Goal: Task Accomplishment & Management: Use online tool/utility

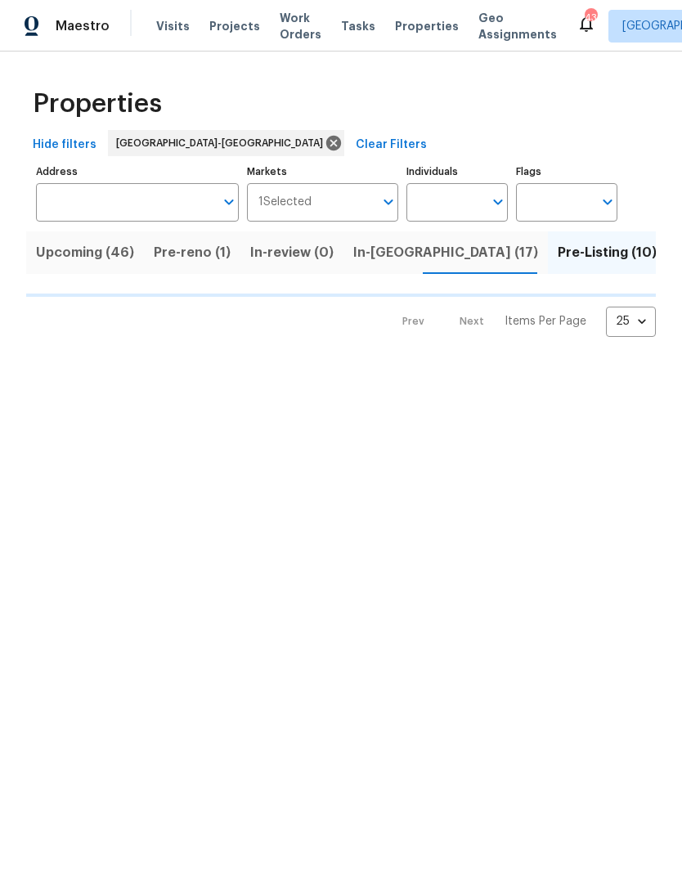
click at [186, 253] on span "Pre-reno (1)" at bounding box center [192, 252] width 77 height 23
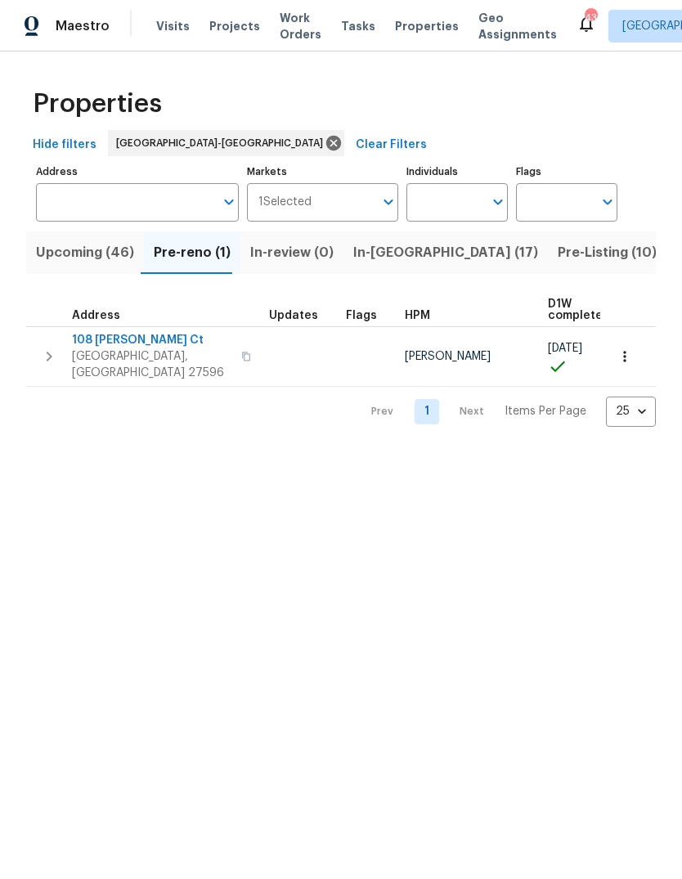
click at [136, 339] on span "108 Madeline Ct" at bounding box center [151, 340] width 159 height 16
click at [95, 254] on span "Upcoming (46)" at bounding box center [85, 252] width 98 height 23
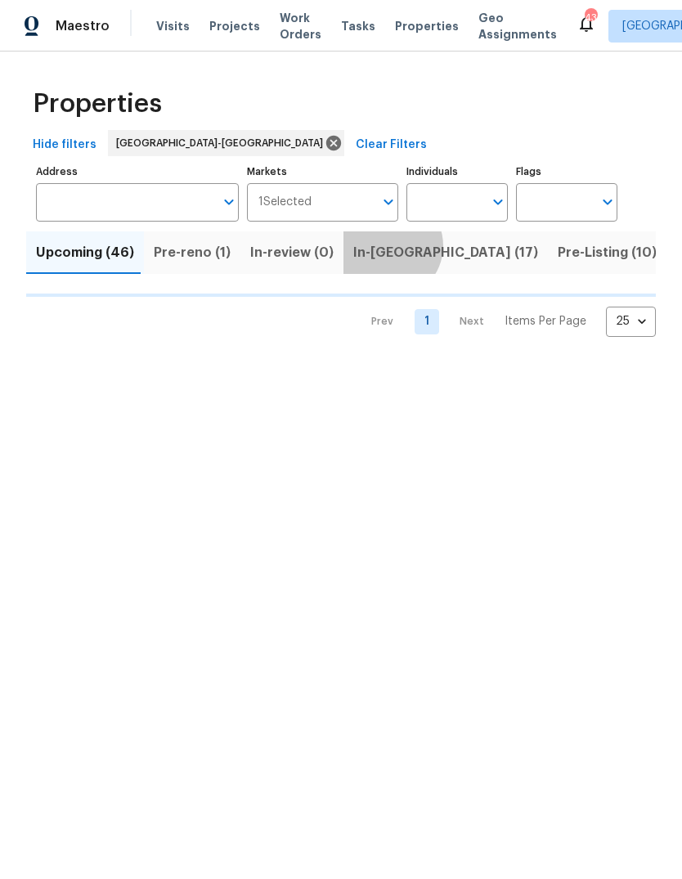
click at [377, 247] on span "In-reno (17)" at bounding box center [445, 252] width 185 height 23
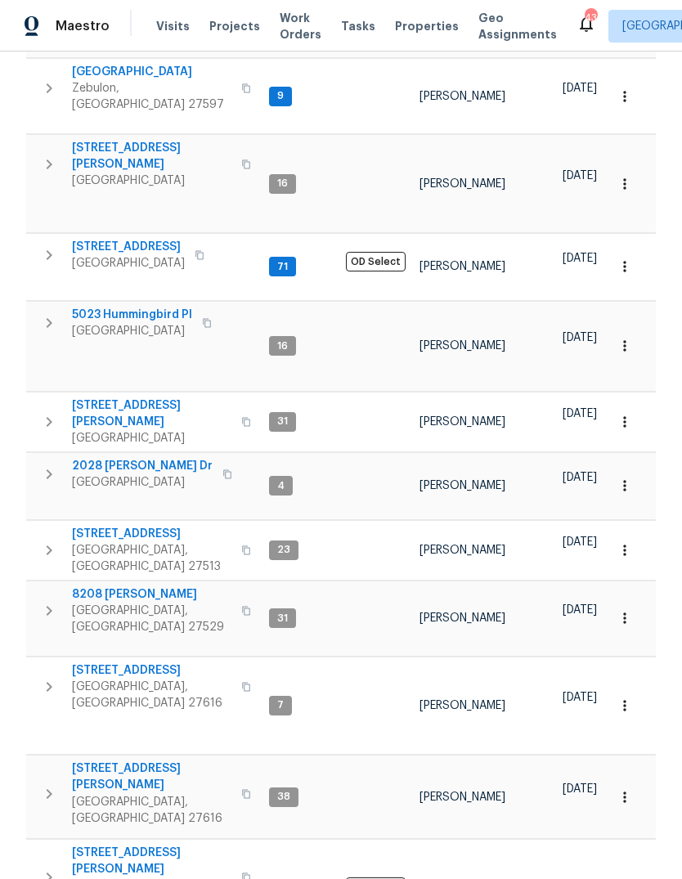
scroll to position [448, 0]
click at [34, 663] on button "button" at bounding box center [49, 687] width 33 height 49
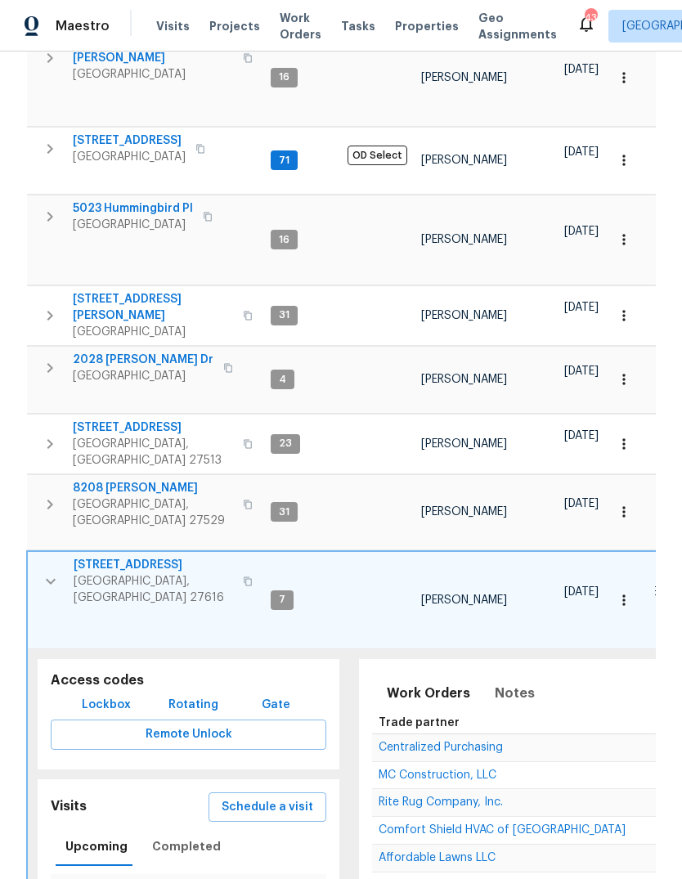
scroll to position [559, 0]
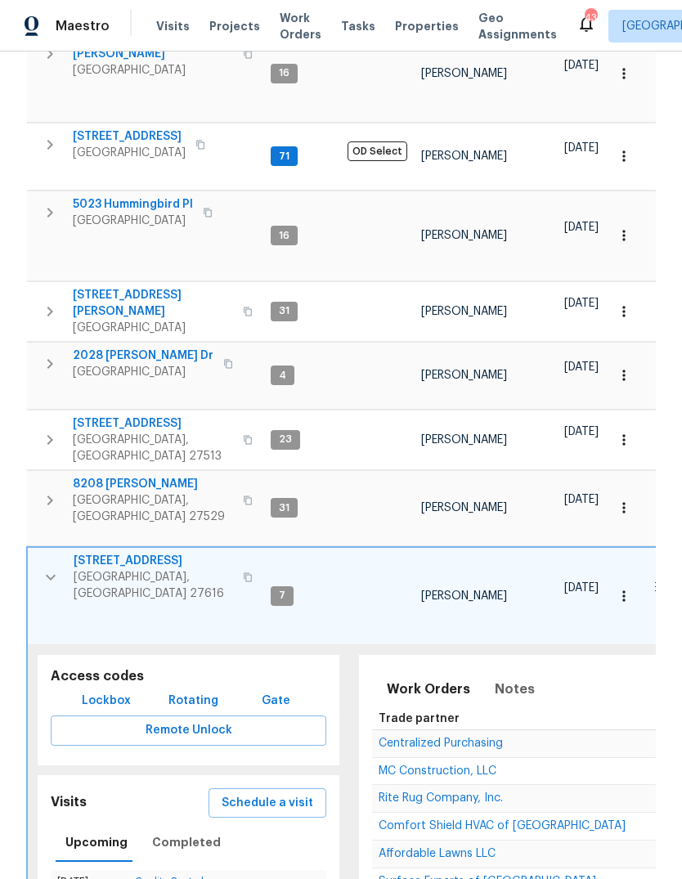
click at [127, 552] on span "8204 Coosa Ct" at bounding box center [153, 560] width 159 height 16
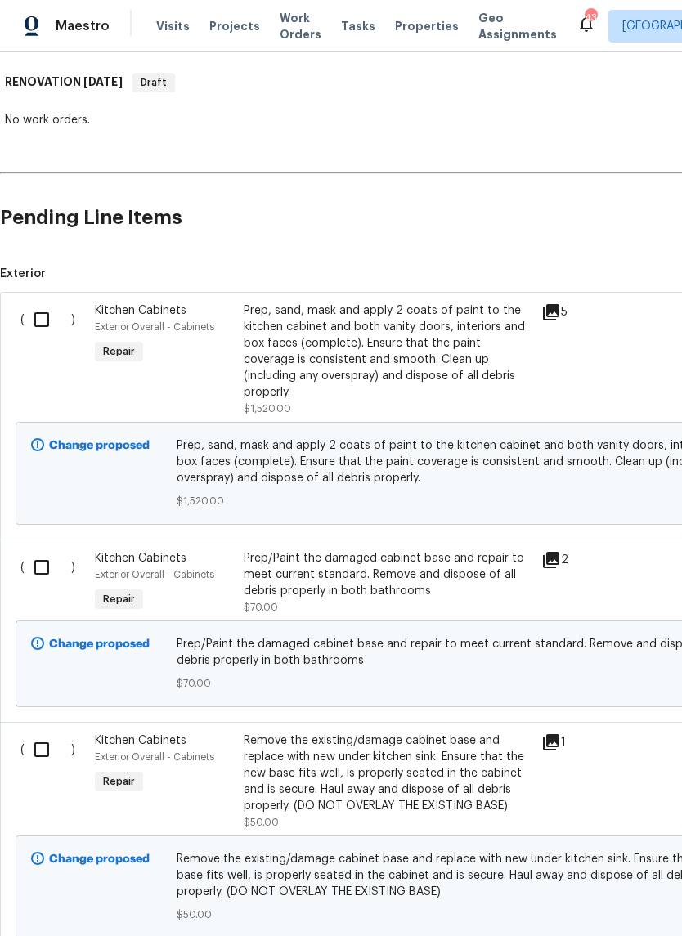
scroll to position [253, 0]
click at [43, 320] on input "checkbox" at bounding box center [48, 319] width 47 height 34
checkbox input "true"
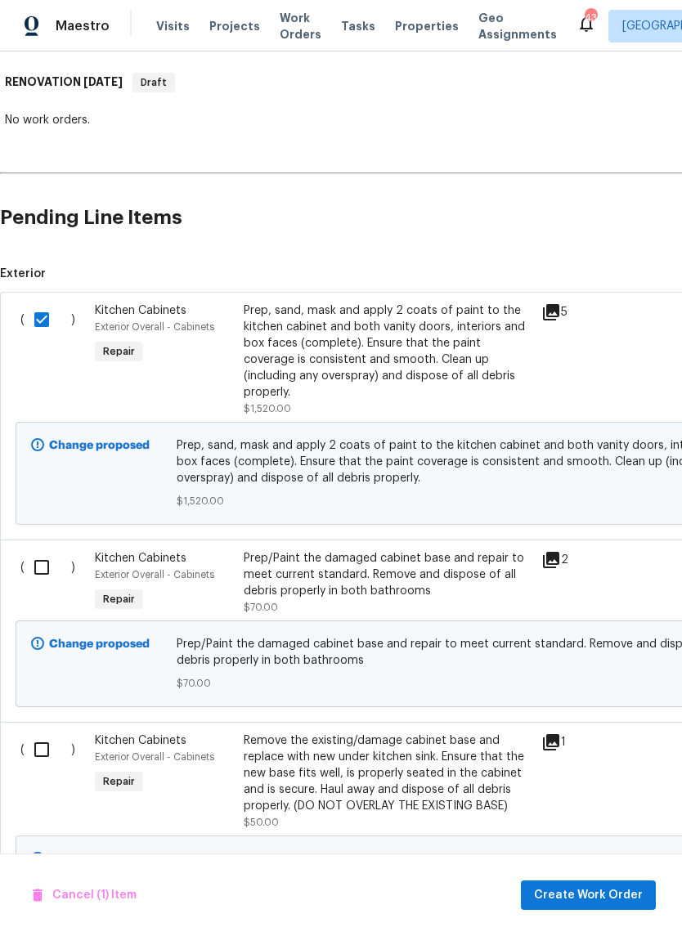
click at [42, 550] on input "checkbox" at bounding box center [48, 567] width 47 height 34
checkbox input "true"
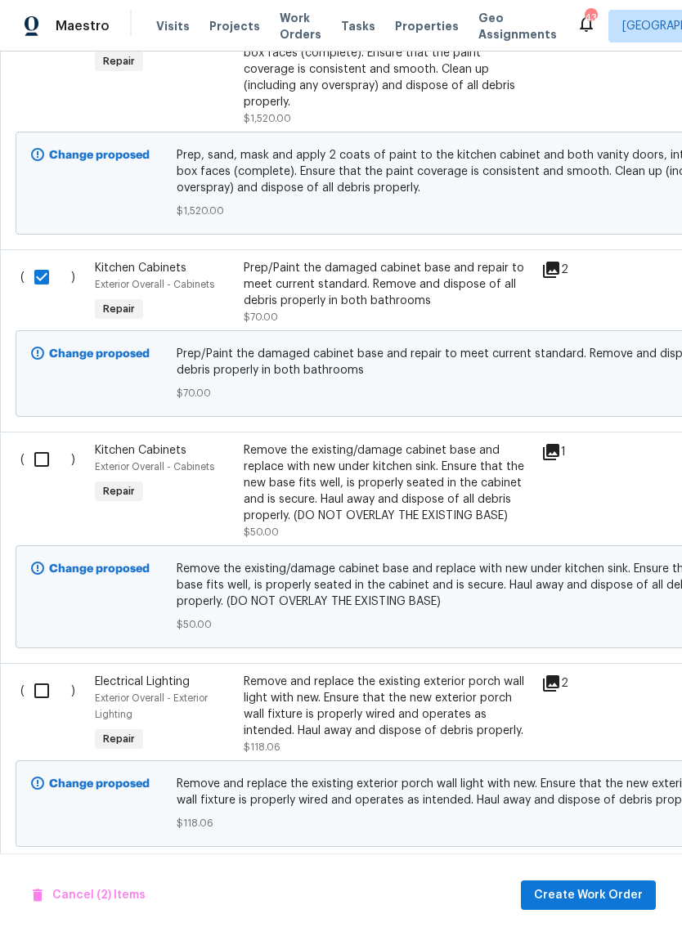
scroll to position [546, 0]
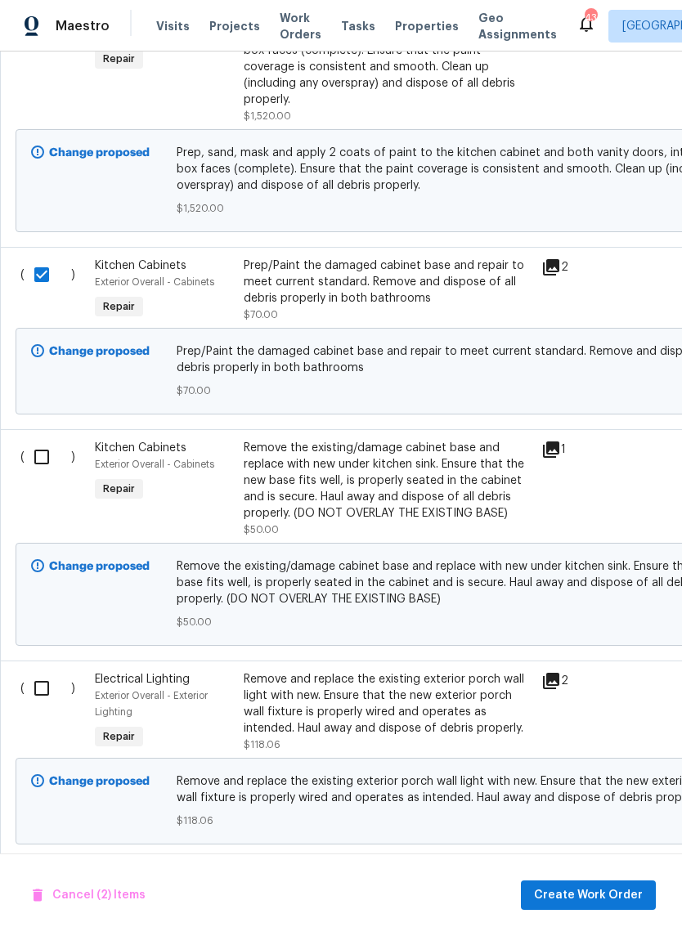
click at [43, 440] on input "checkbox" at bounding box center [48, 457] width 47 height 34
checkbox input "true"
click at [47, 671] on input "checkbox" at bounding box center [48, 688] width 47 height 34
checkbox input "true"
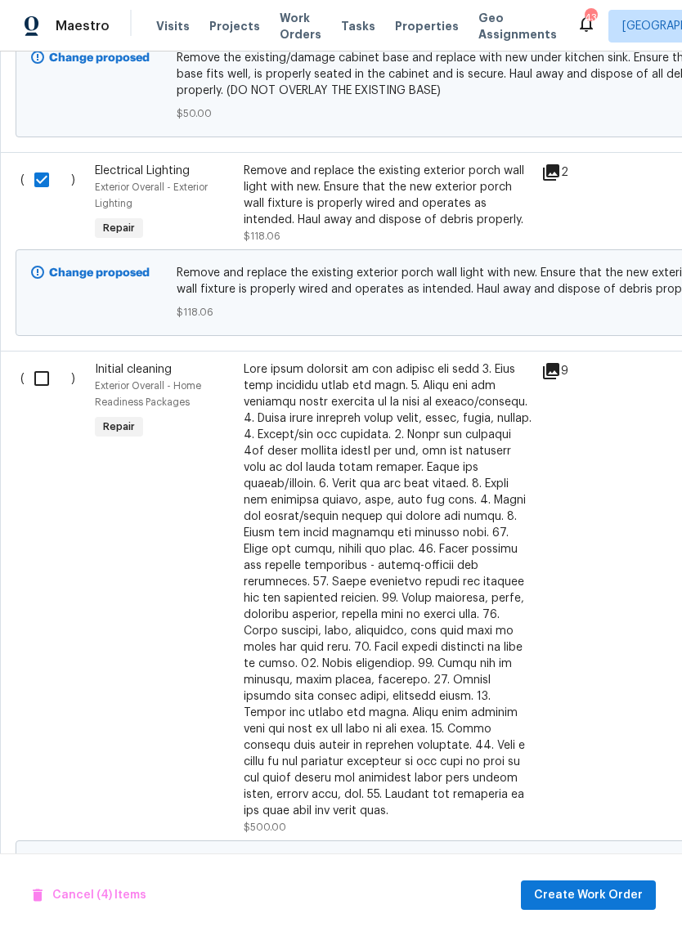
scroll to position [1054, 0]
click at [40, 362] on input "checkbox" at bounding box center [48, 378] width 47 height 34
click at [47, 363] on input "checkbox" at bounding box center [48, 378] width 47 height 34
checkbox input "false"
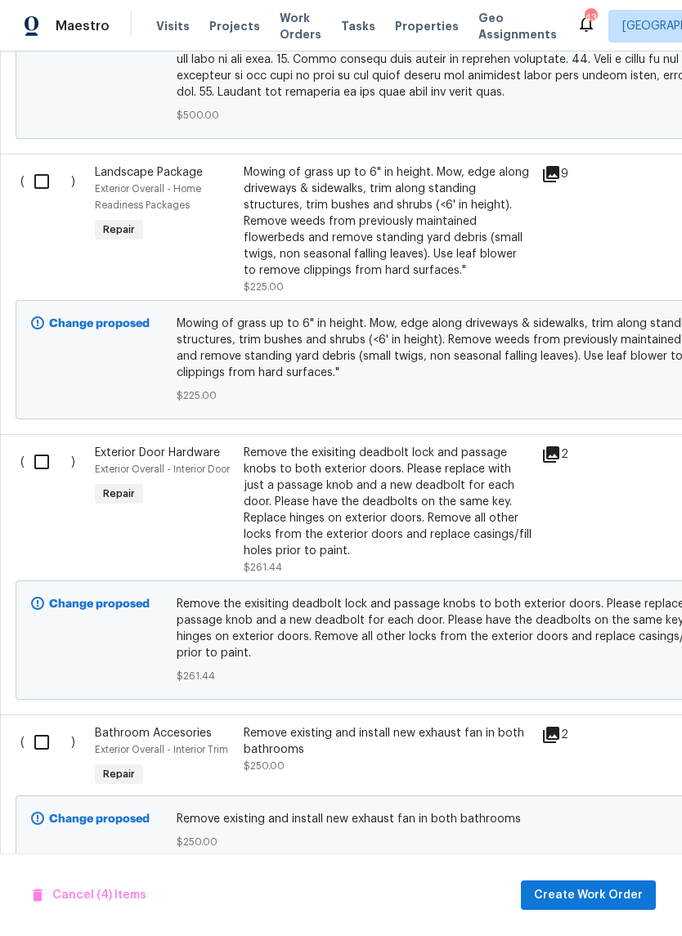
scroll to position [2070, 0]
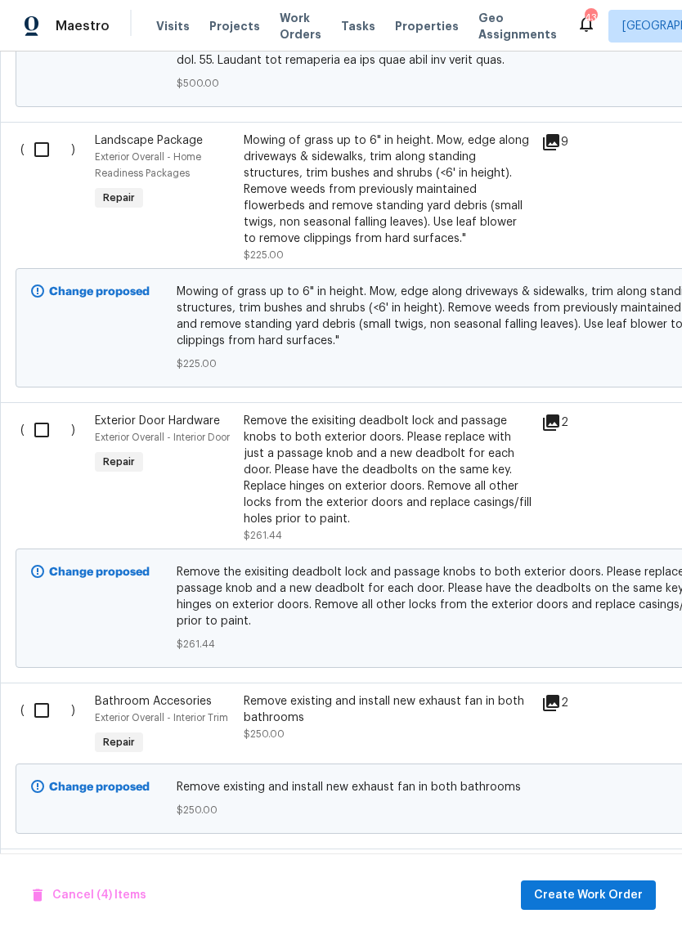
click at [39, 413] on input "checkbox" at bounding box center [48, 430] width 47 height 34
checkbox input "true"
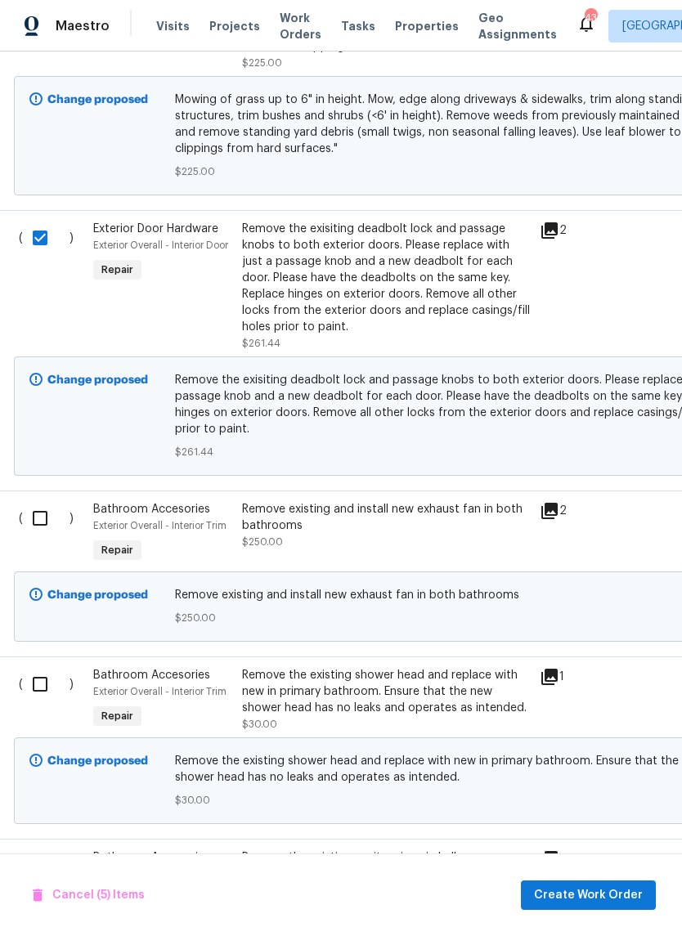
scroll to position [2268, 3]
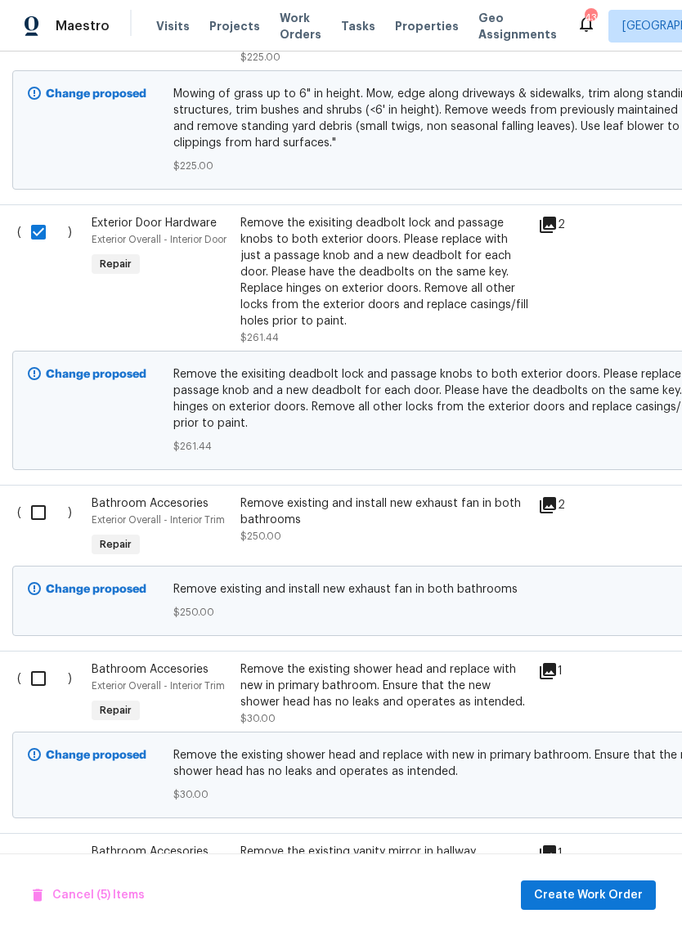
click at [34, 495] on input "checkbox" at bounding box center [44, 512] width 47 height 34
checkbox input "true"
click at [38, 661] on input "checkbox" at bounding box center [44, 678] width 47 height 34
checkbox input "true"
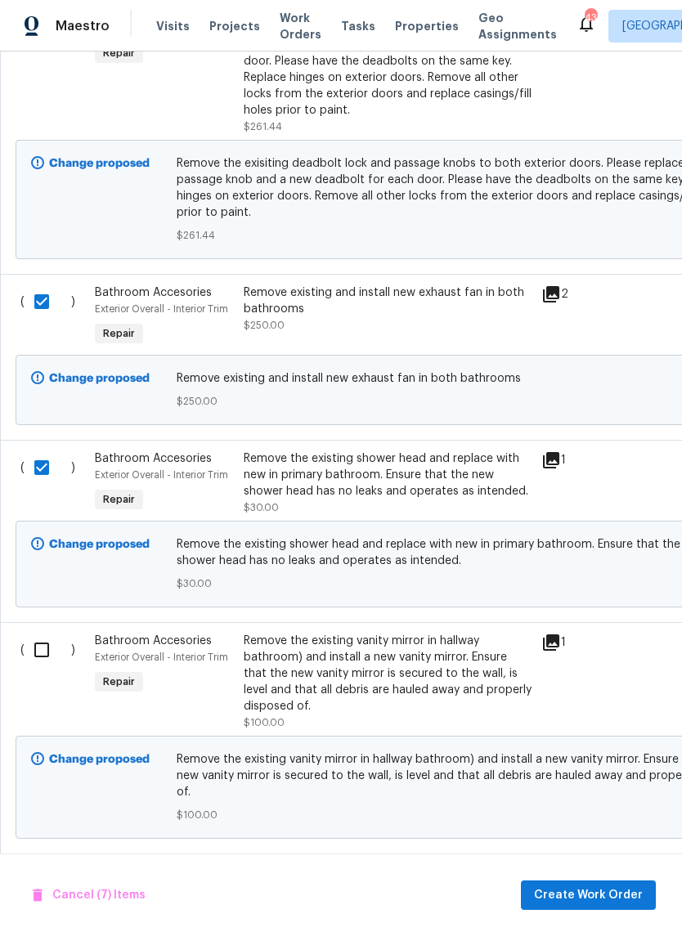
scroll to position [2515, 1]
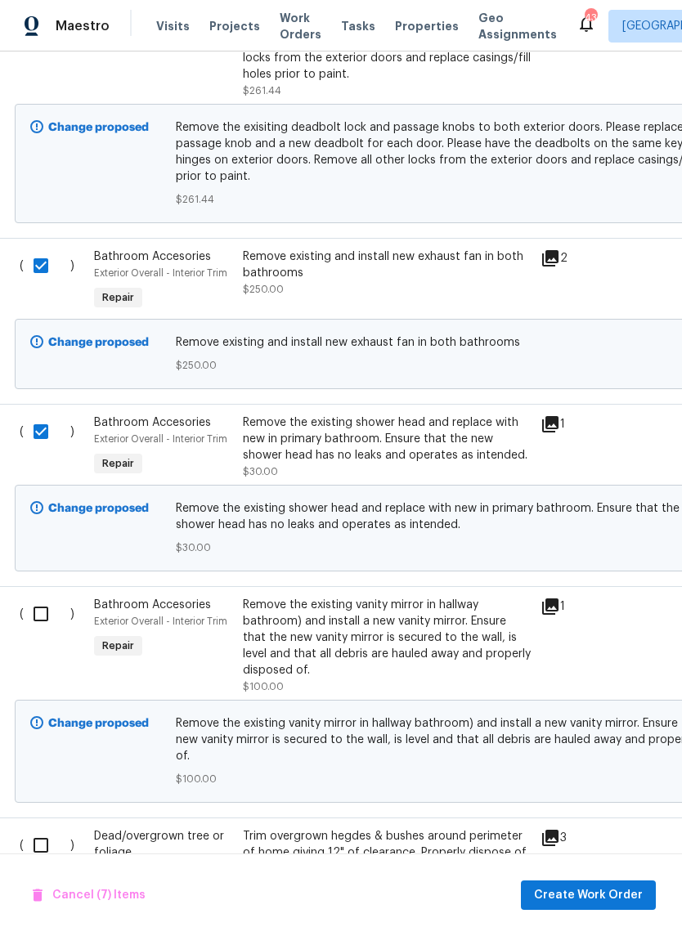
click at [34, 597] on input "checkbox" at bounding box center [47, 614] width 47 height 34
checkbox input "true"
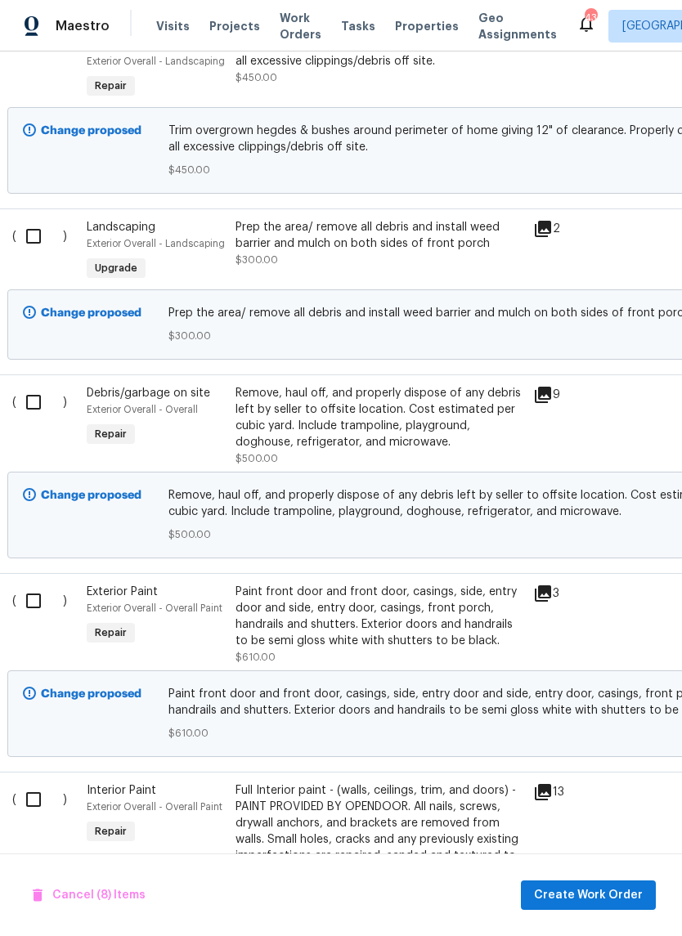
scroll to position [3324, 10]
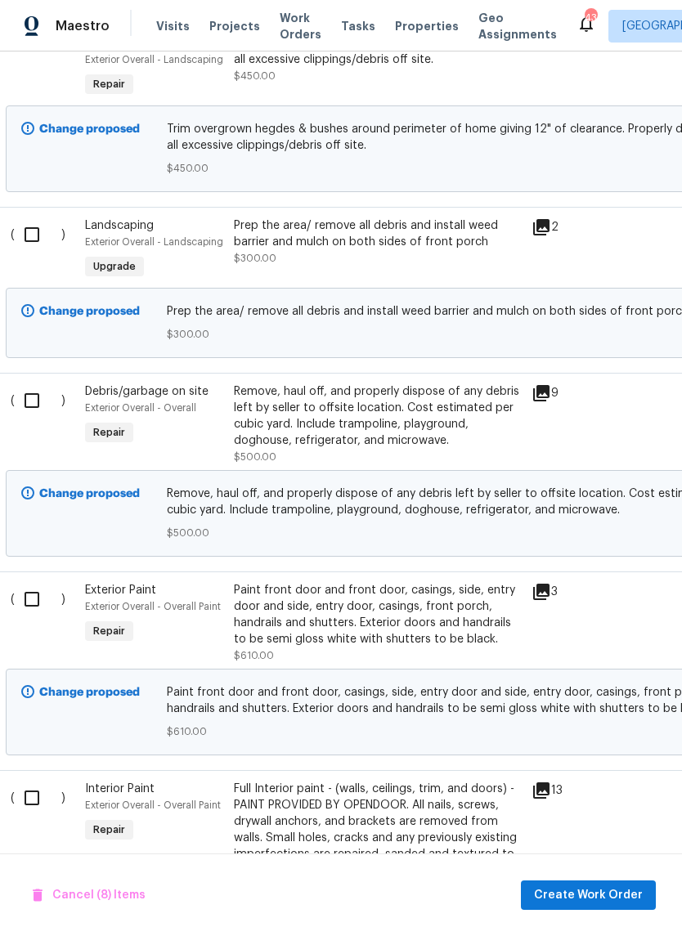
click at [26, 383] on input "checkbox" at bounding box center [38, 400] width 47 height 34
checkbox input "true"
click at [23, 582] on input "checkbox" at bounding box center [38, 599] width 47 height 34
checkbox input "true"
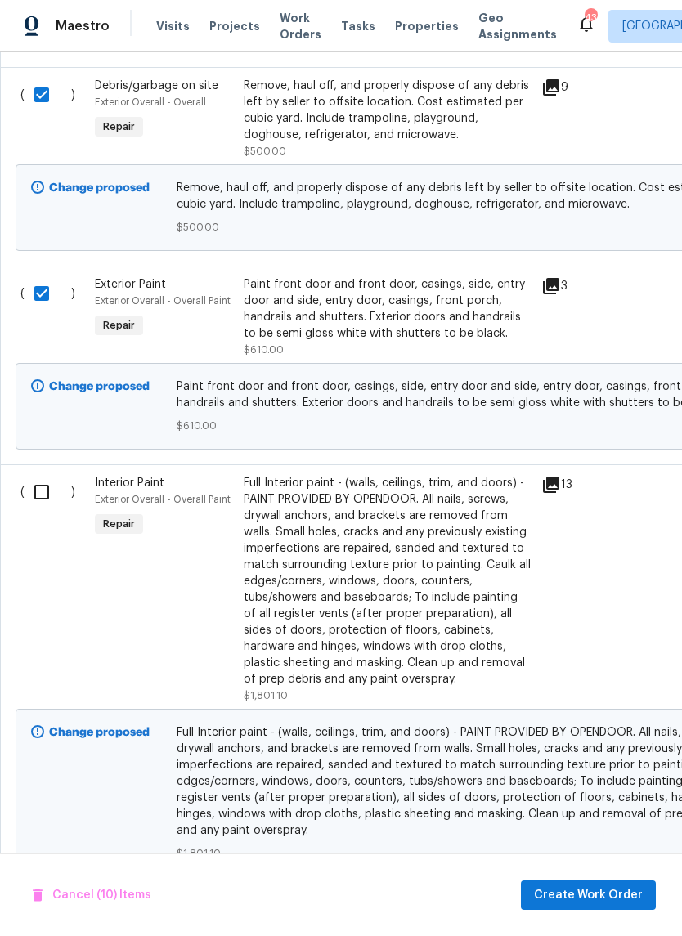
scroll to position [3635, 0]
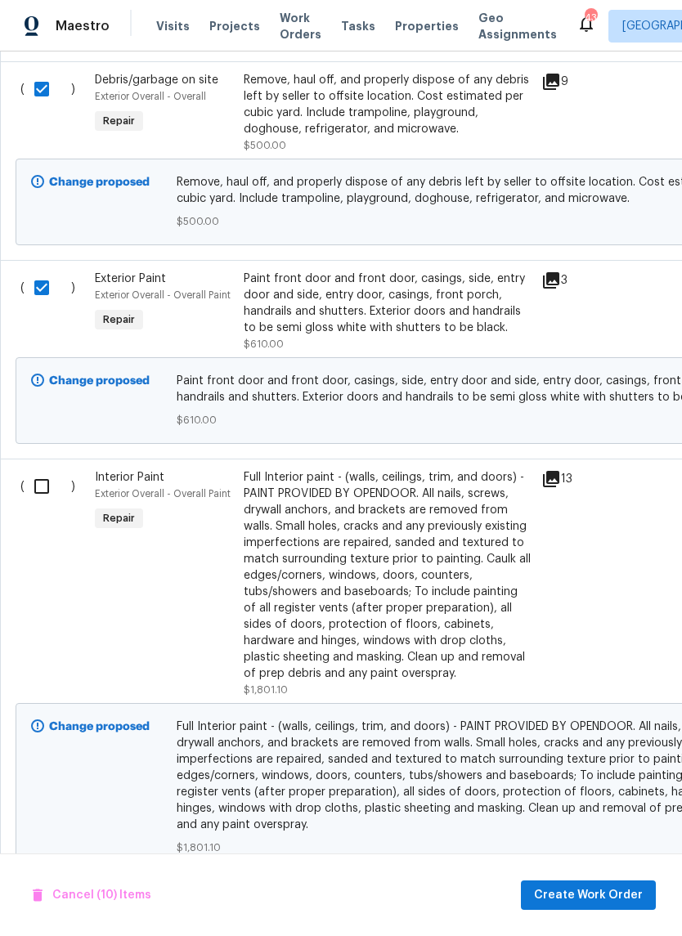
click at [35, 469] on input "checkbox" at bounding box center [48, 486] width 47 height 34
checkbox input "true"
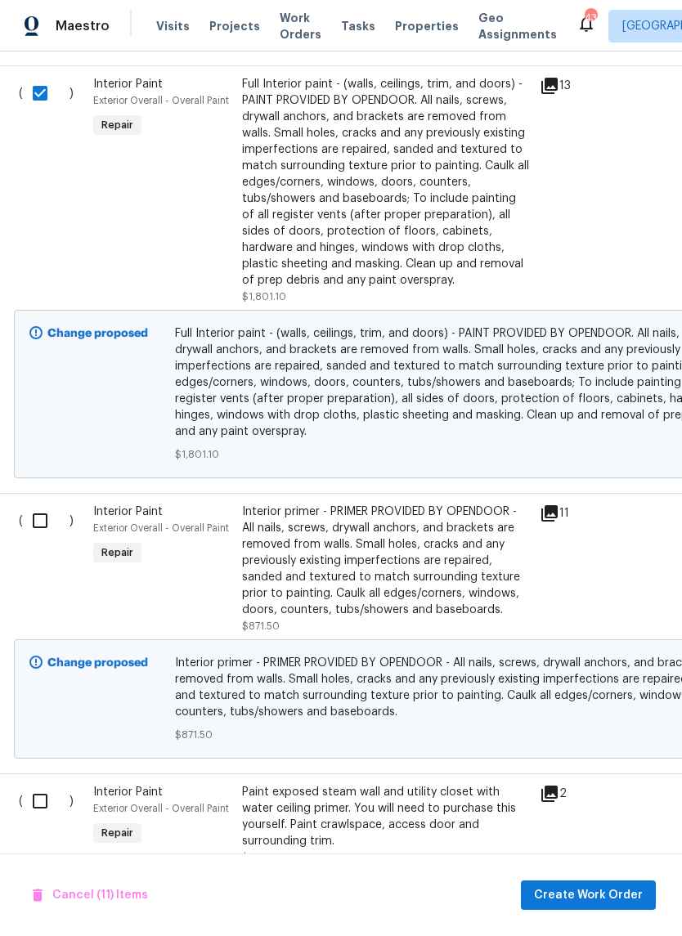
scroll to position [4030, 2]
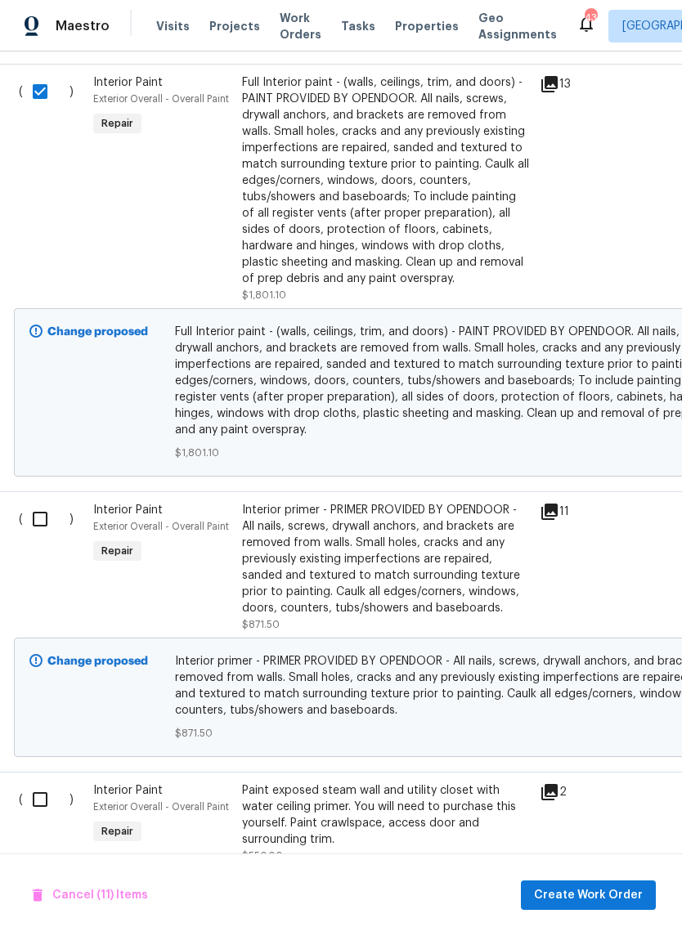
click at [40, 502] on input "checkbox" at bounding box center [46, 519] width 47 height 34
checkbox input "true"
click at [34, 782] on input "checkbox" at bounding box center [46, 799] width 47 height 34
checkbox input "true"
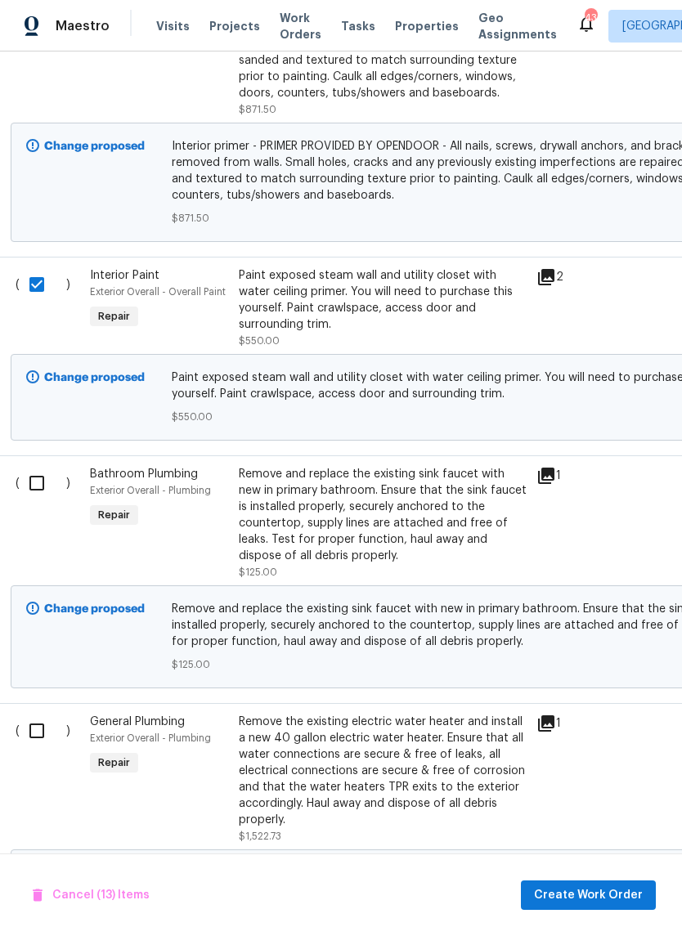
scroll to position [4545, 7]
click at [41, 466] on input "checkbox" at bounding box center [41, 483] width 47 height 34
checkbox input "true"
click at [29, 713] on input "checkbox" at bounding box center [41, 730] width 47 height 34
checkbox input "true"
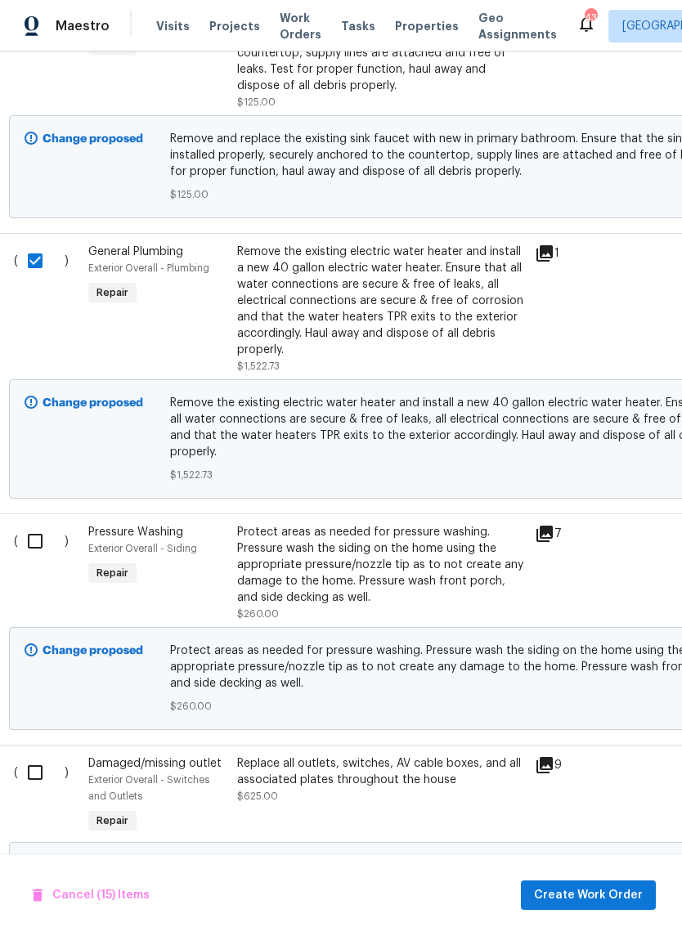
scroll to position [5016, 7]
click at [34, 523] on input "checkbox" at bounding box center [41, 540] width 47 height 34
click at [35, 523] on input "checkbox" at bounding box center [41, 540] width 47 height 34
checkbox input "false"
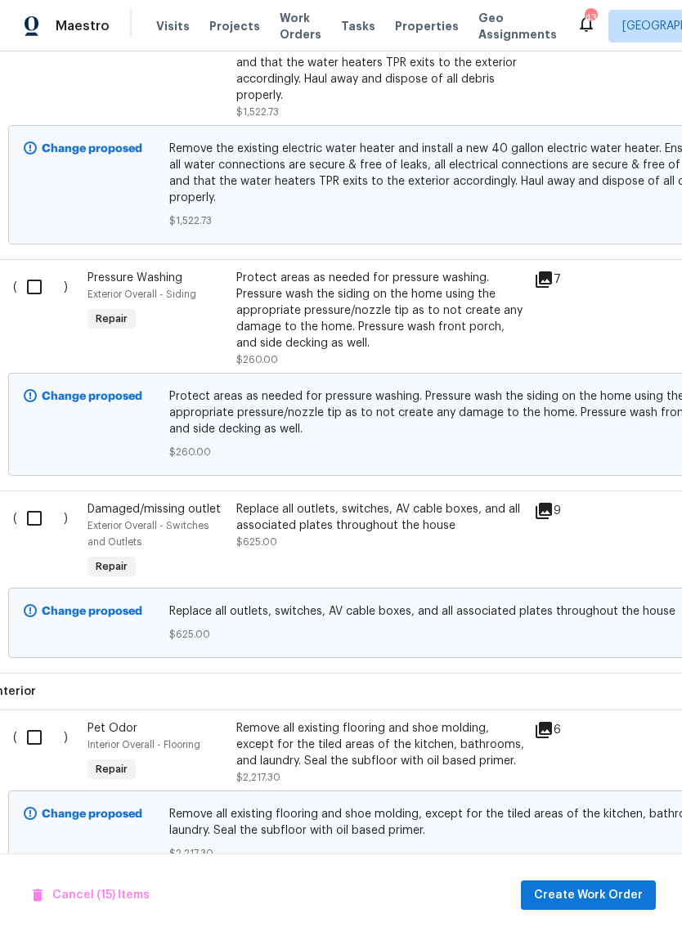
scroll to position [5274, 8]
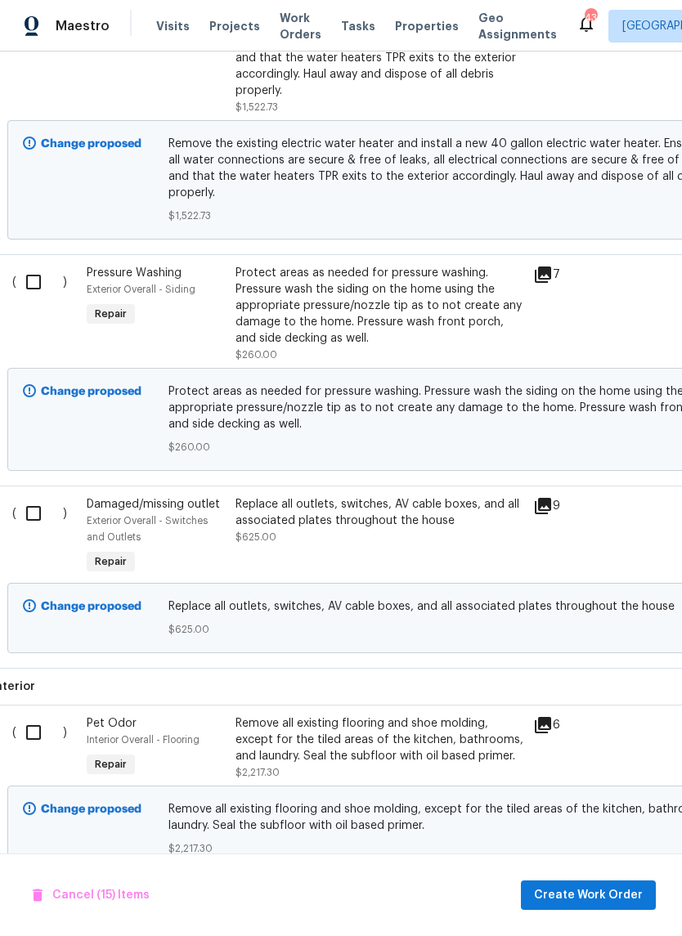
click at [37, 496] on input "checkbox" at bounding box center [39, 513] width 47 height 34
checkbox input "true"
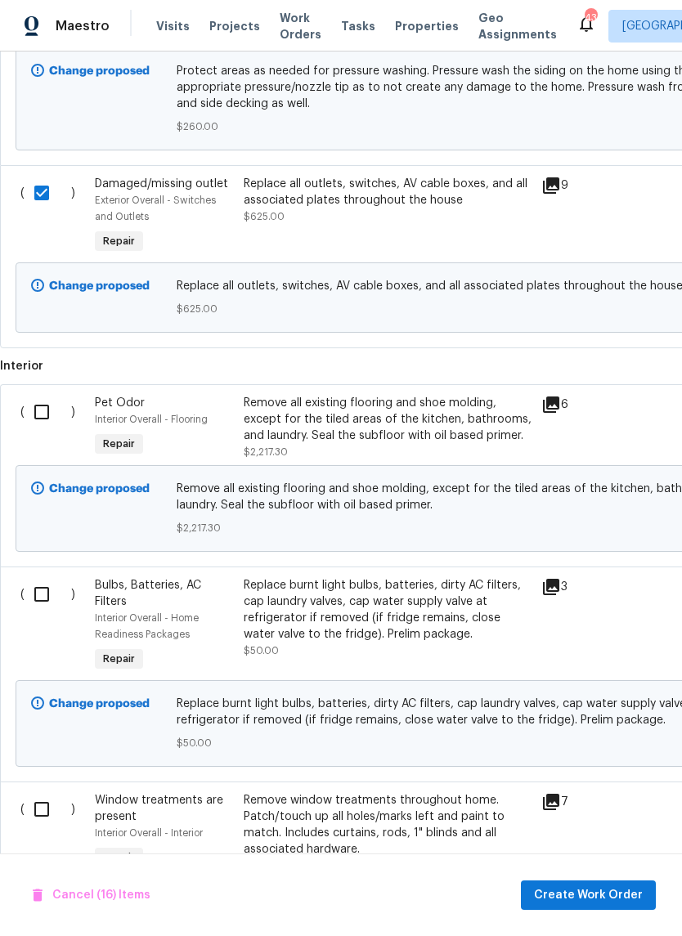
scroll to position [5600, 0]
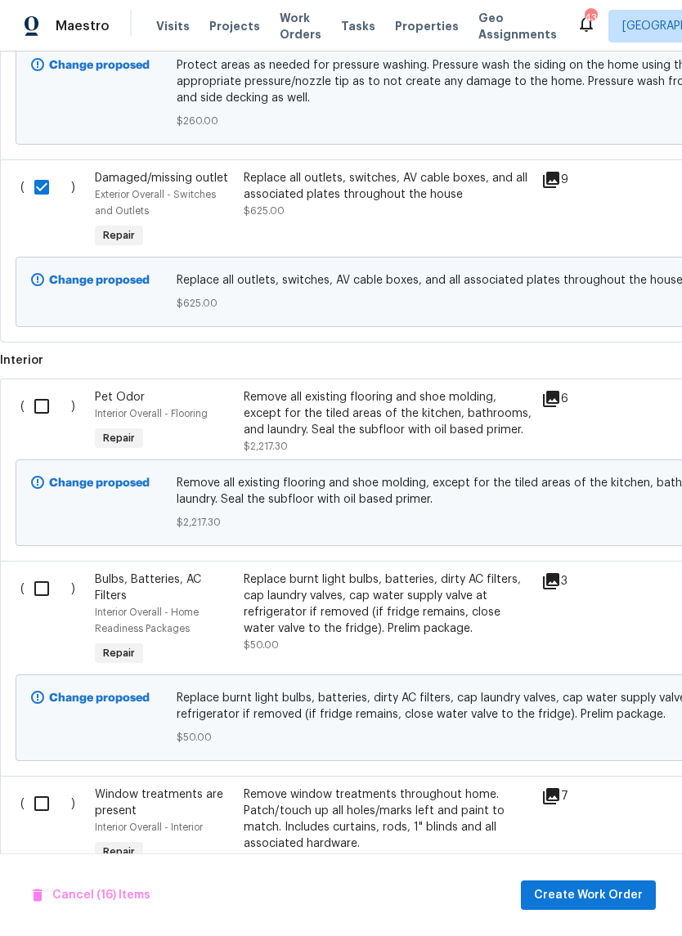
click at [43, 389] on input "checkbox" at bounding box center [48, 406] width 47 height 34
checkbox input "true"
click at [50, 571] on input "checkbox" at bounding box center [48, 588] width 47 height 34
checkbox input "true"
click at [42, 786] on input "checkbox" at bounding box center [48, 803] width 47 height 34
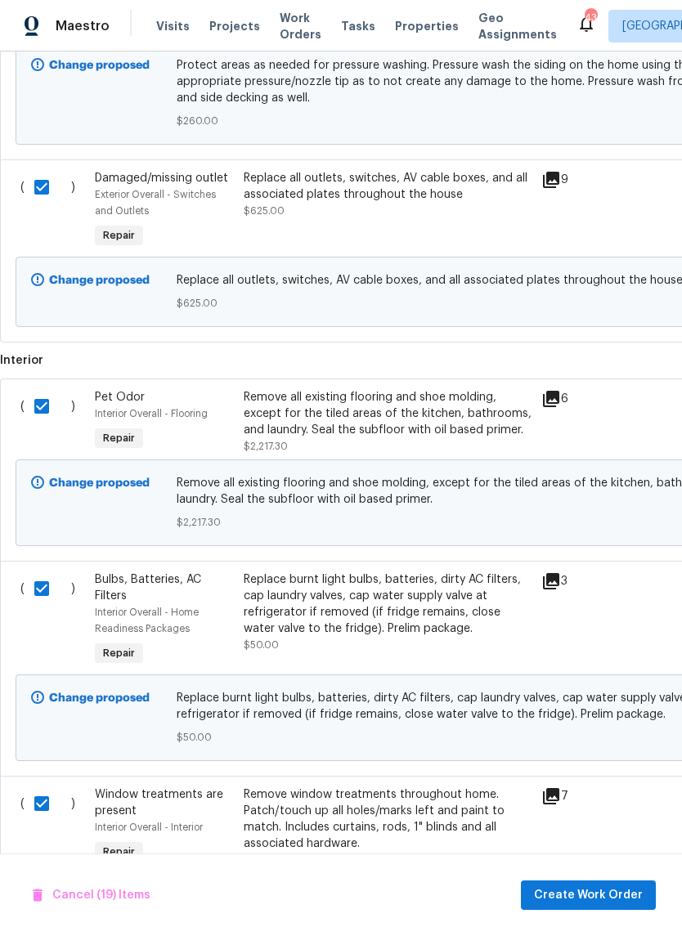
click at [42, 786] on input "checkbox" at bounding box center [48, 803] width 47 height 34
checkbox input "true"
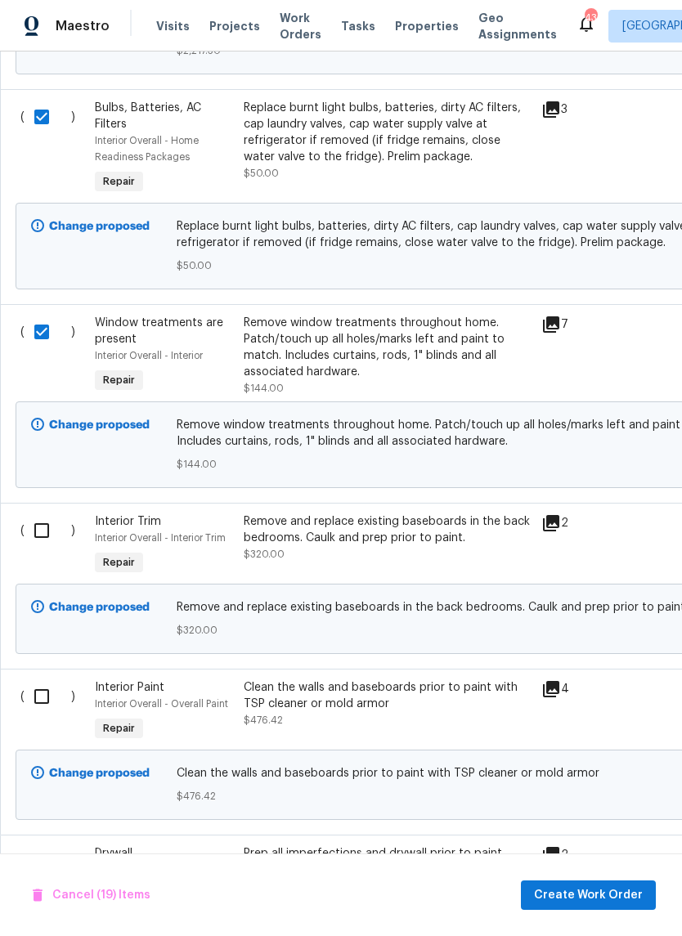
scroll to position [6072, 0]
click at [42, 512] on input "checkbox" at bounding box center [48, 529] width 47 height 34
checkbox input "true"
click at [35, 678] on input "checkbox" at bounding box center [48, 695] width 47 height 34
checkbox input "true"
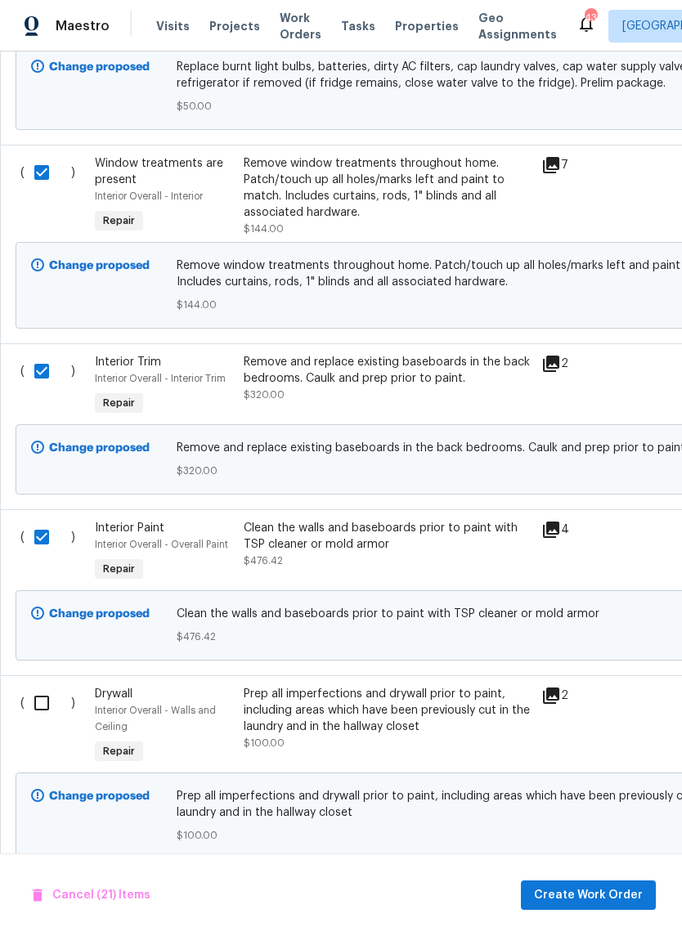
scroll to position [0, 0]
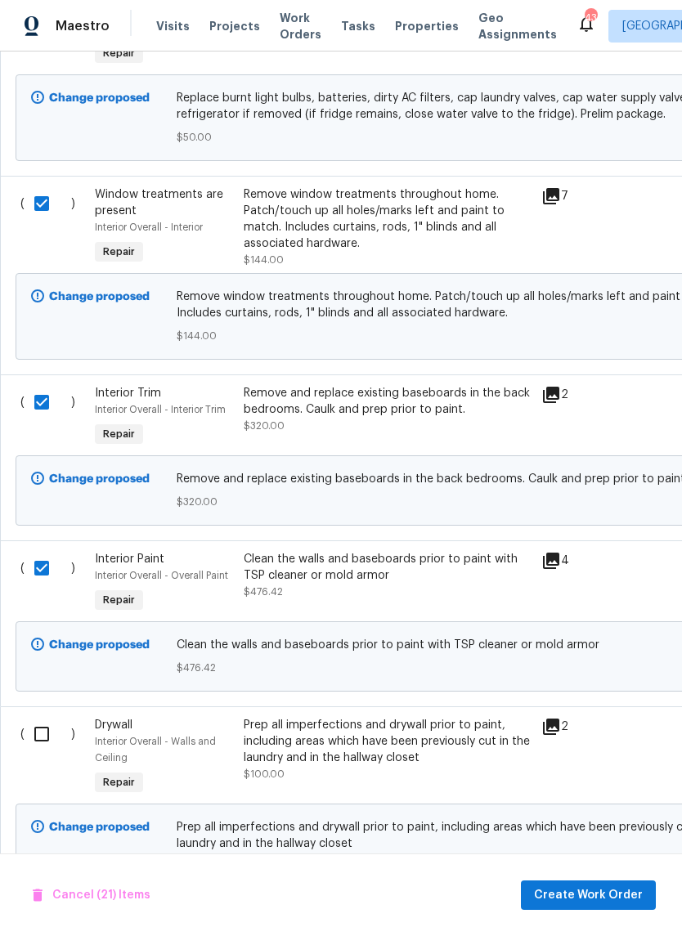
click at [44, 717] on input "checkbox" at bounding box center [48, 734] width 47 height 34
checkbox input "true"
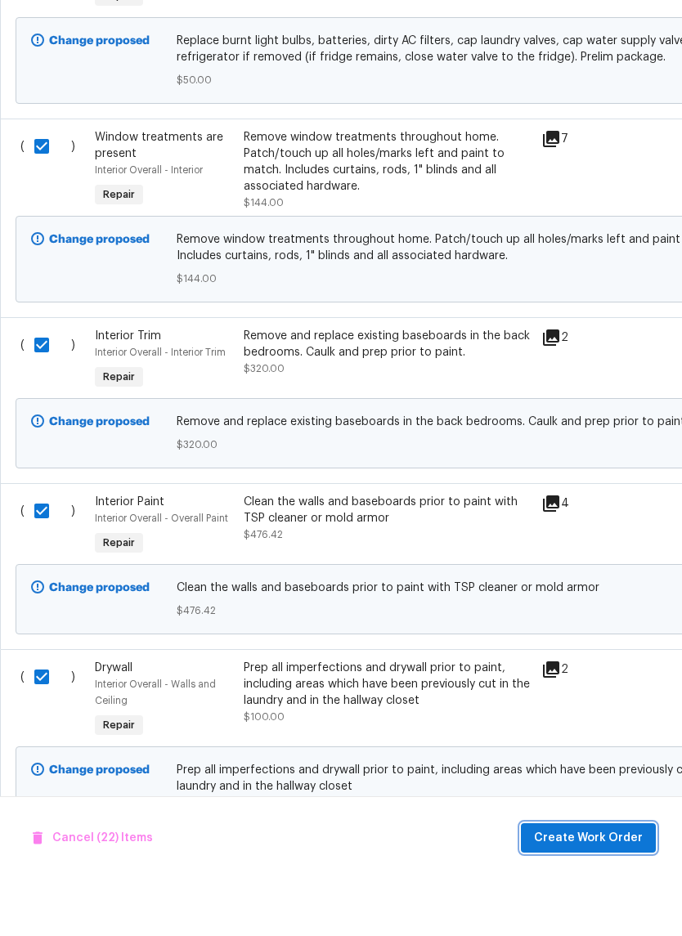
click at [624, 885] on span "Create Work Order" at bounding box center [588, 895] width 109 height 20
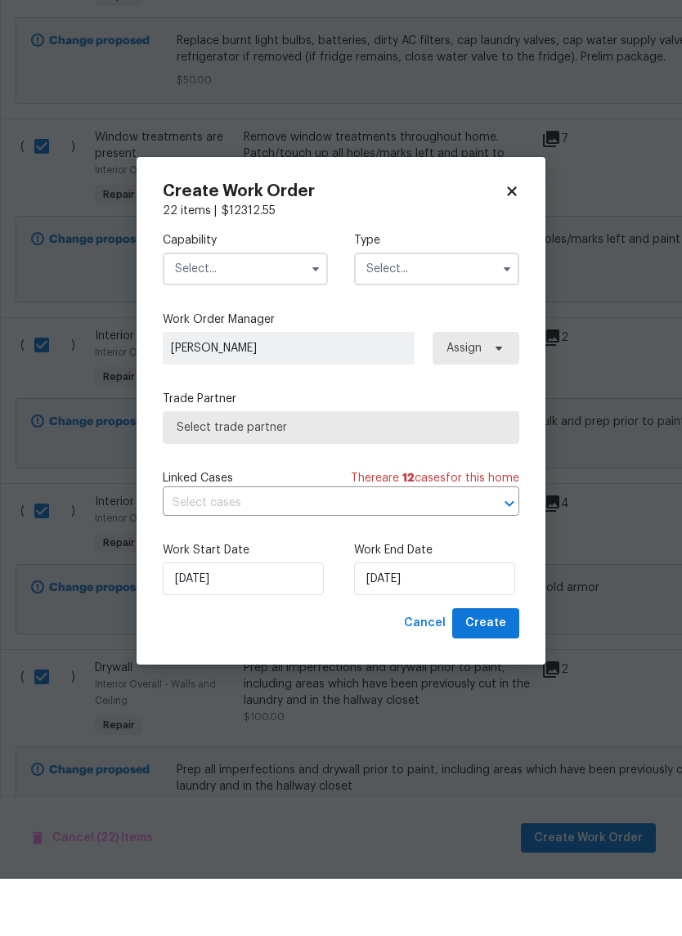
click at [289, 310] on input "text" at bounding box center [245, 326] width 165 height 33
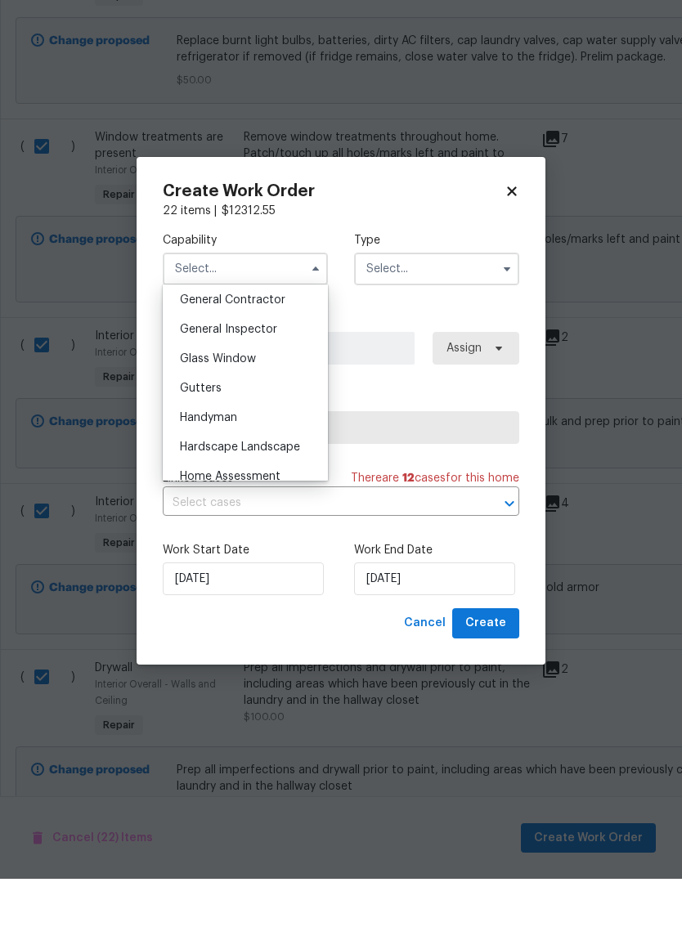
click at [280, 351] on span "General Contractor" at bounding box center [232, 356] width 105 height 11
type input "General Contractor"
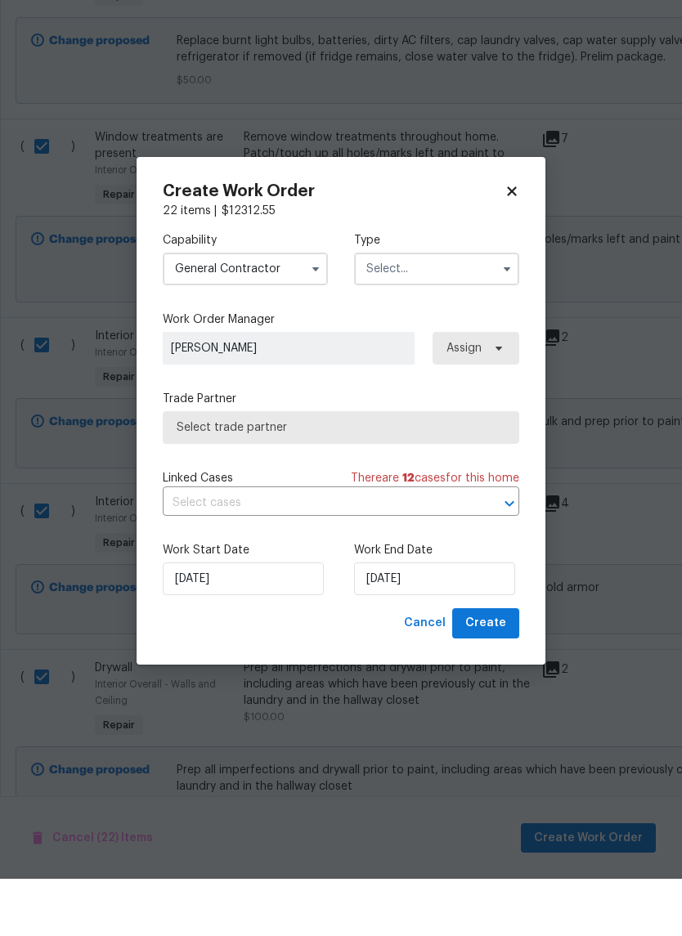
click at [490, 310] on input "text" at bounding box center [436, 326] width 165 height 33
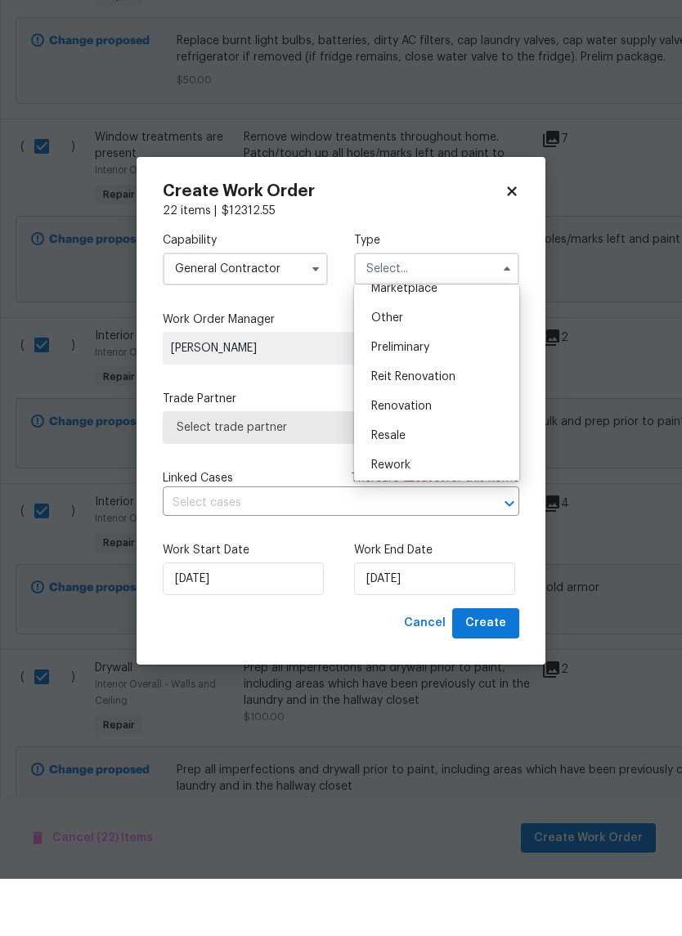
click at [428, 458] on span "Renovation" at bounding box center [401, 463] width 60 height 11
type input "Renovation"
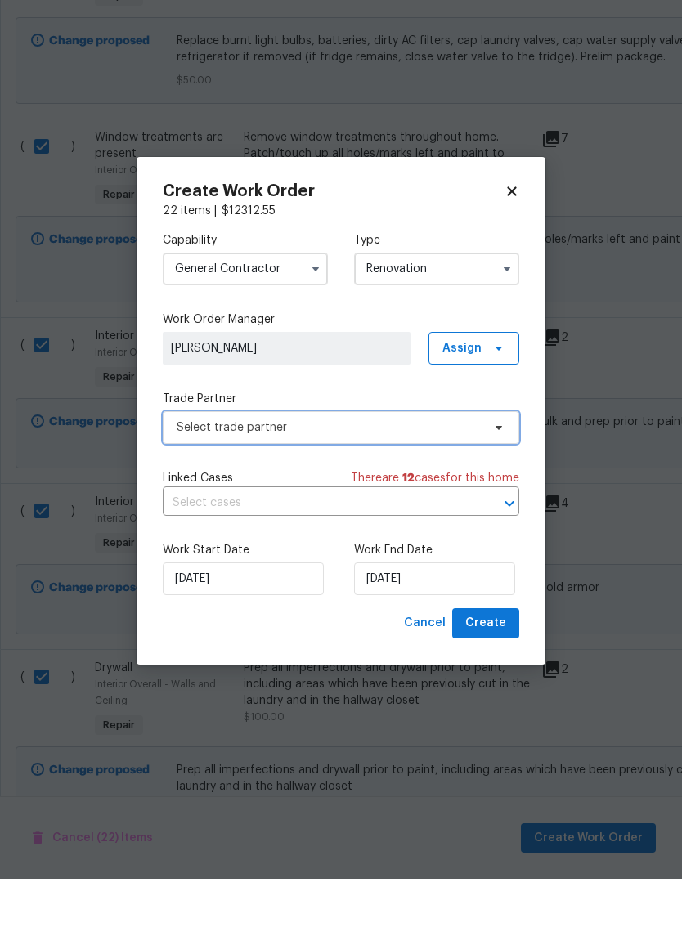
click at [454, 476] on span "Select trade partner" at bounding box center [329, 484] width 305 height 16
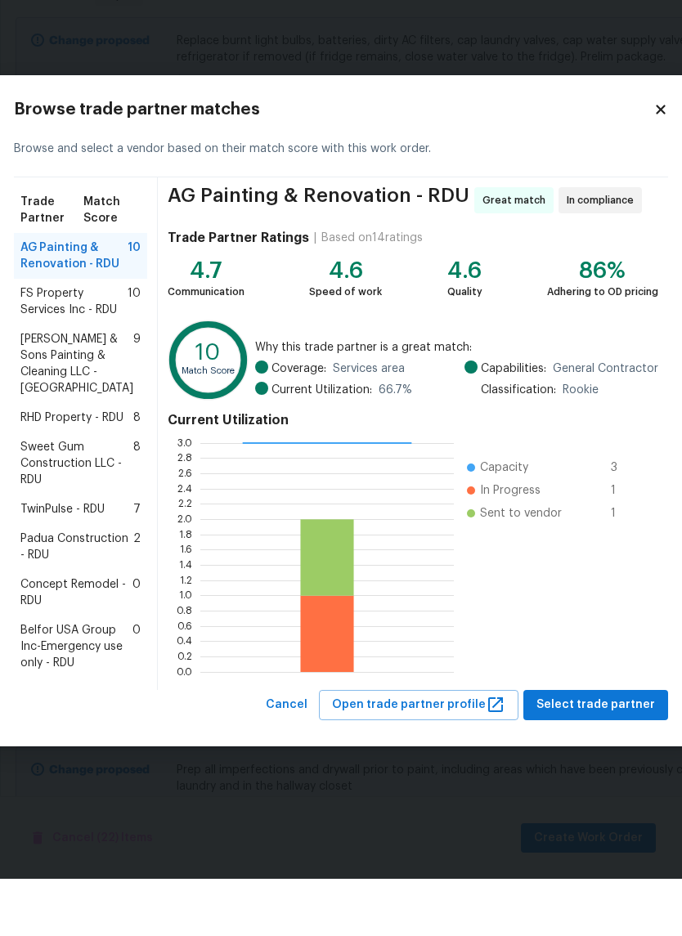
click at [95, 388] on span "Hodge & Sons Painting & Cleaning LLC - RDU" at bounding box center [76, 420] width 113 height 65
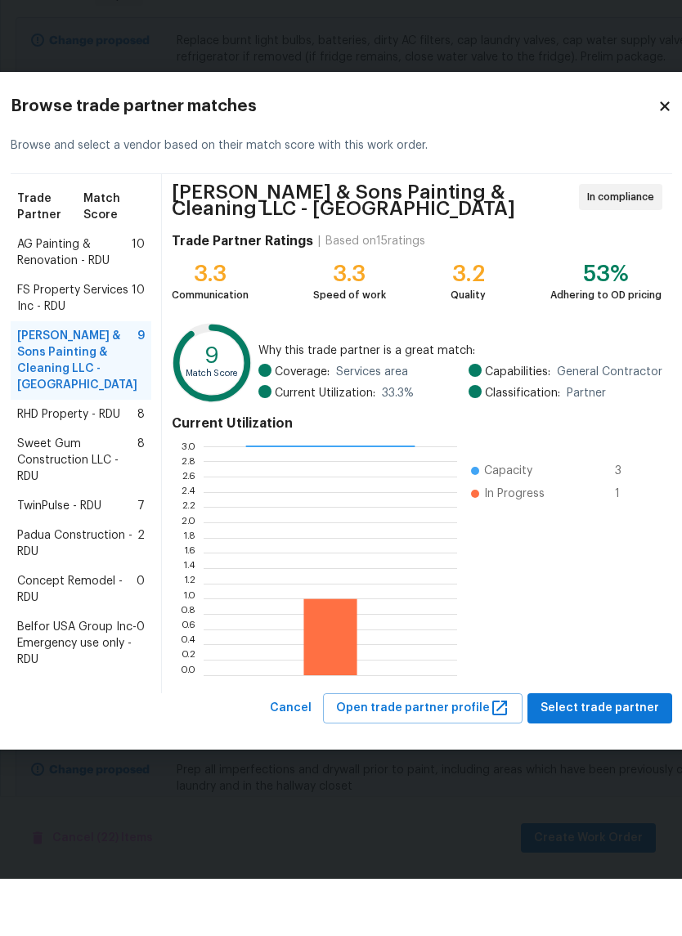
click at [54, 339] on span "FS Property Services Inc - RDU" at bounding box center [74, 355] width 114 height 33
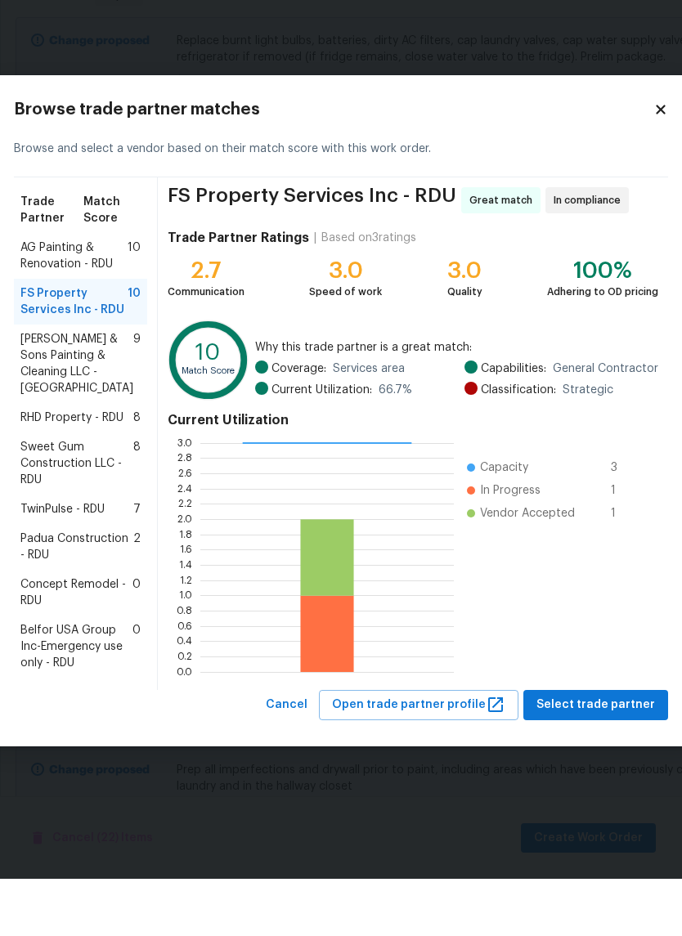
click at [60, 297] on span "AG Painting & Renovation - RDU" at bounding box center [73, 313] width 107 height 33
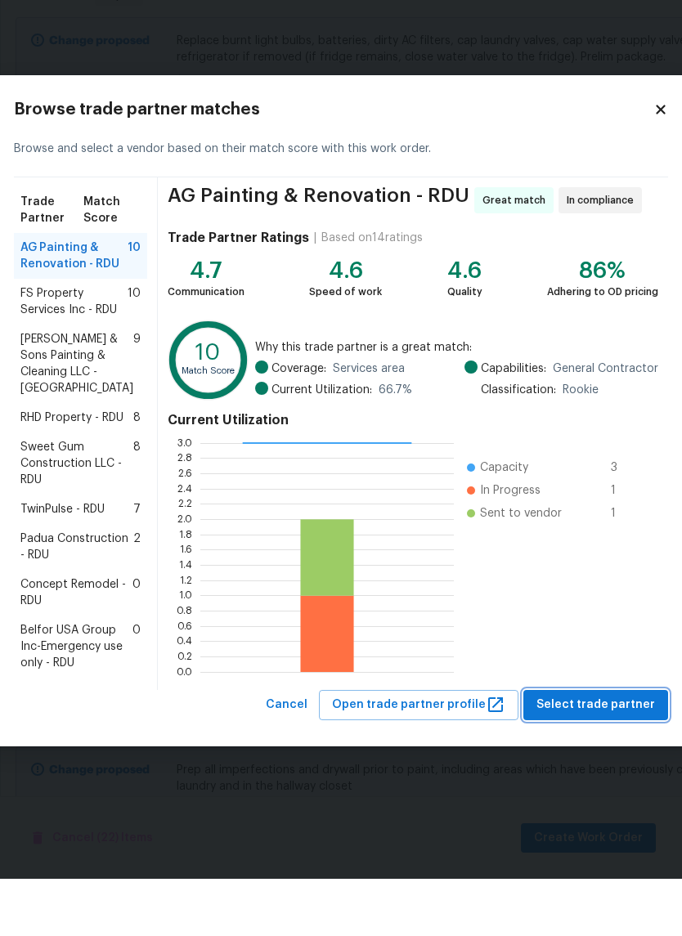
click at [620, 747] on button "Select trade partner" at bounding box center [595, 762] width 145 height 30
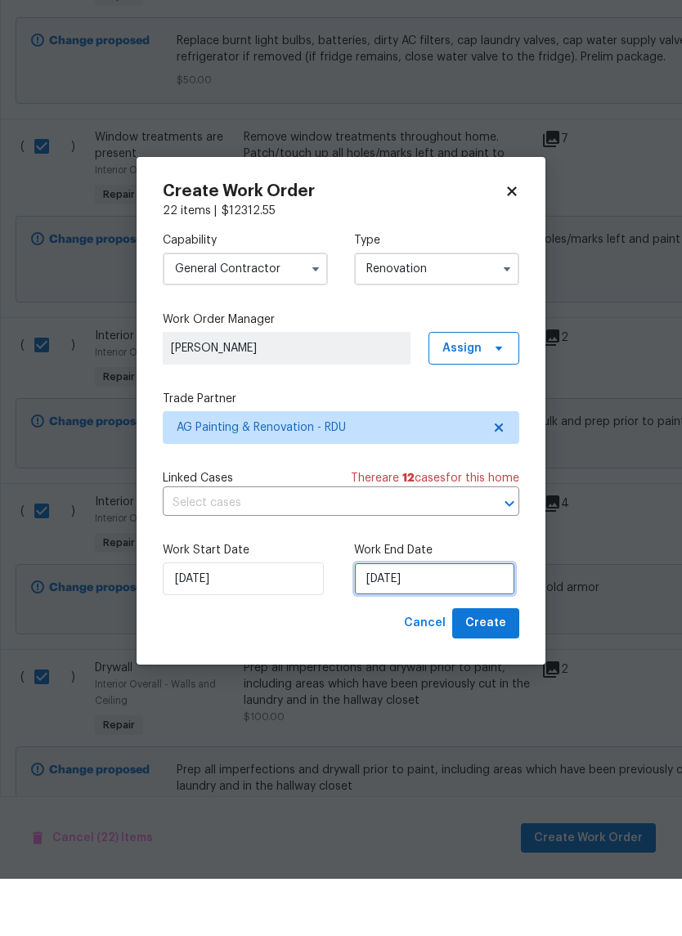
click at [417, 620] on input "8/15/2025" at bounding box center [434, 636] width 161 height 33
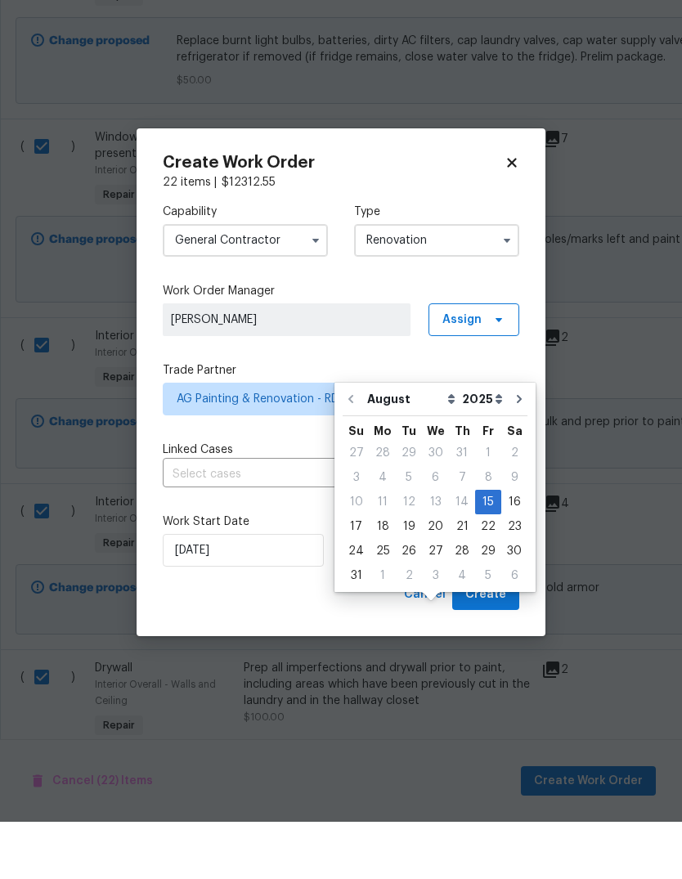
scroll to position [61, 0]
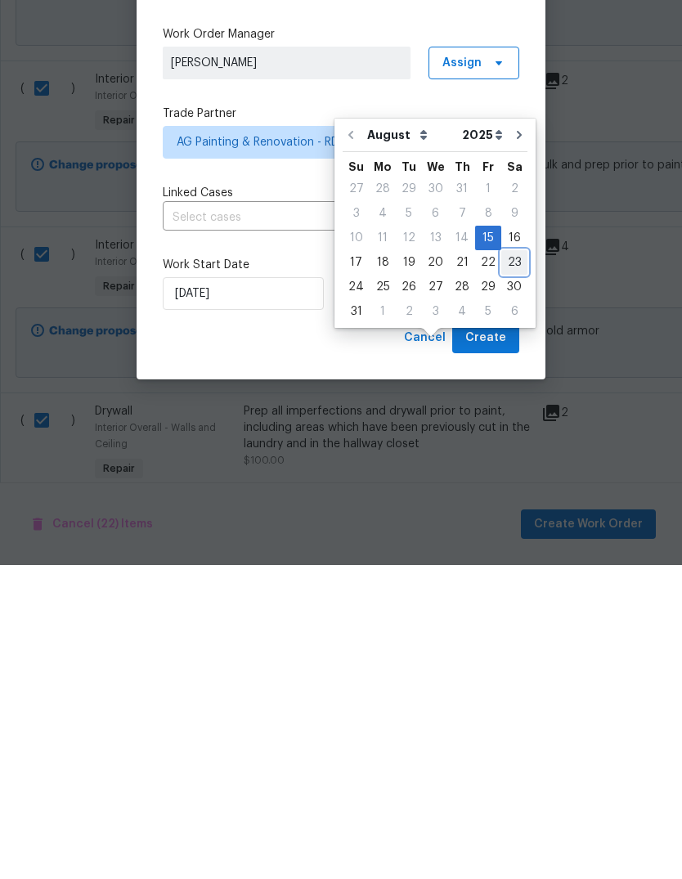
click at [501, 565] on div "23" at bounding box center [514, 576] width 26 height 23
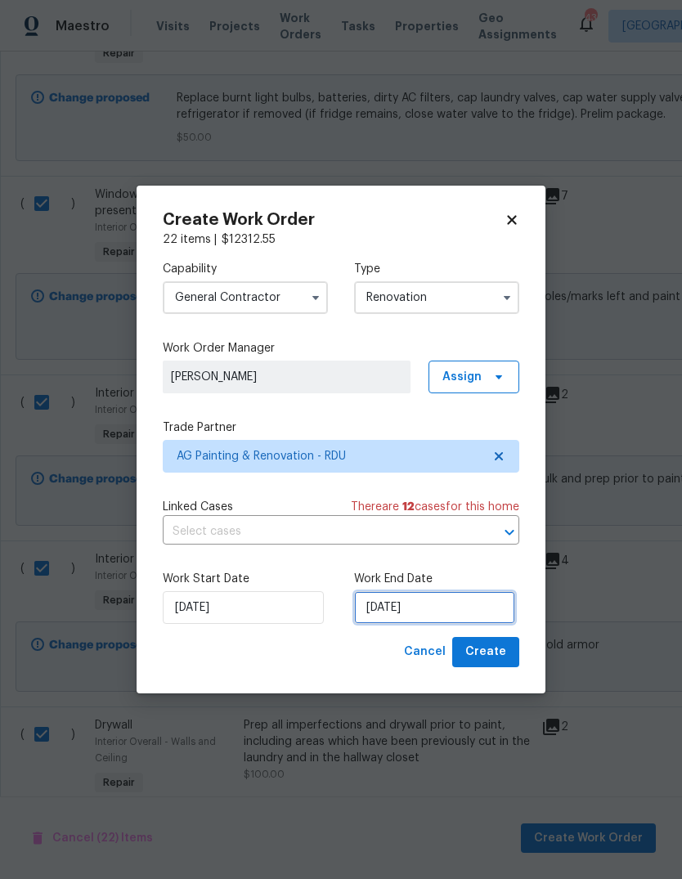
click at [417, 604] on input "8/23/2025" at bounding box center [434, 607] width 161 height 33
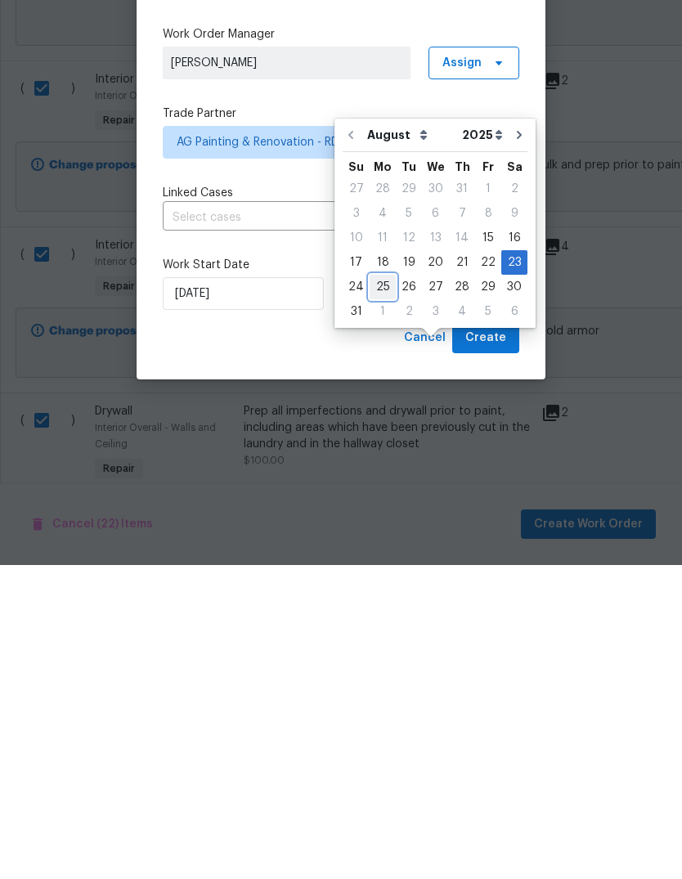
click at [382, 589] on div "25" at bounding box center [382, 600] width 26 height 23
type input "[DATE]"
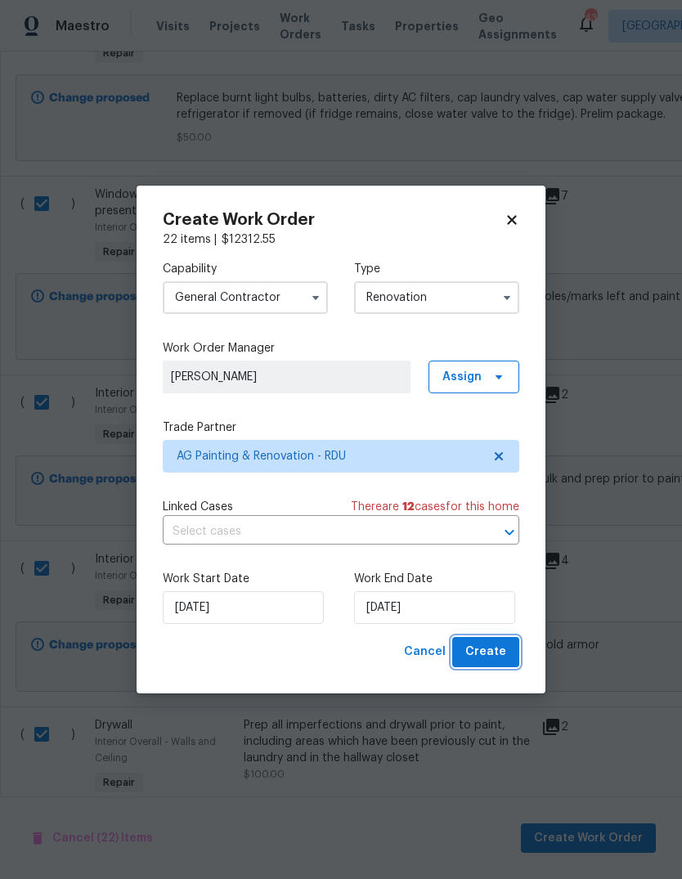
click at [494, 649] on span "Create" at bounding box center [485, 652] width 41 height 20
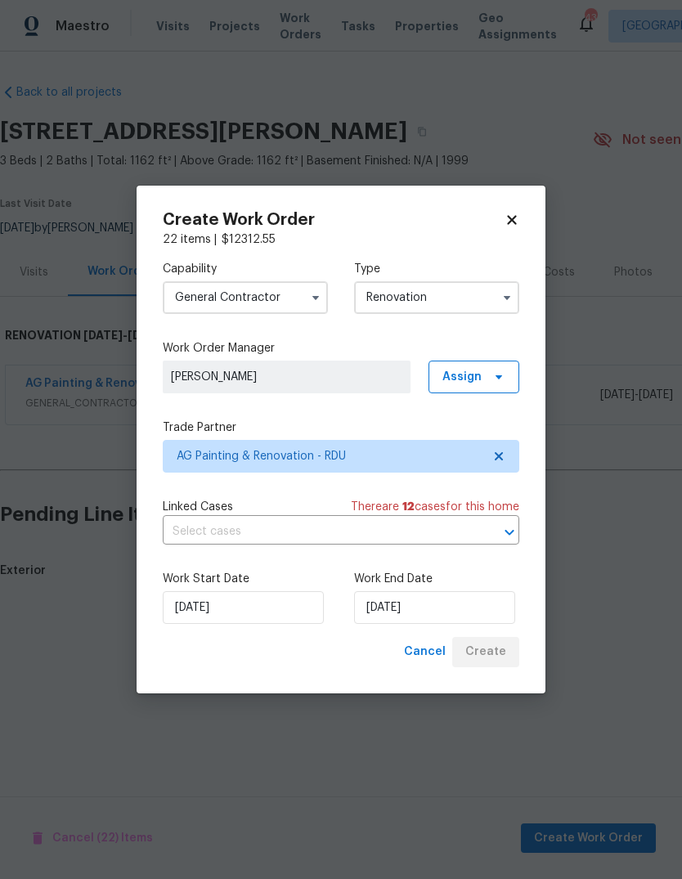
scroll to position [0, 0]
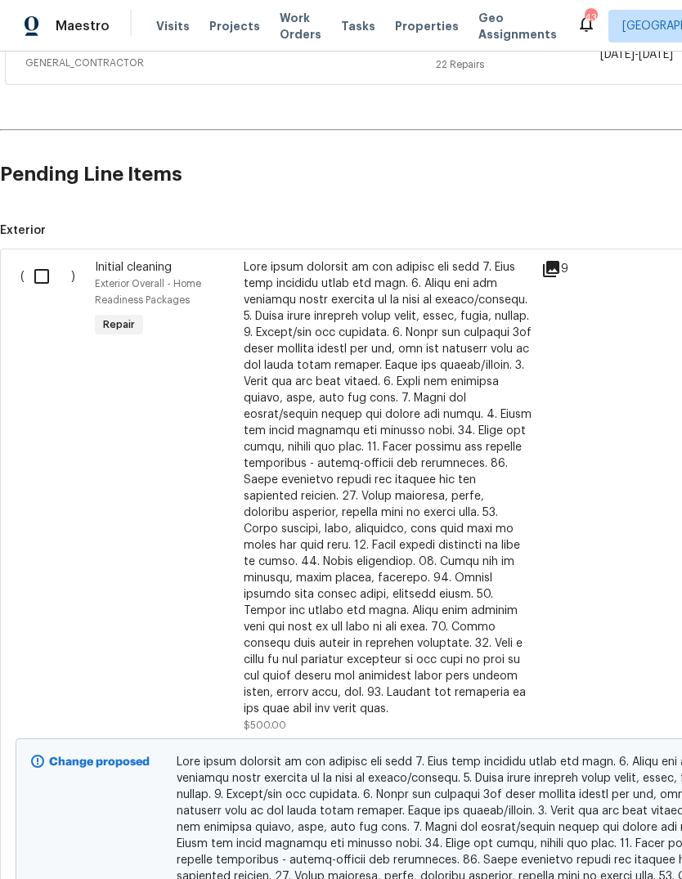
scroll to position [337, 0]
click at [42, 278] on input "checkbox" at bounding box center [48, 276] width 47 height 34
checkbox input "true"
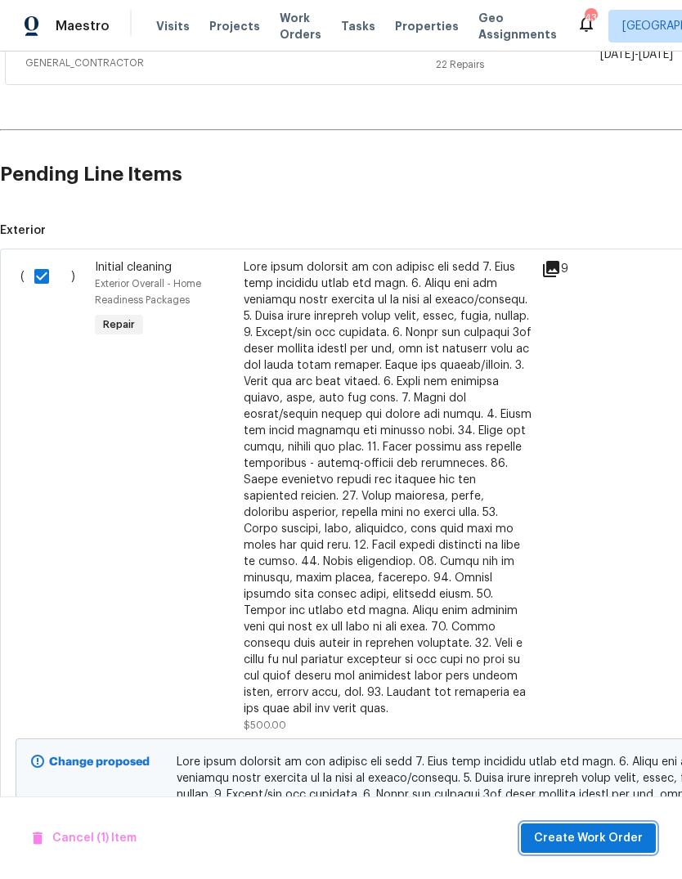
click at [628, 834] on span "Create Work Order" at bounding box center [588, 838] width 109 height 20
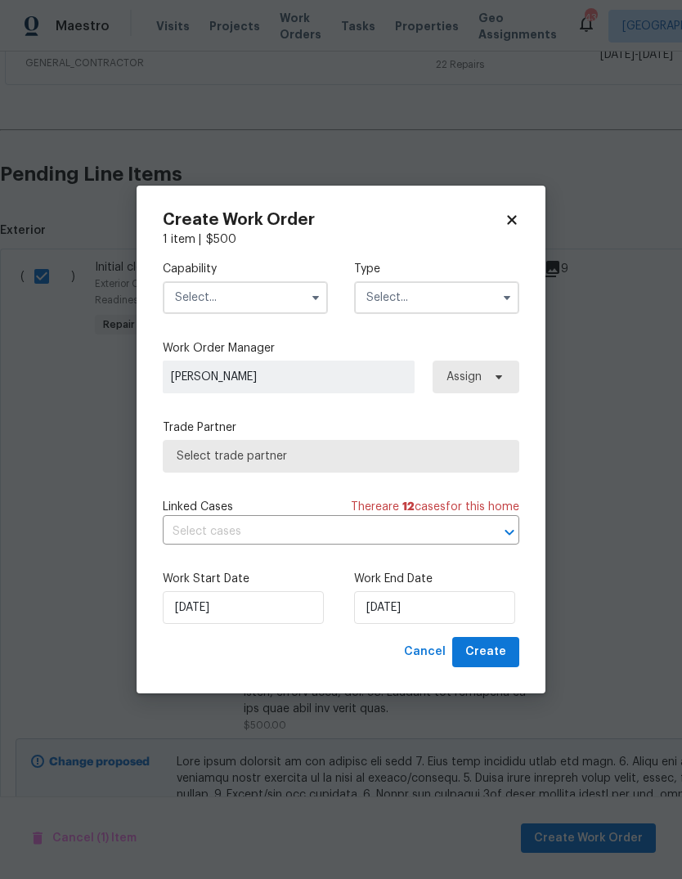
click at [293, 293] on input "text" at bounding box center [245, 297] width 165 height 33
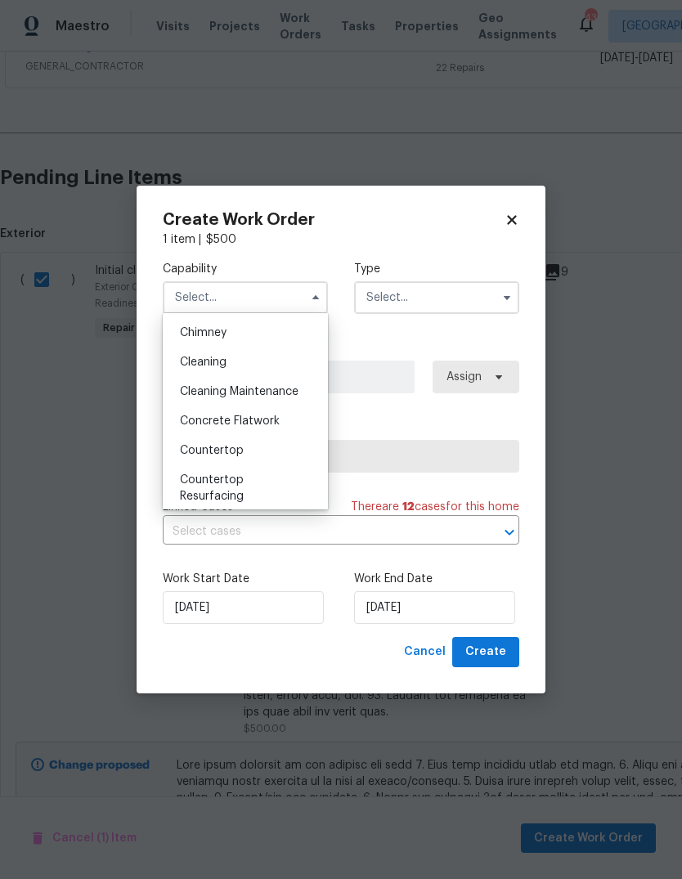
scroll to position [206, 0]
click at [244, 366] on div "Cleaning" at bounding box center [245, 361] width 157 height 29
type input "Cleaning"
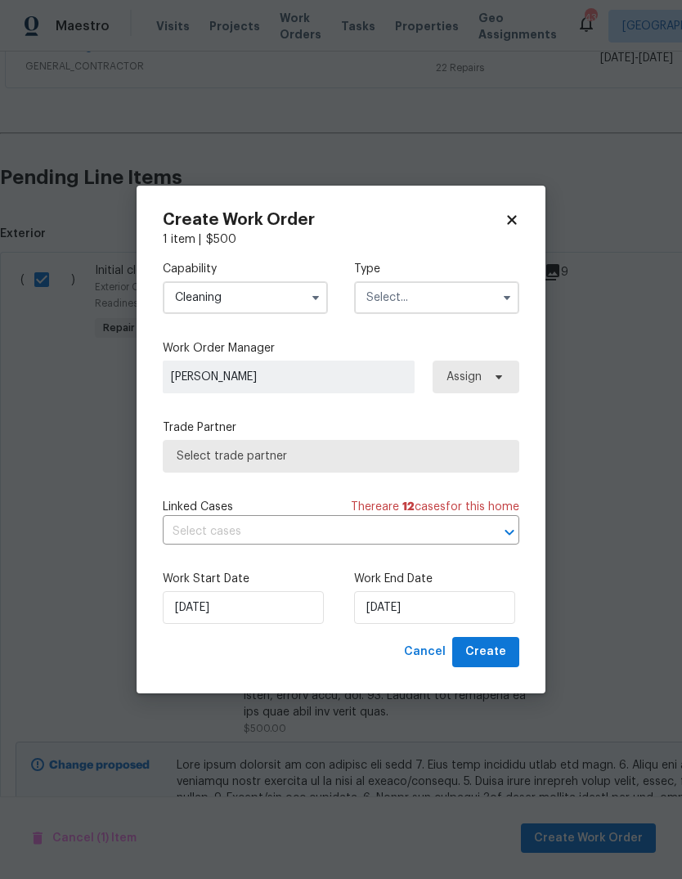
click at [506, 305] on button "button" at bounding box center [507, 298] width 20 height 20
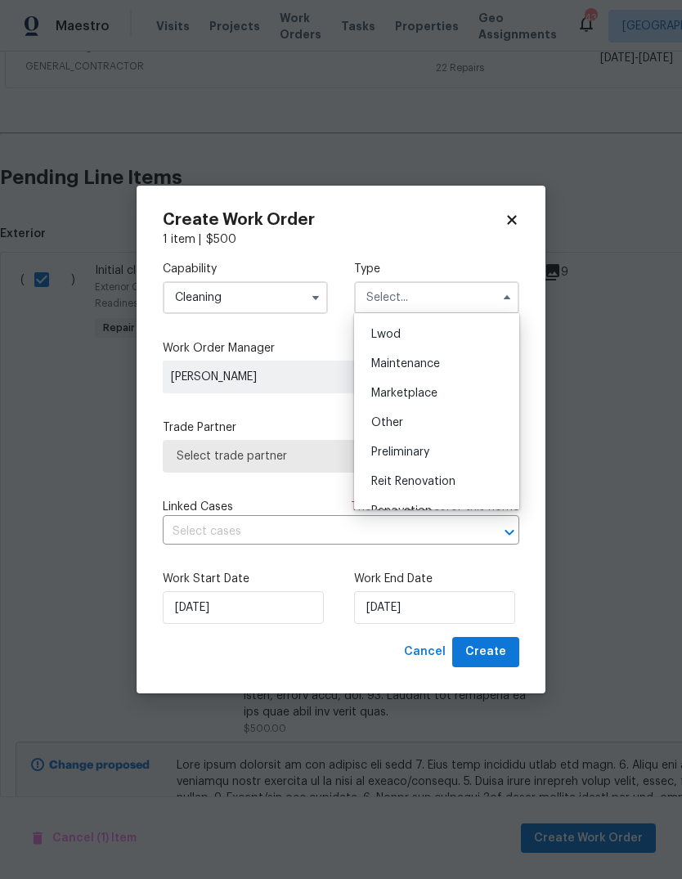
scroll to position [259, 0]
click at [424, 485] on span "Renovation" at bounding box center [401, 484] width 60 height 11
type input "Renovation"
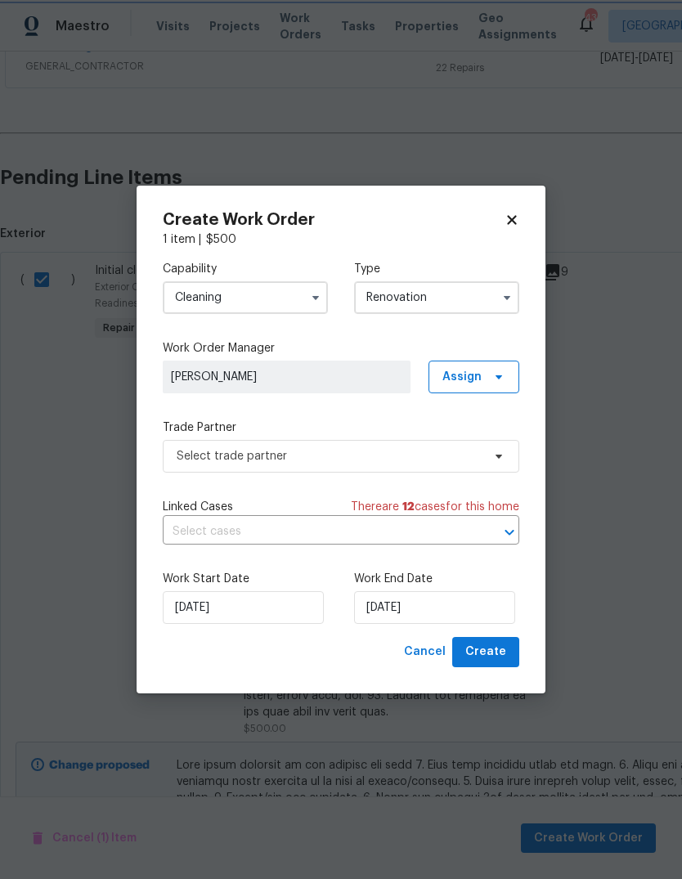
scroll to position [0, 0]
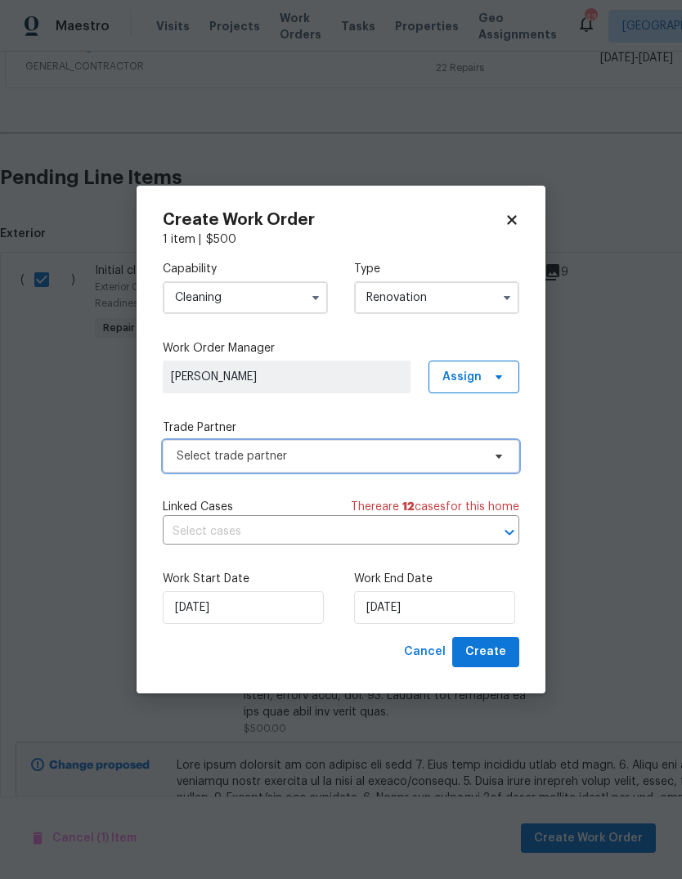
click at [451, 457] on span "Select trade partner" at bounding box center [329, 456] width 305 height 16
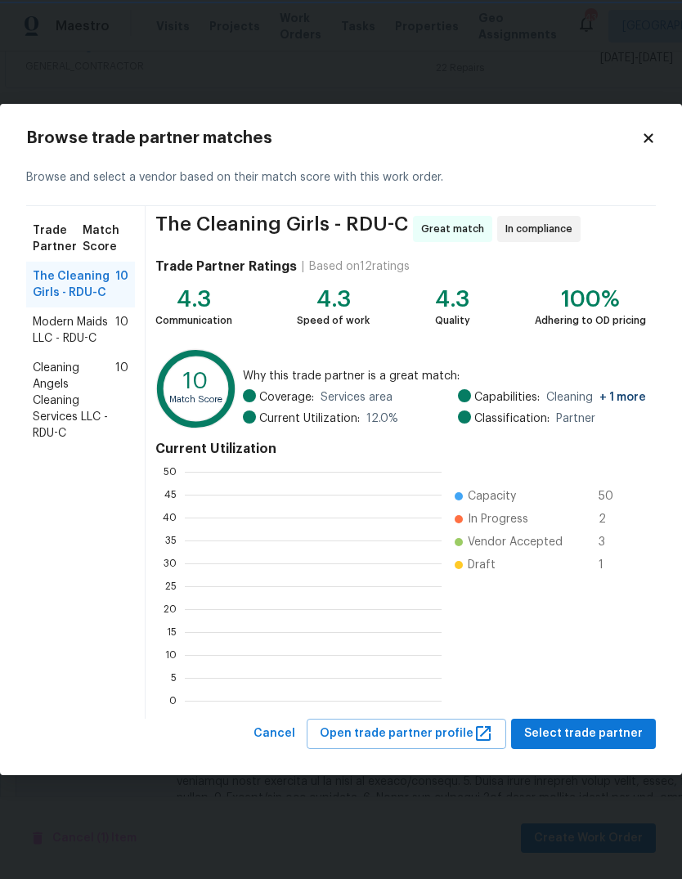
scroll to position [229, 257]
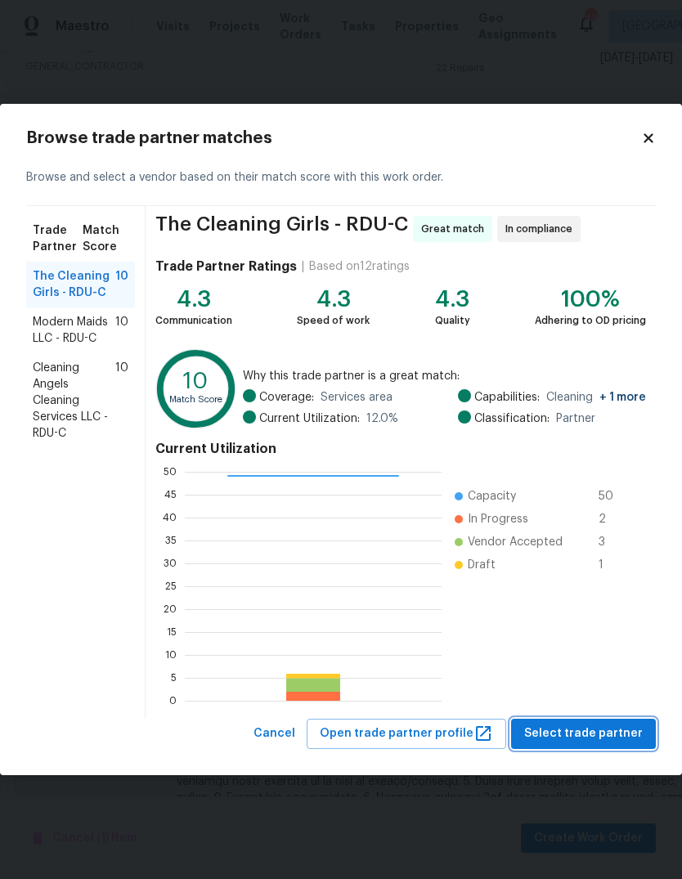
click at [628, 730] on span "Select trade partner" at bounding box center [583, 733] width 119 height 20
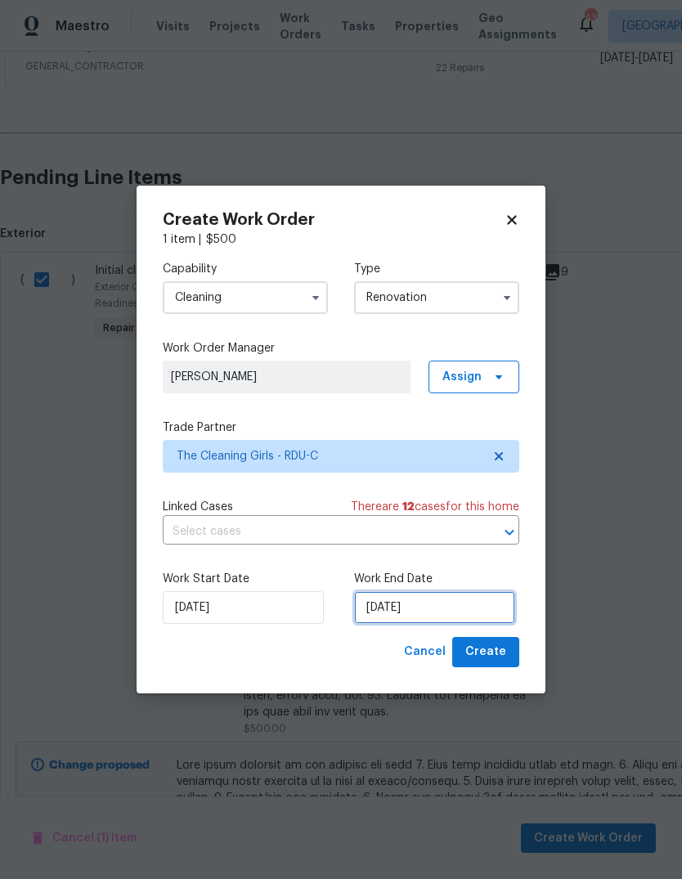
click at [458, 602] on input "[DATE]" at bounding box center [434, 607] width 161 height 33
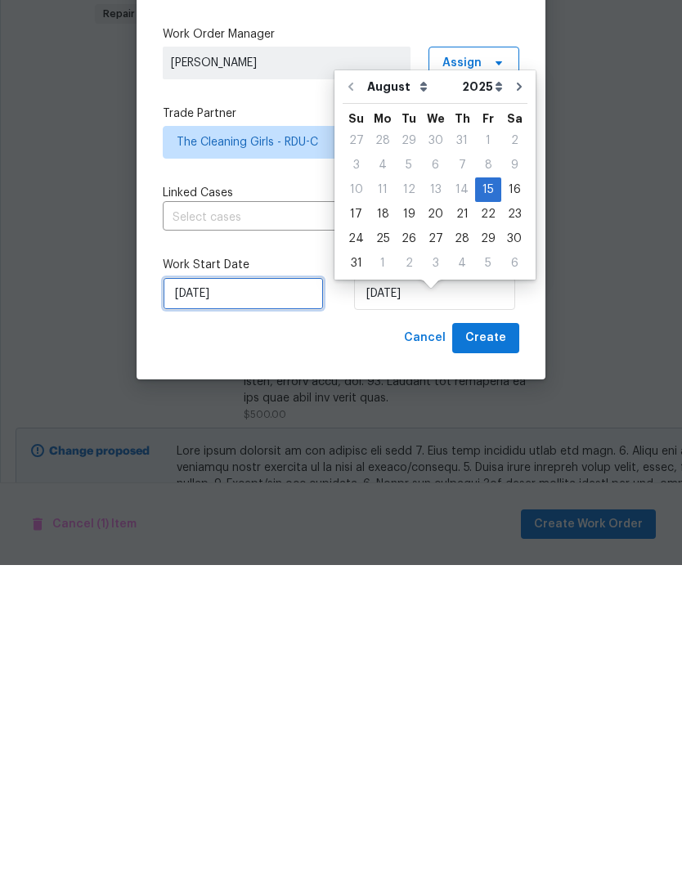
click at [270, 591] on input "[DATE]" at bounding box center [243, 607] width 161 height 33
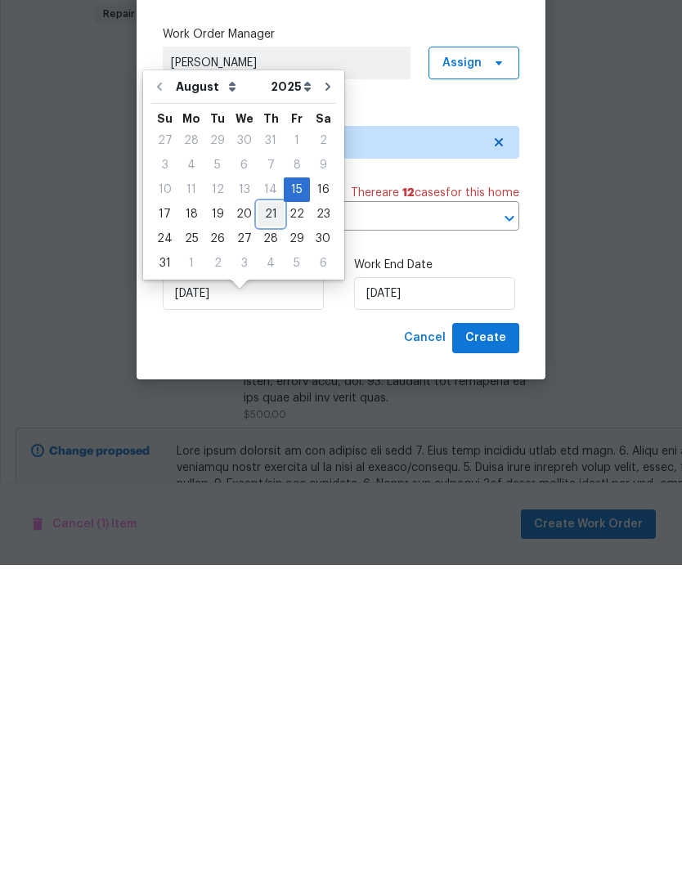
click at [265, 517] on div "21" at bounding box center [270, 528] width 26 height 23
type input "[DATE]"
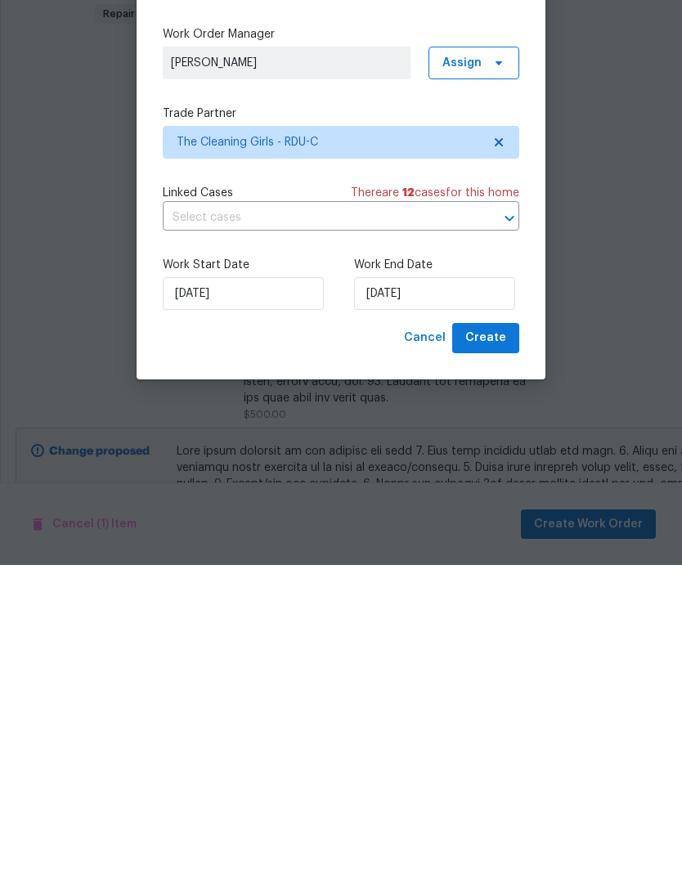
scroll to position [61, 0]
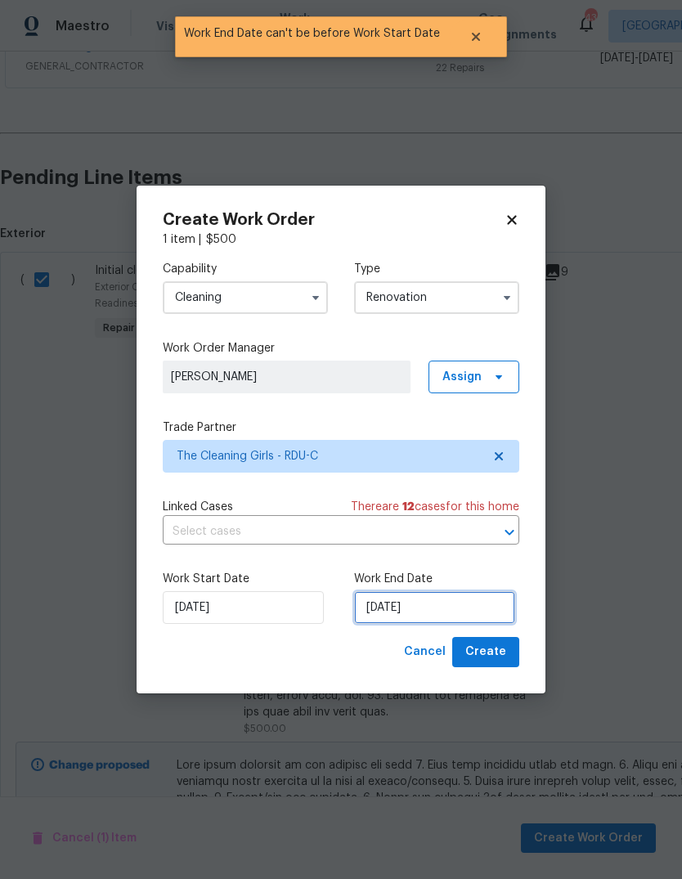
click at [430, 604] on input "[DATE]" at bounding box center [434, 607] width 161 height 33
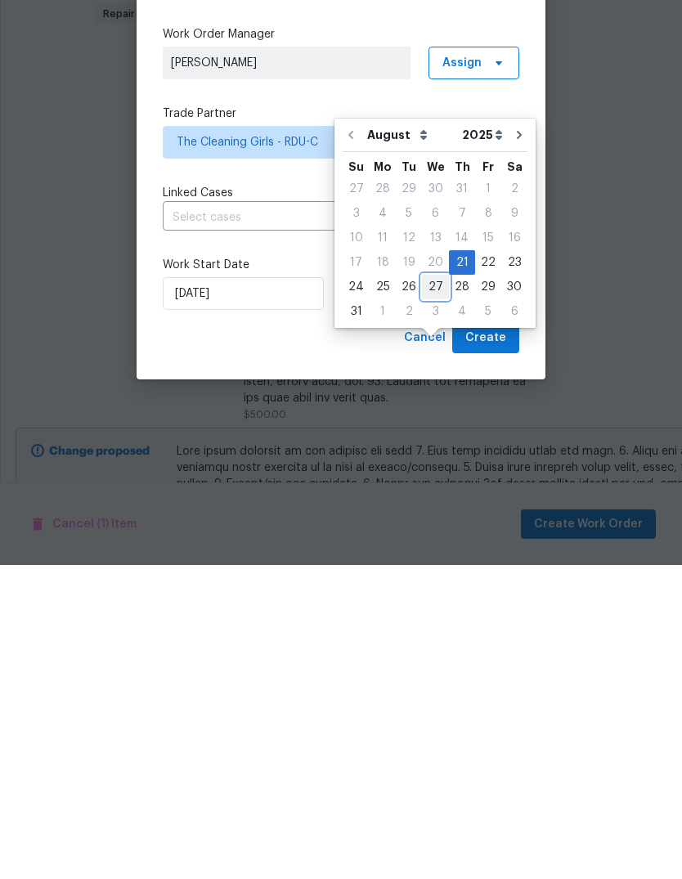
click at [435, 589] on div "27" at bounding box center [435, 600] width 27 height 23
type input "[DATE]"
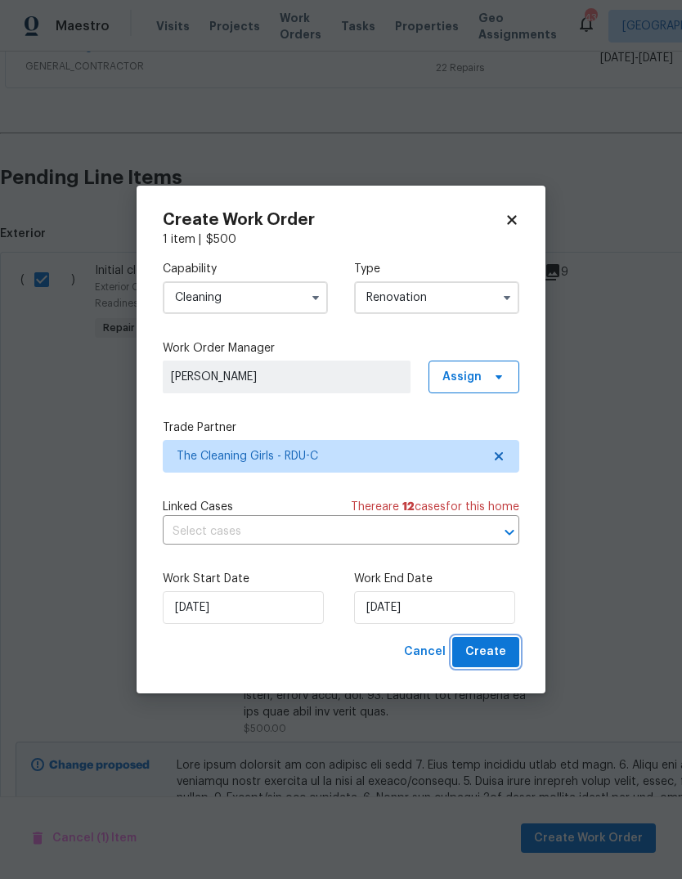
click at [498, 655] on span "Create" at bounding box center [485, 652] width 41 height 20
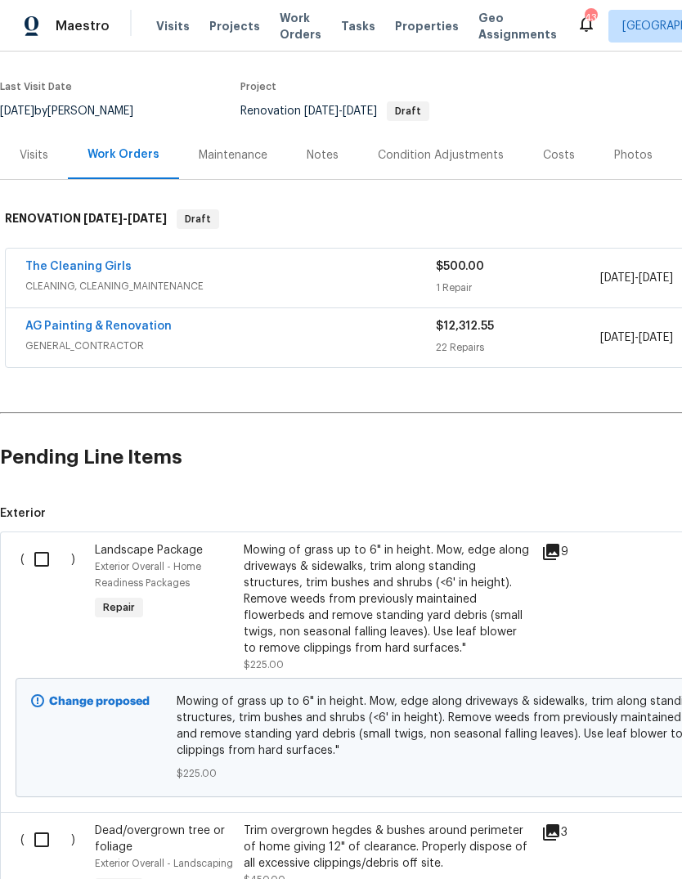
scroll to position [116, 0]
click at [38, 564] on input "checkbox" at bounding box center [48, 560] width 47 height 34
checkbox input "true"
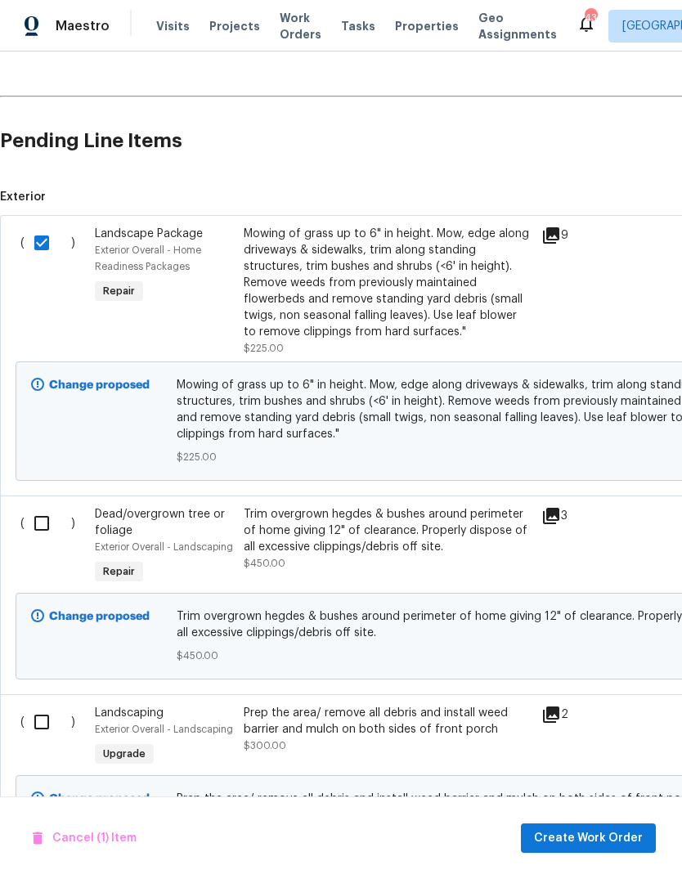
scroll to position [436, 0]
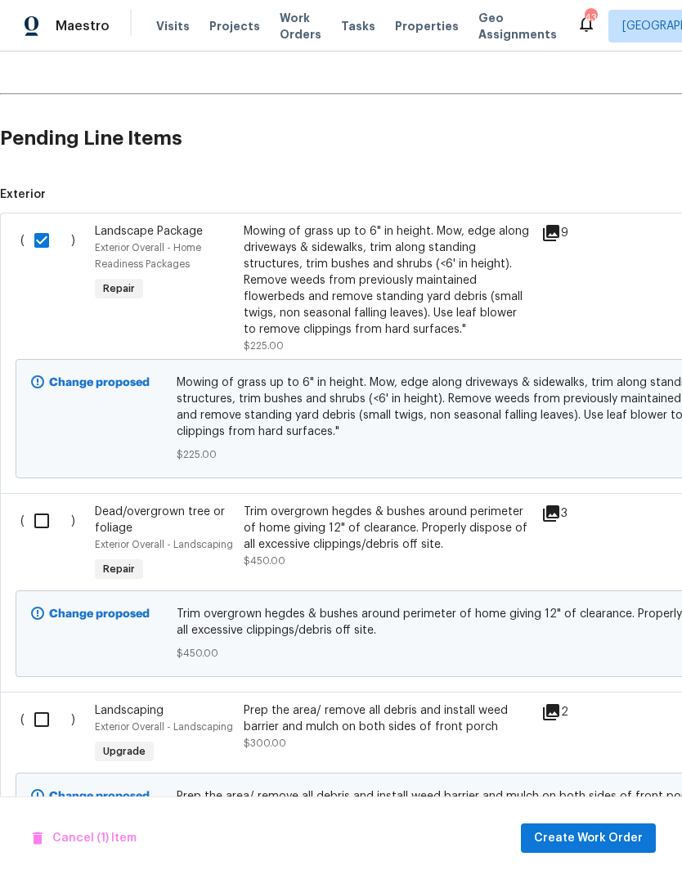
click at [48, 526] on input "checkbox" at bounding box center [48, 520] width 47 height 34
checkbox input "true"
click at [38, 718] on input "checkbox" at bounding box center [48, 719] width 47 height 34
checkbox input "true"
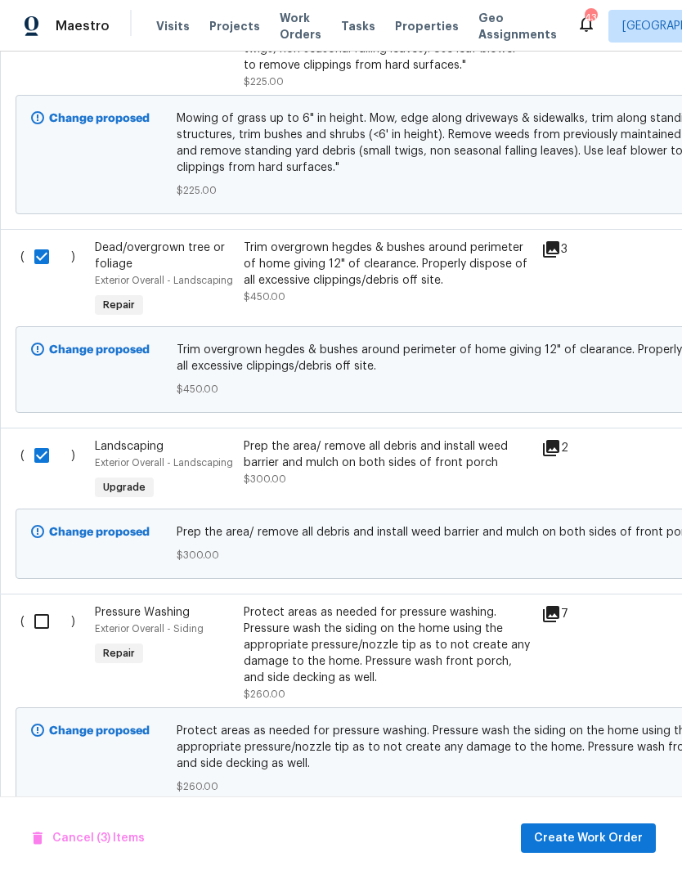
scroll to position [699, 0]
click at [34, 621] on input "checkbox" at bounding box center [48, 622] width 47 height 34
checkbox input "true"
click at [628, 839] on span "Create Work Order" at bounding box center [588, 838] width 109 height 20
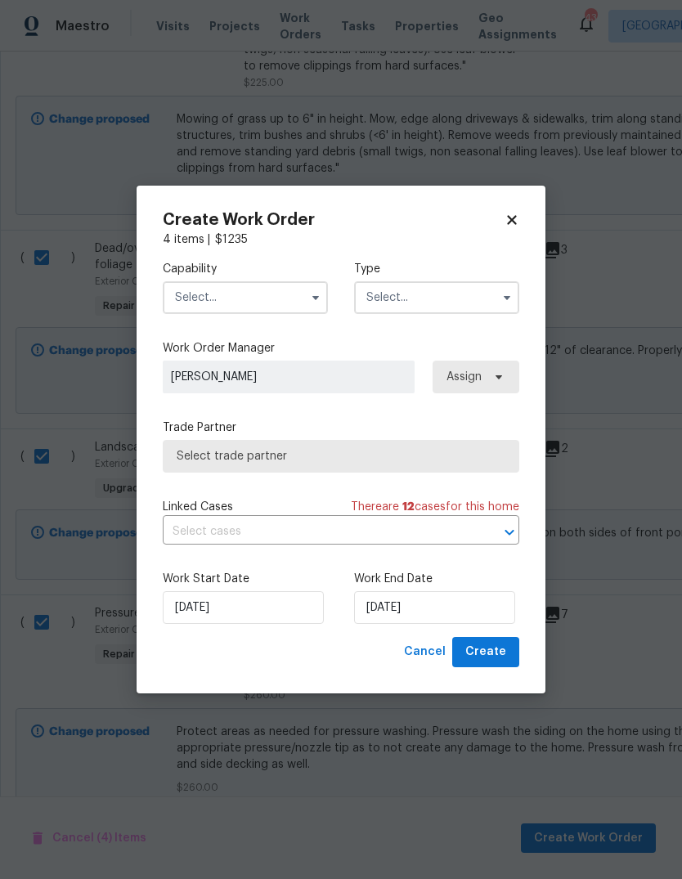
click at [300, 302] on input "text" at bounding box center [245, 297] width 165 height 33
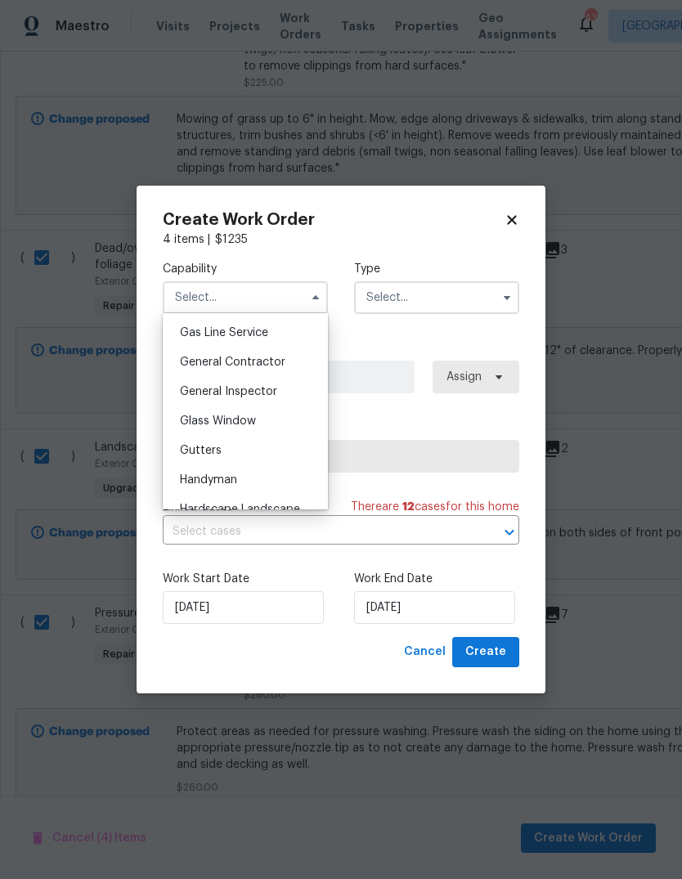
scroll to position [790, 0]
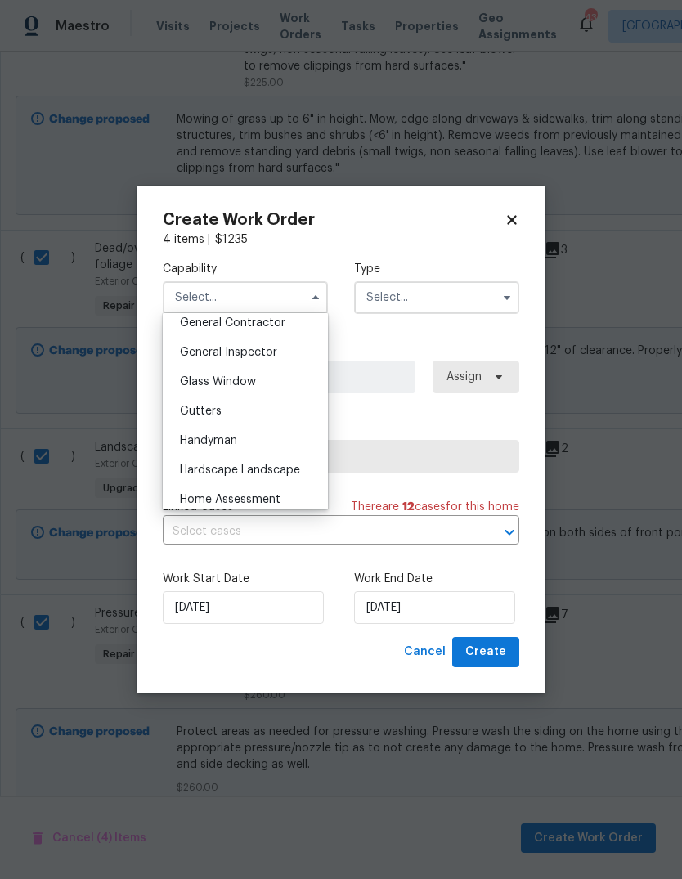
click at [293, 471] on span "Hardscape Landscape" at bounding box center [240, 469] width 120 height 11
type input "Hardscape Landscape"
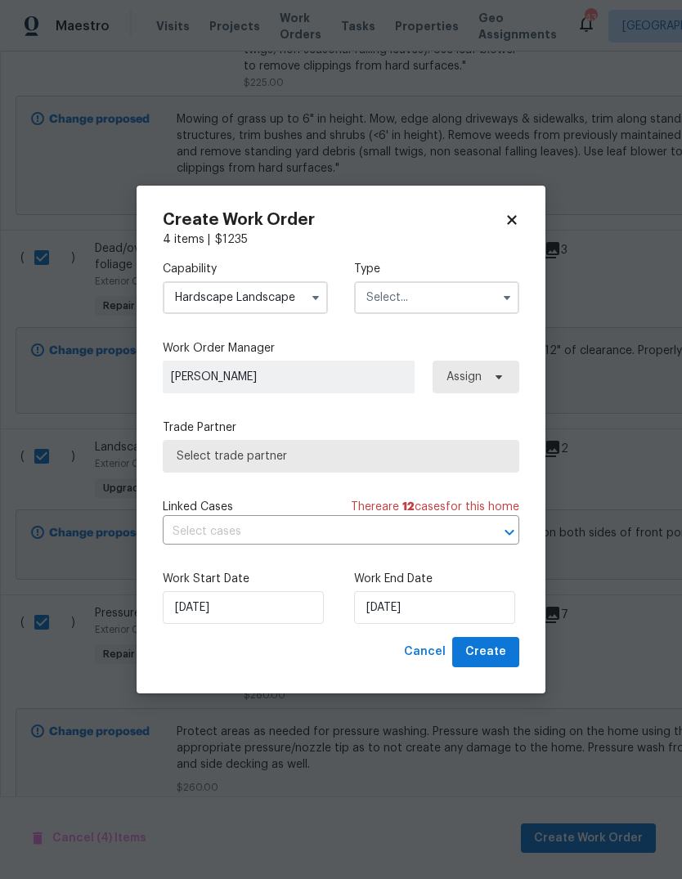
click at [469, 303] on input "text" at bounding box center [436, 297] width 165 height 33
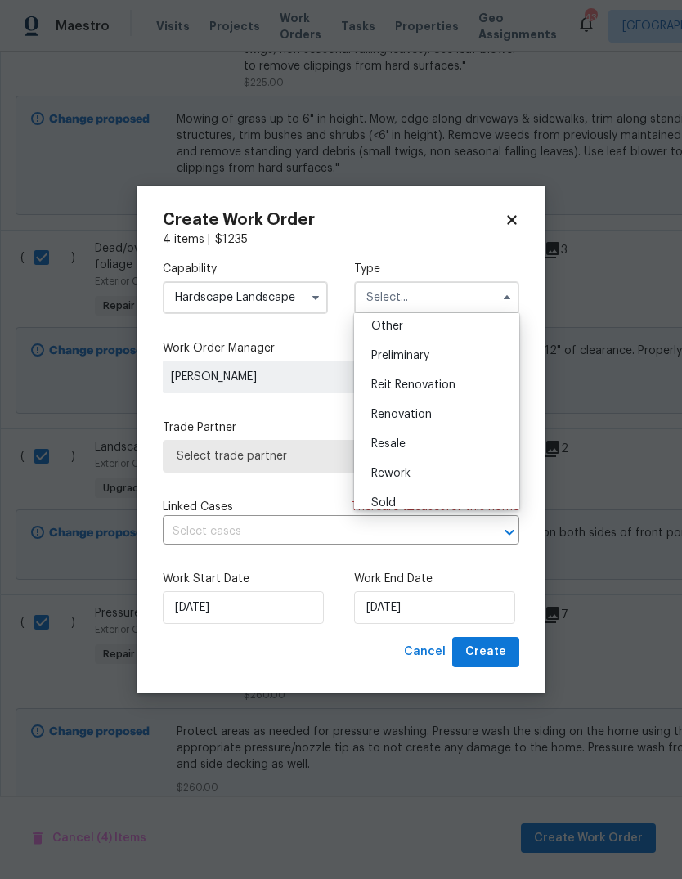
scroll to position [331, 0]
click at [425, 412] on span "Renovation" at bounding box center [401, 412] width 60 height 11
type input "Renovation"
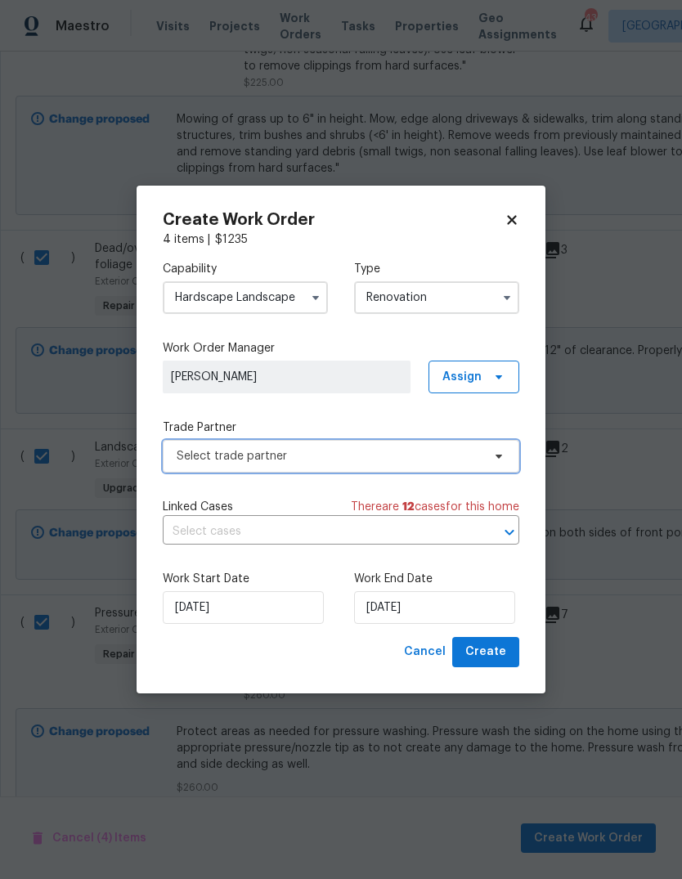
click at [280, 457] on span "Select trade partner" at bounding box center [329, 456] width 305 height 16
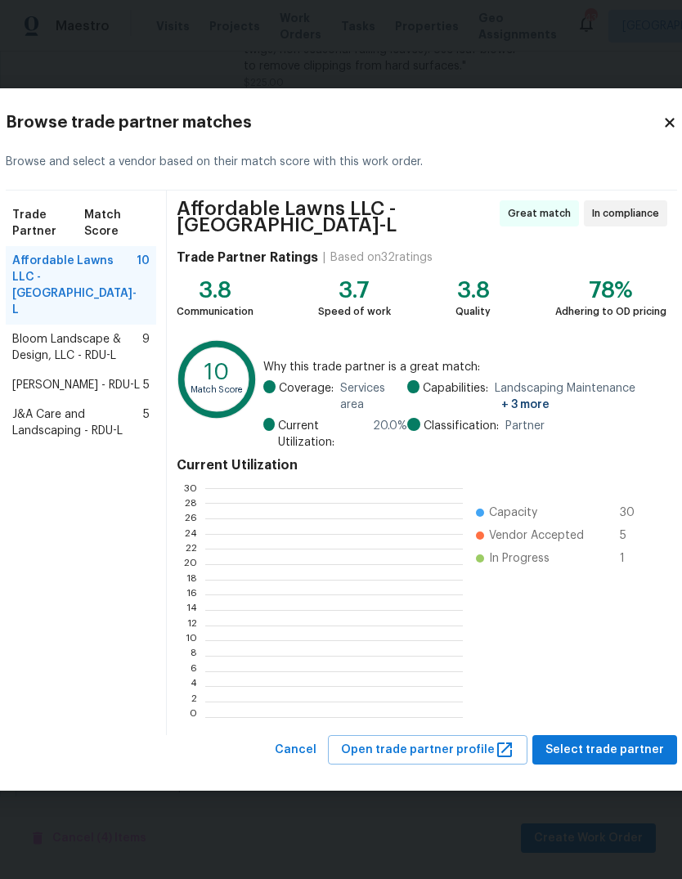
scroll to position [229, 257]
click at [68, 356] on span "Bloom Landscape & Design, LLC - RDU-L" at bounding box center [77, 347] width 130 height 33
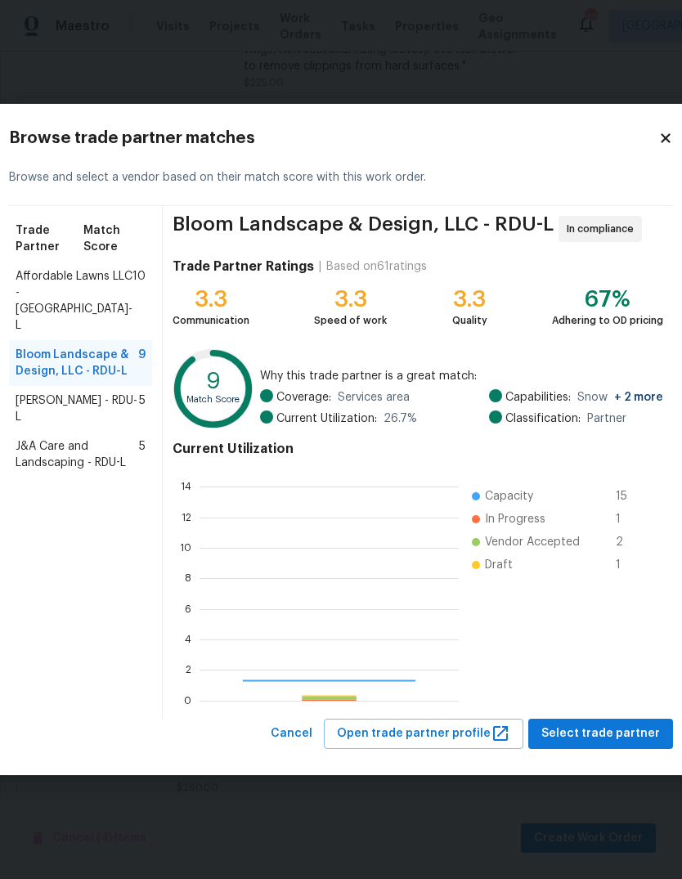
scroll to position [229, 259]
click at [62, 285] on span "Affordable Lawns LLC - RDU-L" at bounding box center [74, 300] width 117 height 65
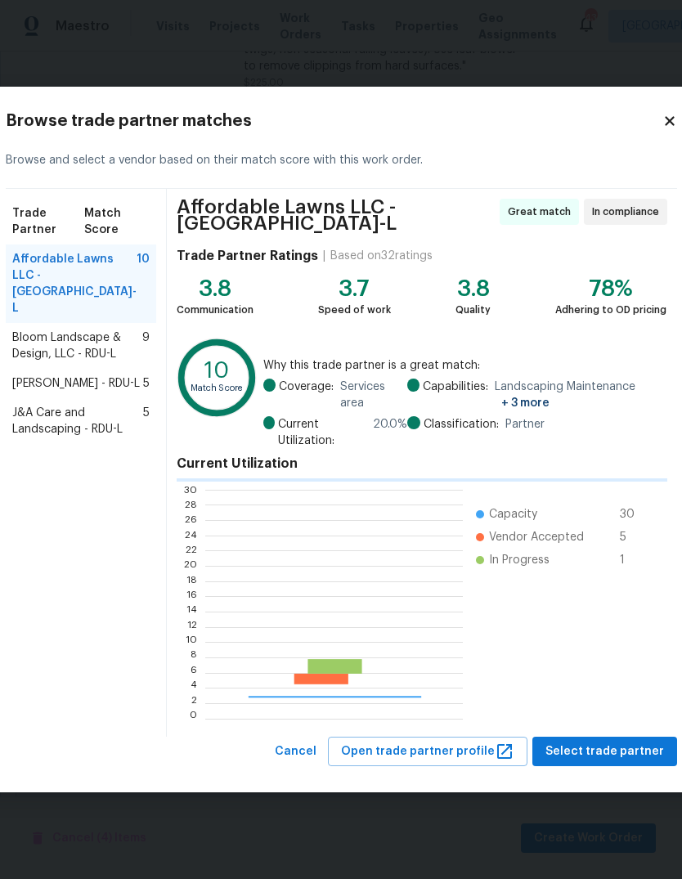
scroll to position [229, 257]
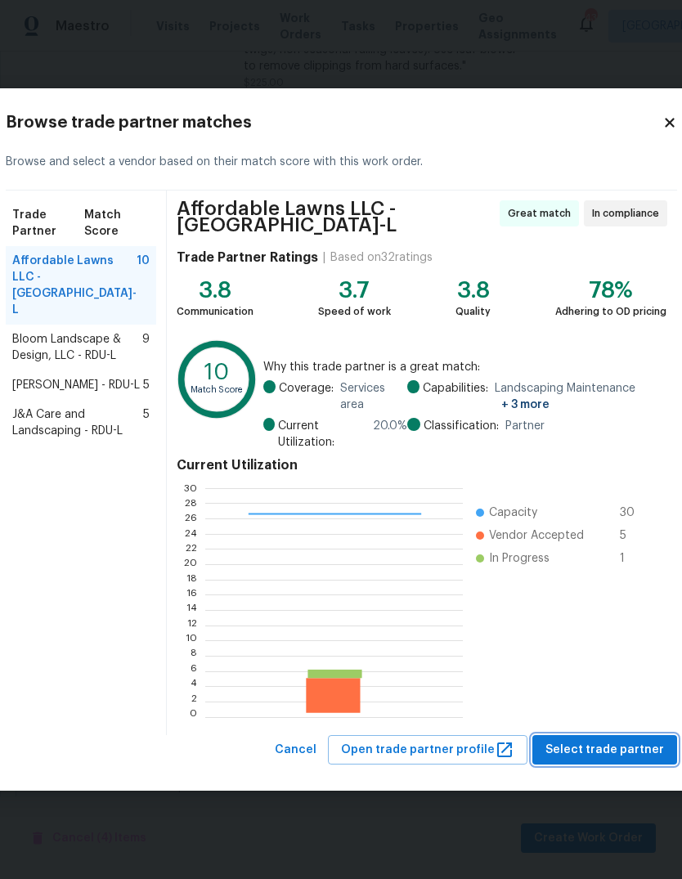
click at [626, 743] on span "Select trade partner" at bounding box center [604, 750] width 119 height 20
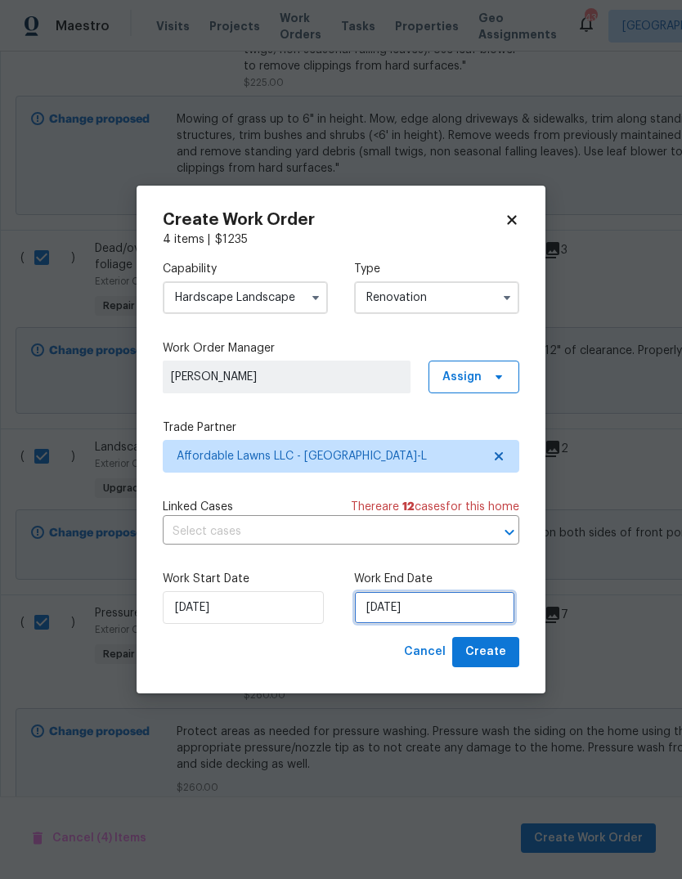
click at [414, 612] on input "[DATE]" at bounding box center [434, 607] width 161 height 33
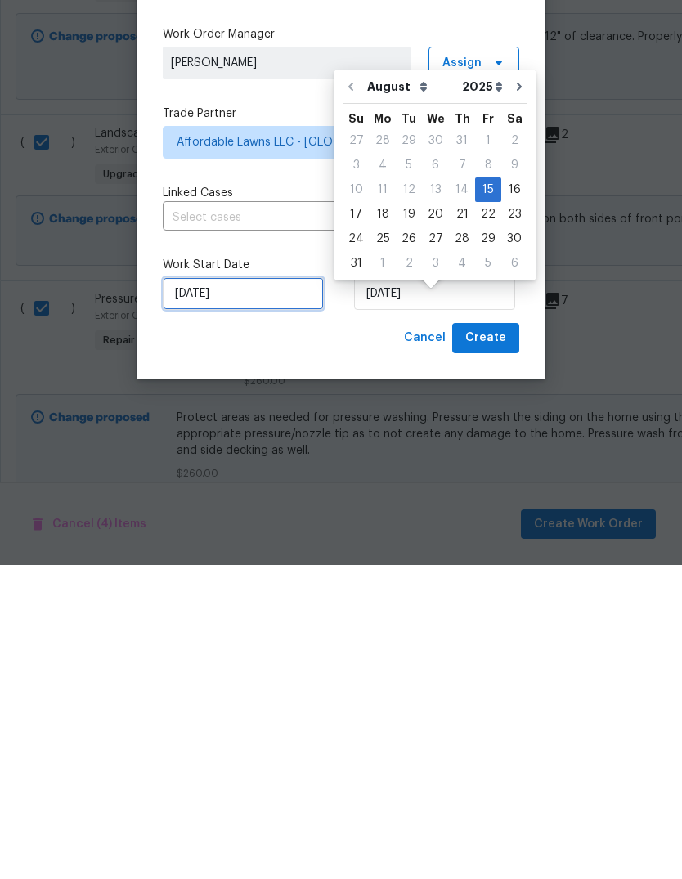
click at [209, 591] on input "[DATE]" at bounding box center [243, 607] width 161 height 33
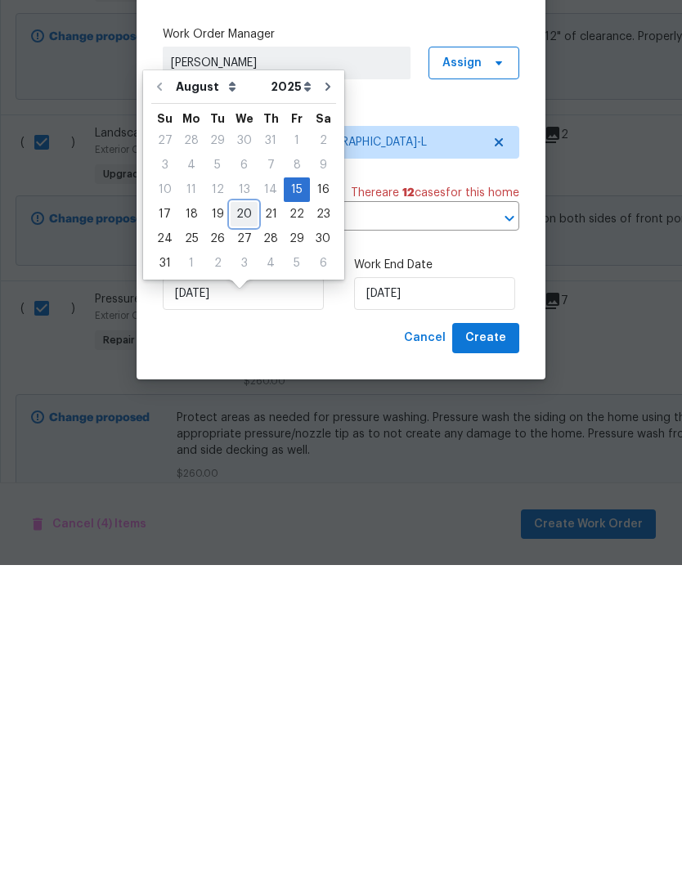
click at [240, 517] on div "20" at bounding box center [243, 528] width 27 height 23
type input "[DATE]"
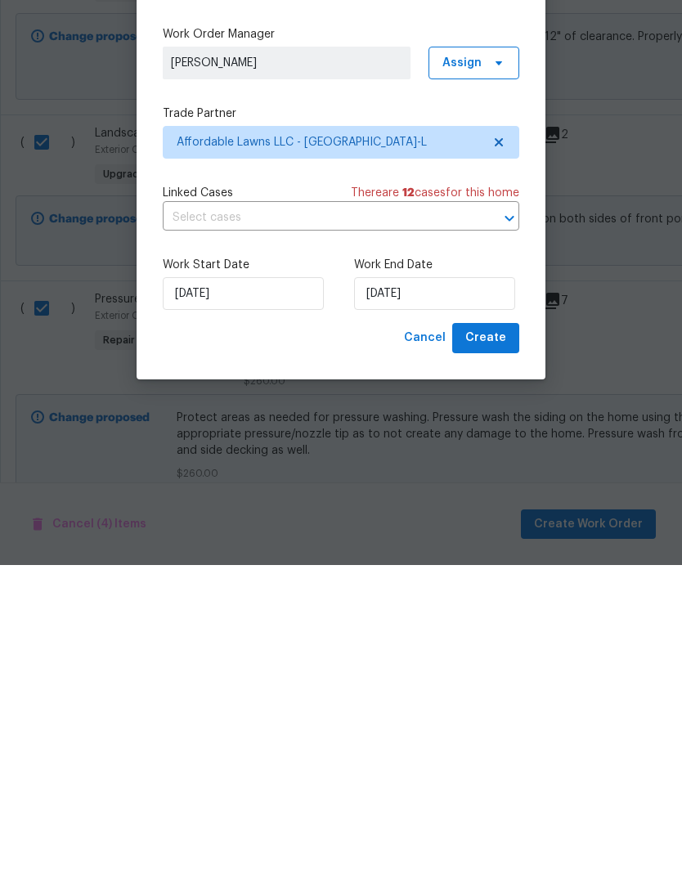
scroll to position [61, 0]
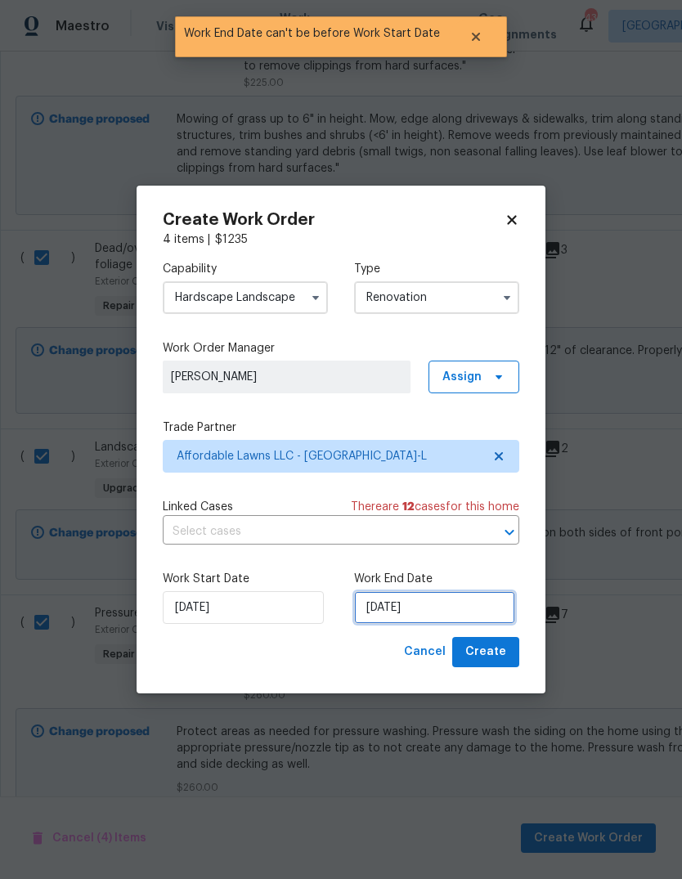
click at [419, 607] on input "[DATE]" at bounding box center [434, 607] width 161 height 33
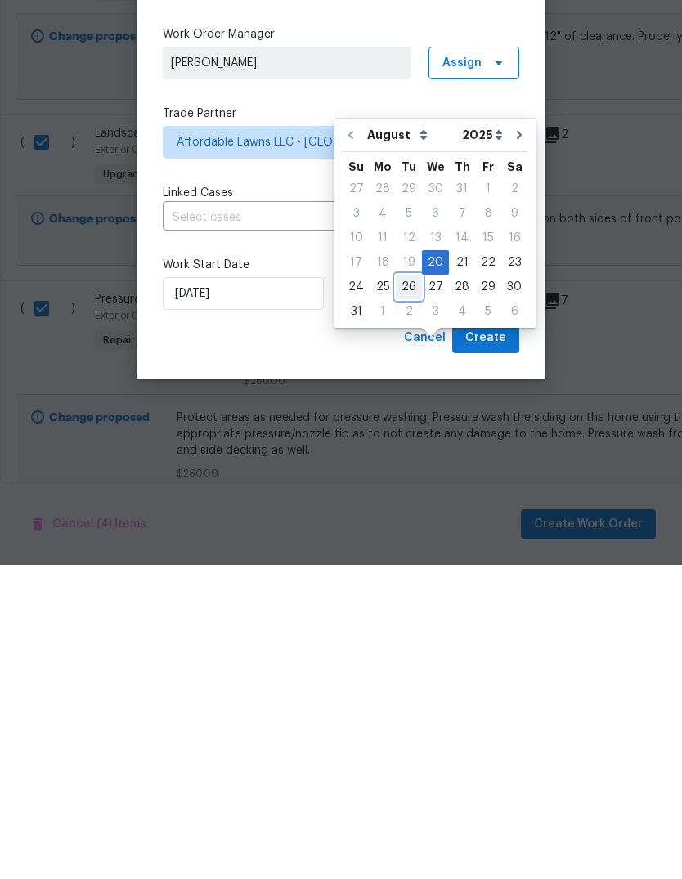
click at [407, 589] on div "26" at bounding box center [409, 600] width 26 height 23
type input "[DATE]"
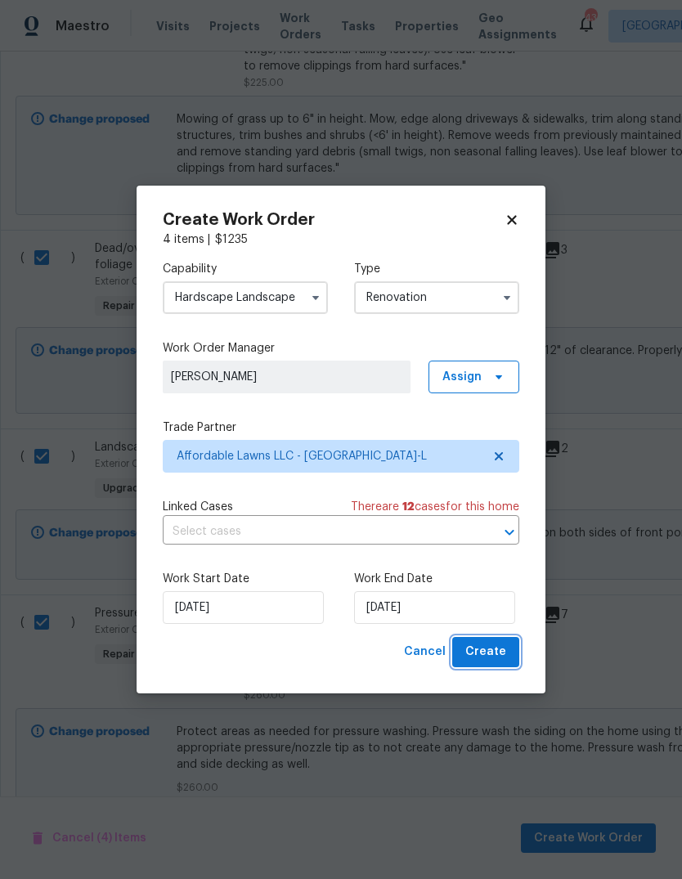
click at [496, 651] on span "Create" at bounding box center [485, 652] width 41 height 20
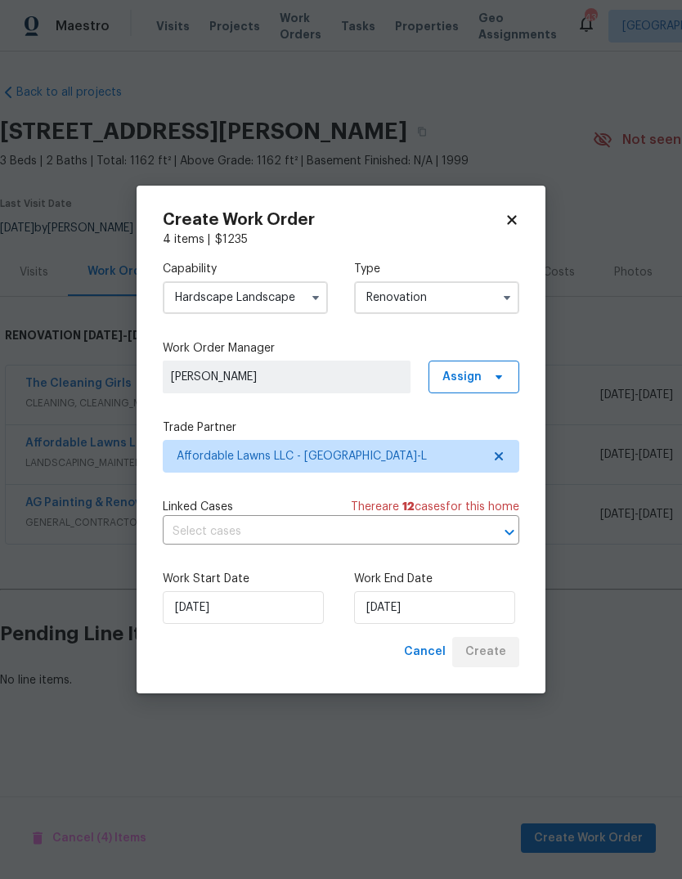
scroll to position [0, 0]
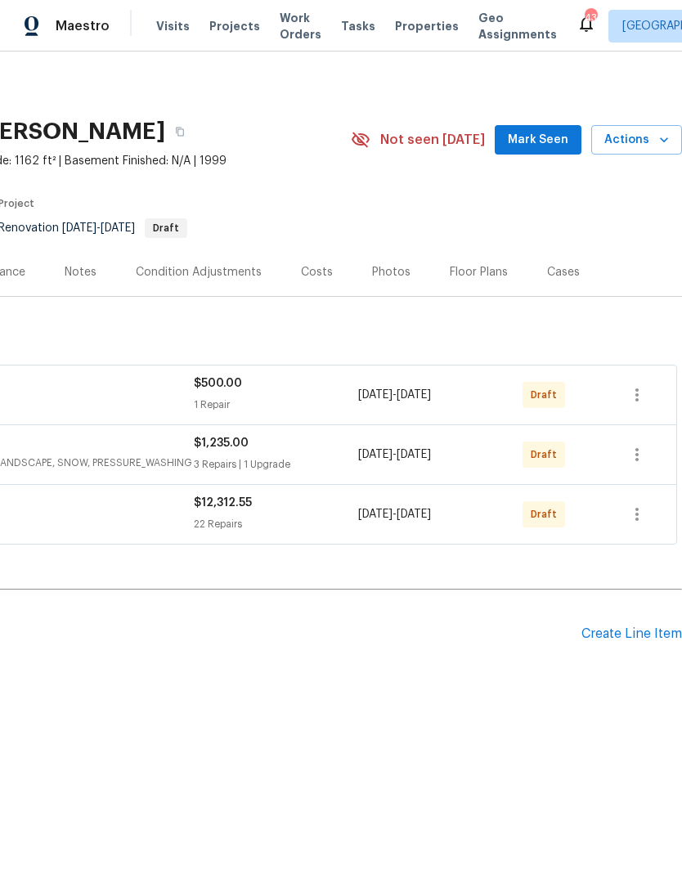
scroll to position [0, 242]
click at [640, 628] on div "Create Line Item" at bounding box center [631, 634] width 101 height 16
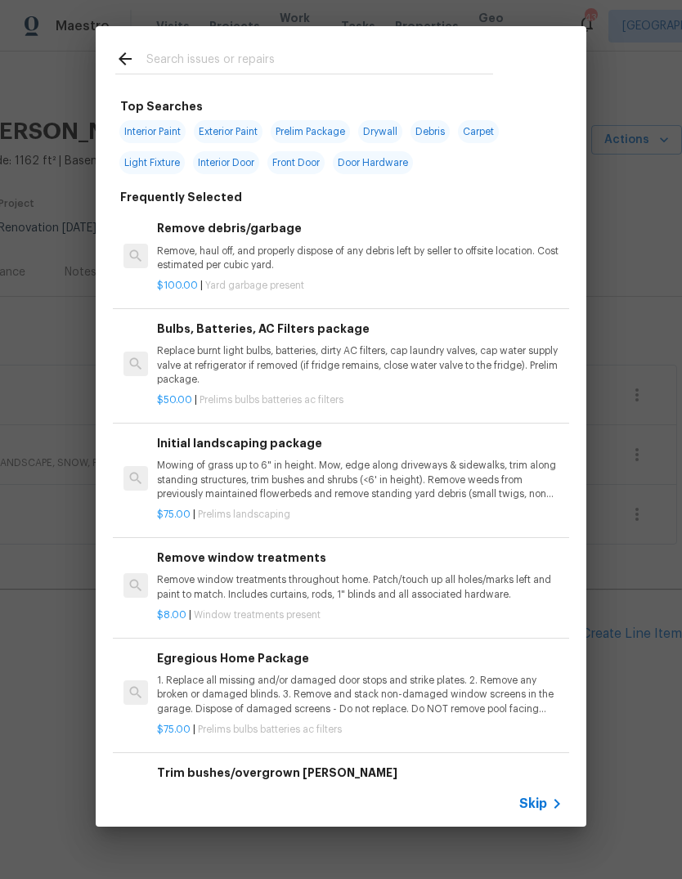
click at [221, 62] on input "text" at bounding box center [319, 61] width 347 height 25
type input "Roof"
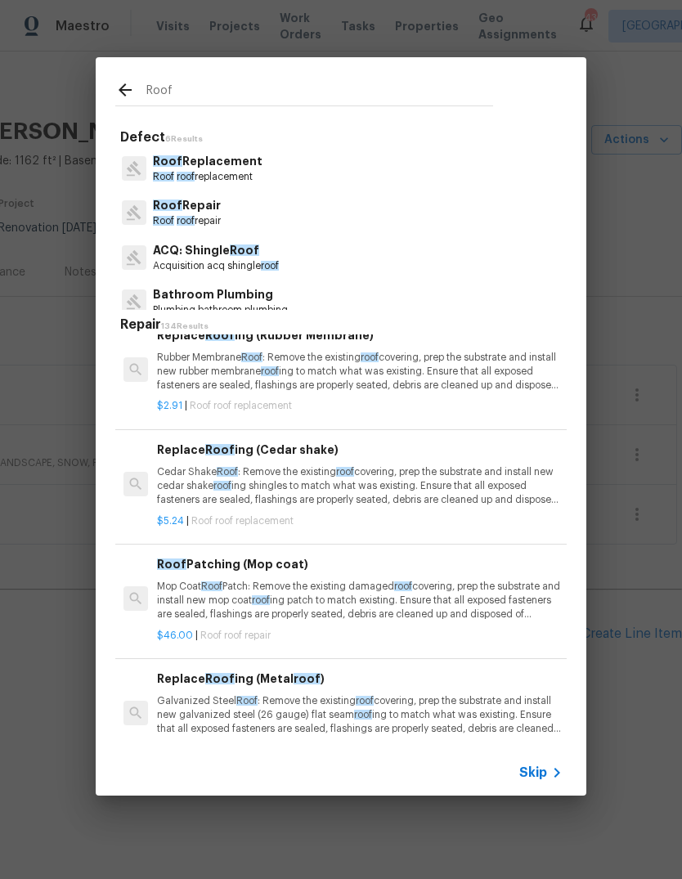
scroll to position [0, 0]
click at [208, 211] on p "Roof Repair" at bounding box center [187, 205] width 68 height 17
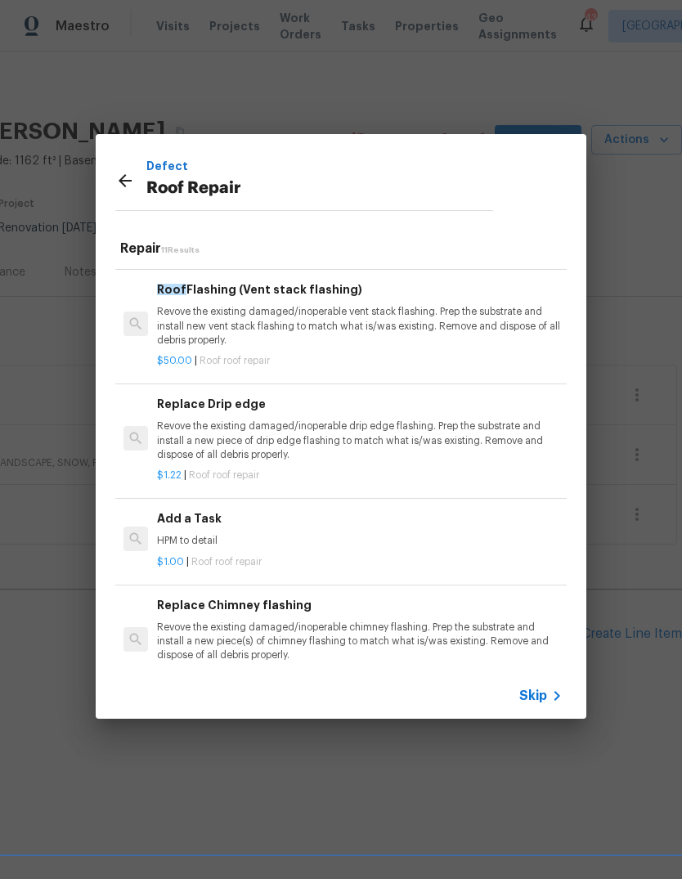
scroll to position [795, 0]
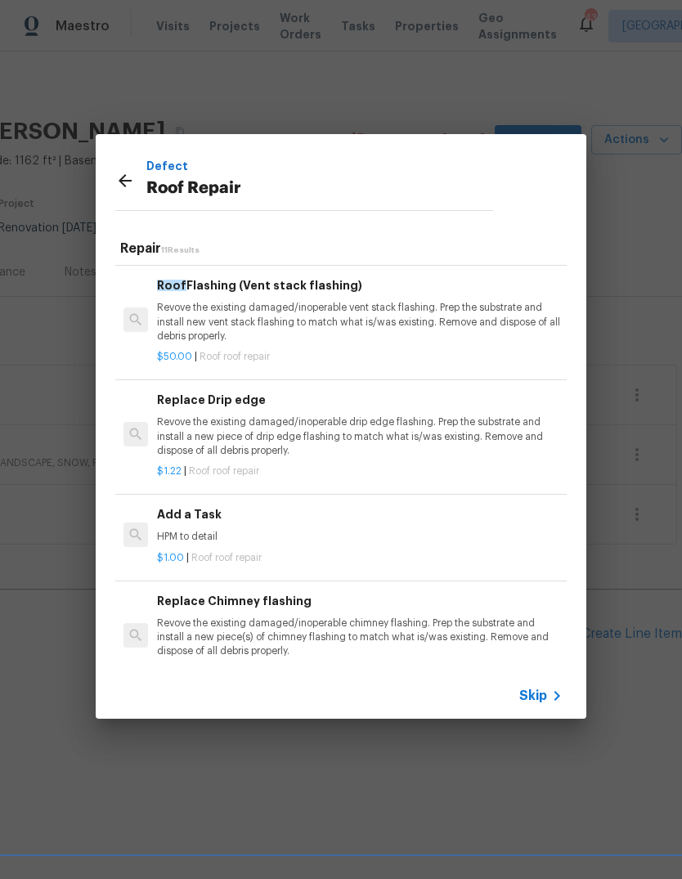
click at [212, 530] on p "HPM to detail" at bounding box center [359, 537] width 405 height 14
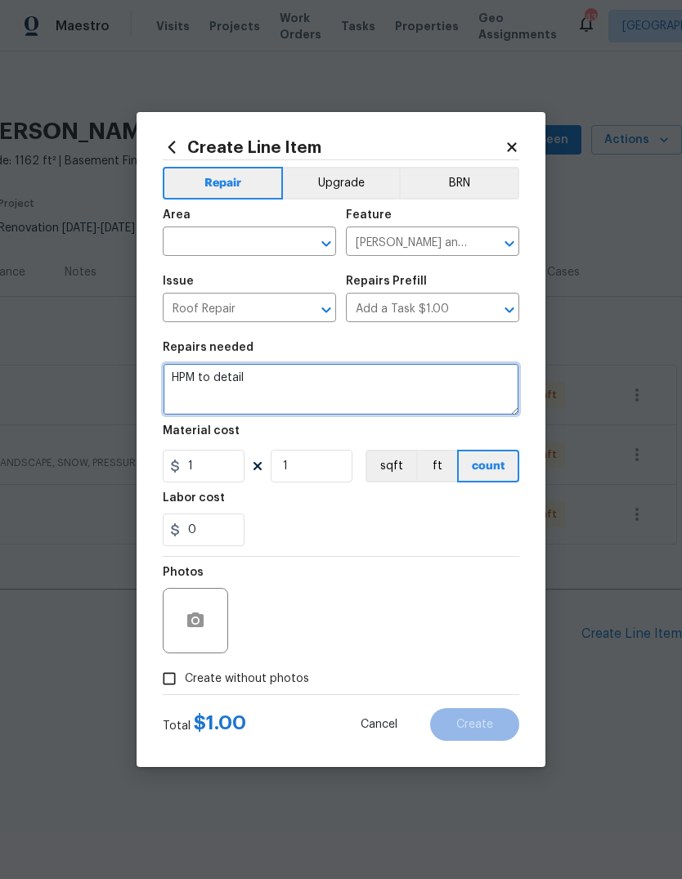
click at [239, 384] on textarea "HPM to detail" at bounding box center [341, 389] width 356 height 52
type textarea "H"
type textarea "Conduct an inspection of the roof and remove all [PERSON_NAME]/algae"
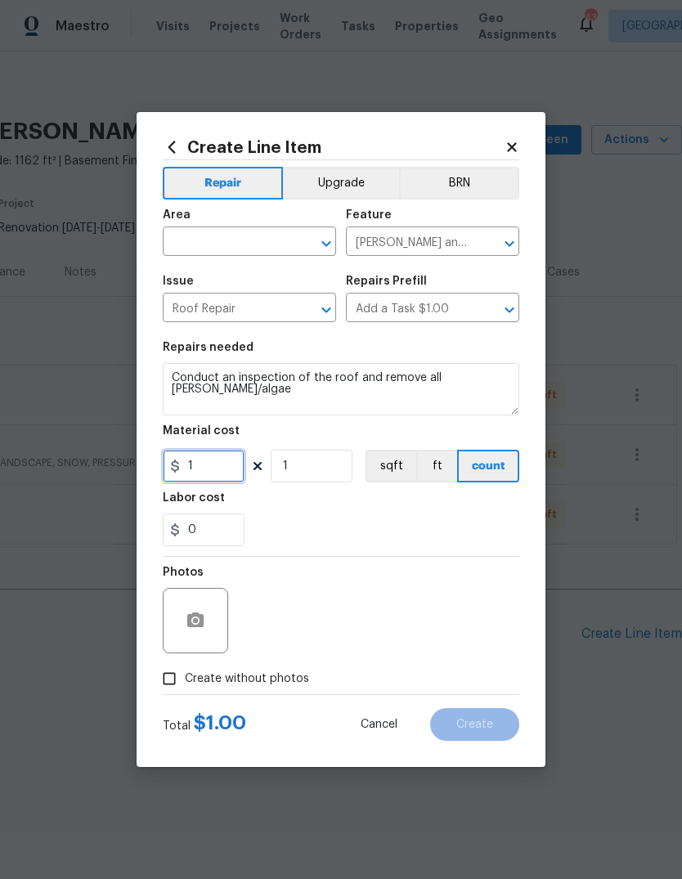
click at [210, 472] on input "1" at bounding box center [204, 466] width 82 height 33
click at [365, 507] on figure "Labor cost 0" at bounding box center [341, 519] width 356 height 54
type input "250"
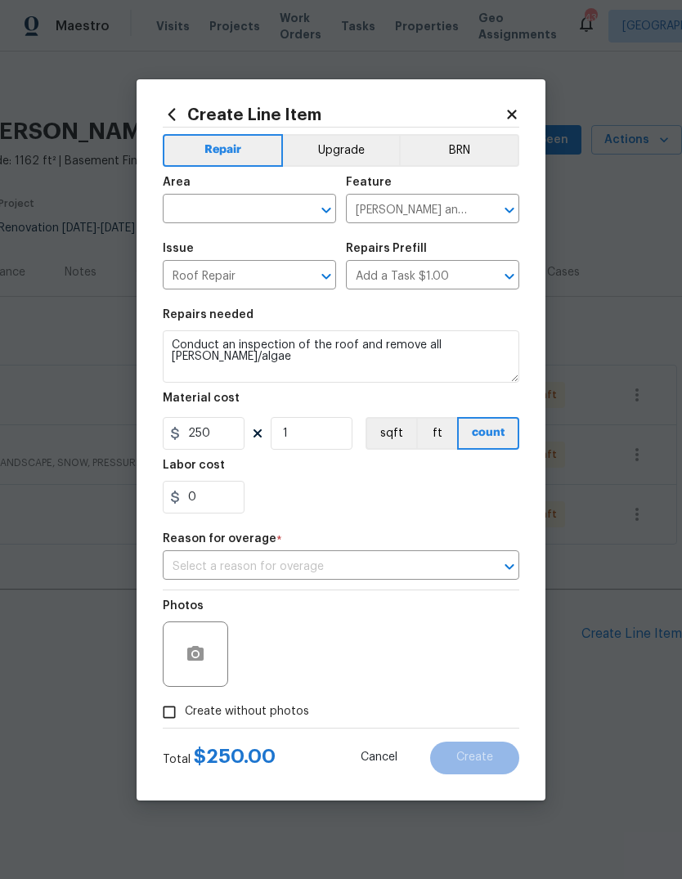
click at [225, 190] on div "Area" at bounding box center [249, 187] width 173 height 21
click at [328, 218] on button "Open" at bounding box center [326, 210] width 23 height 23
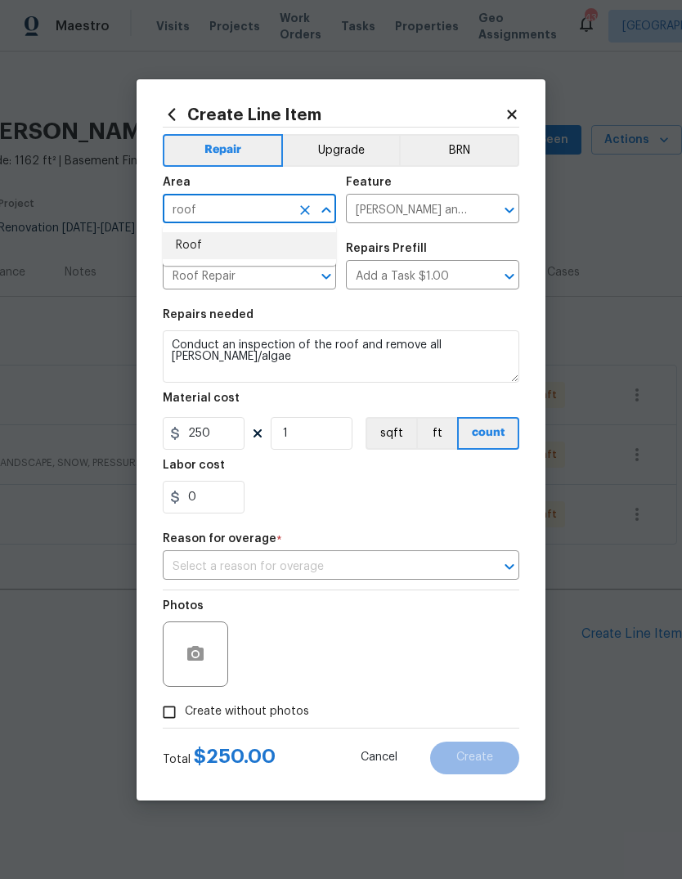
click at [194, 250] on li "Roof" at bounding box center [249, 245] width 173 height 27
type input "Roof"
click at [412, 496] on div "0" at bounding box center [341, 497] width 356 height 33
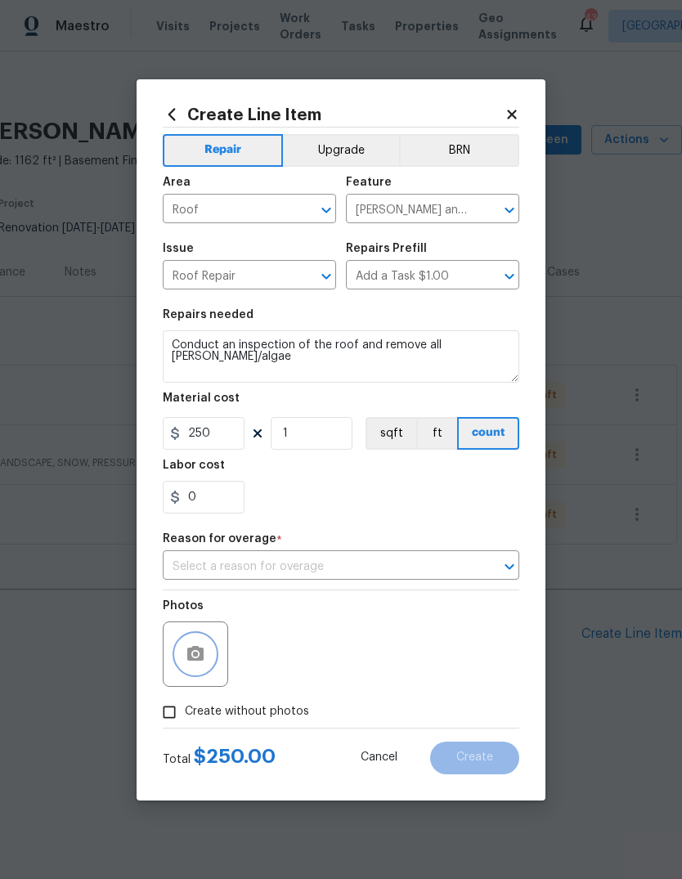
click at [202, 660] on icon "button" at bounding box center [195, 653] width 16 height 15
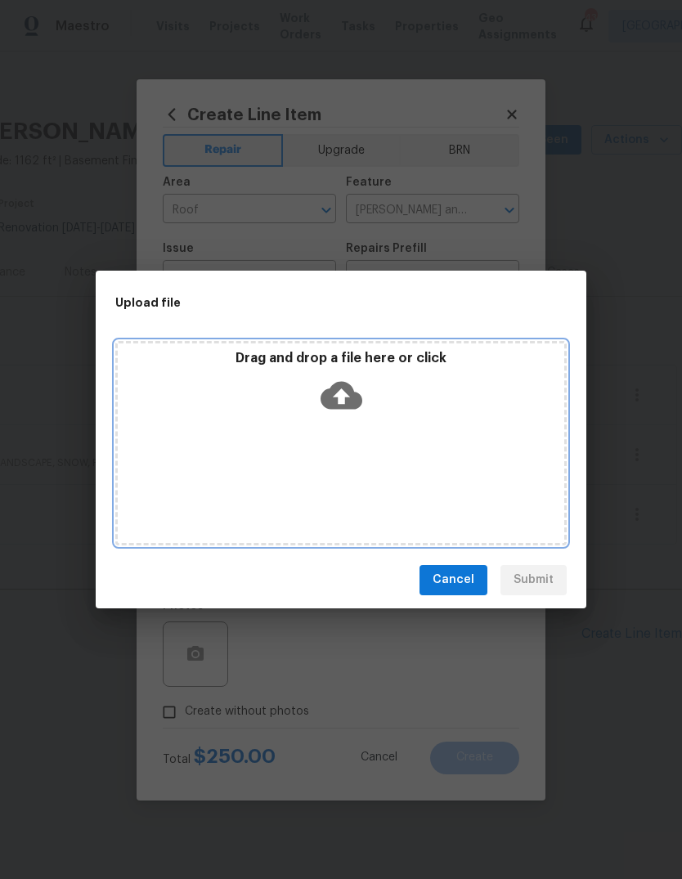
click at [351, 400] on icon at bounding box center [341, 395] width 42 height 28
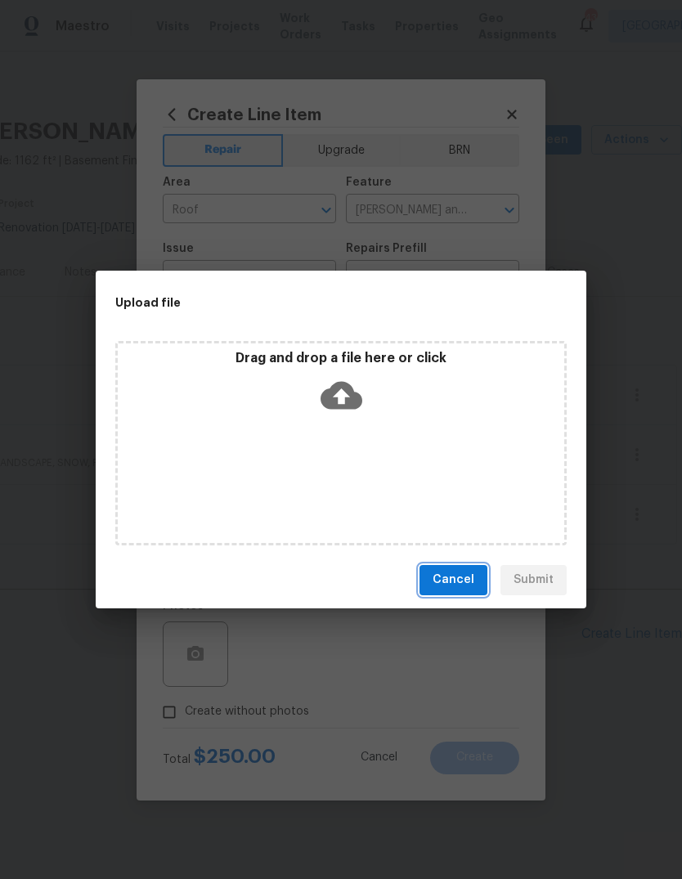
click at [467, 592] on button "Cancel" at bounding box center [453, 580] width 68 height 30
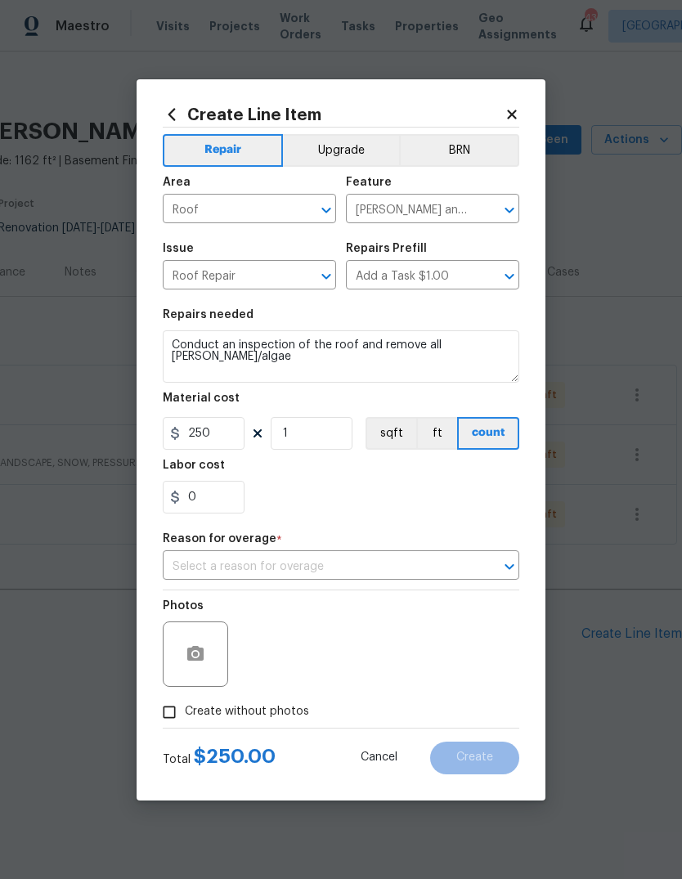
click at [527, 587] on div "Create Line Item Repair Upgrade BRN Area Roof ​ Feature [PERSON_NAME] and Trim …" at bounding box center [340, 439] width 409 height 721
click at [526, 586] on div "Create Line Item Repair Upgrade BRN Area Roof ​ Feature [PERSON_NAME] and Trim …" at bounding box center [340, 439] width 409 height 721
click at [507, 565] on icon "Open" at bounding box center [509, 567] width 20 height 20
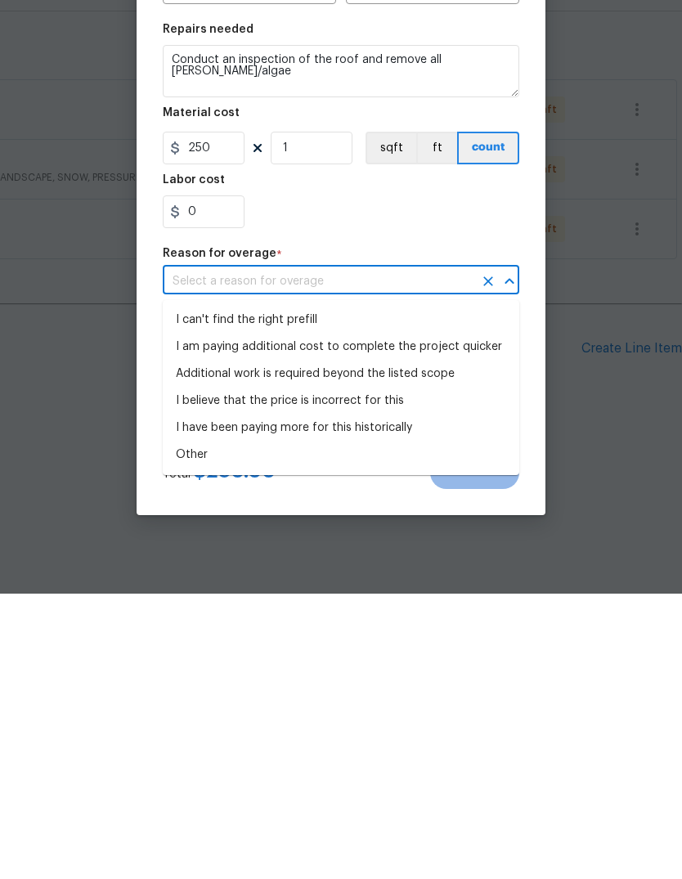
click at [289, 592] on li "I can't find the right prefill" at bounding box center [341, 605] width 356 height 27
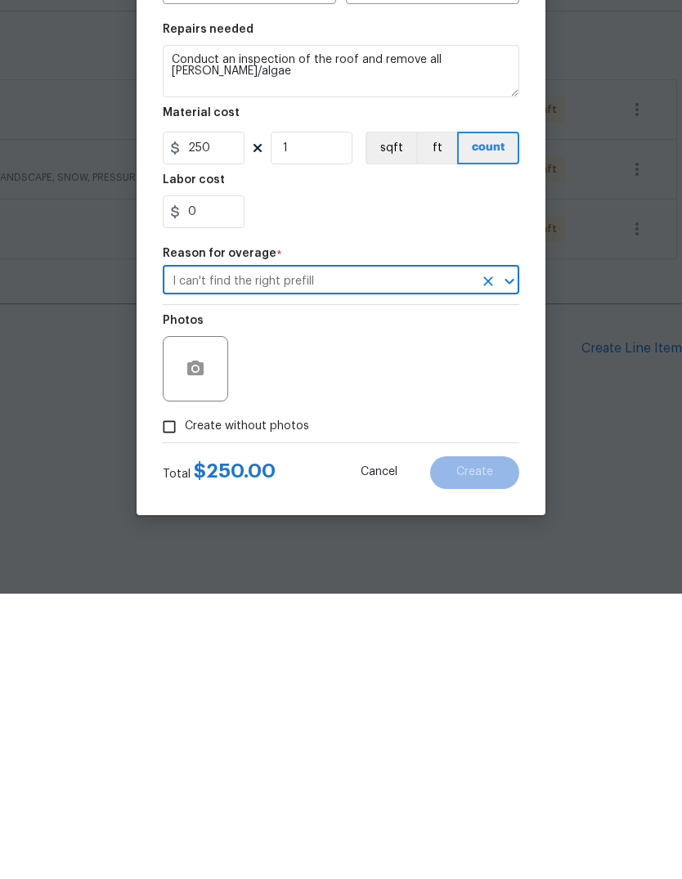
type input "I can't find the right prefill"
click at [446, 590] on div "Photos" at bounding box center [341, 643] width 356 height 106
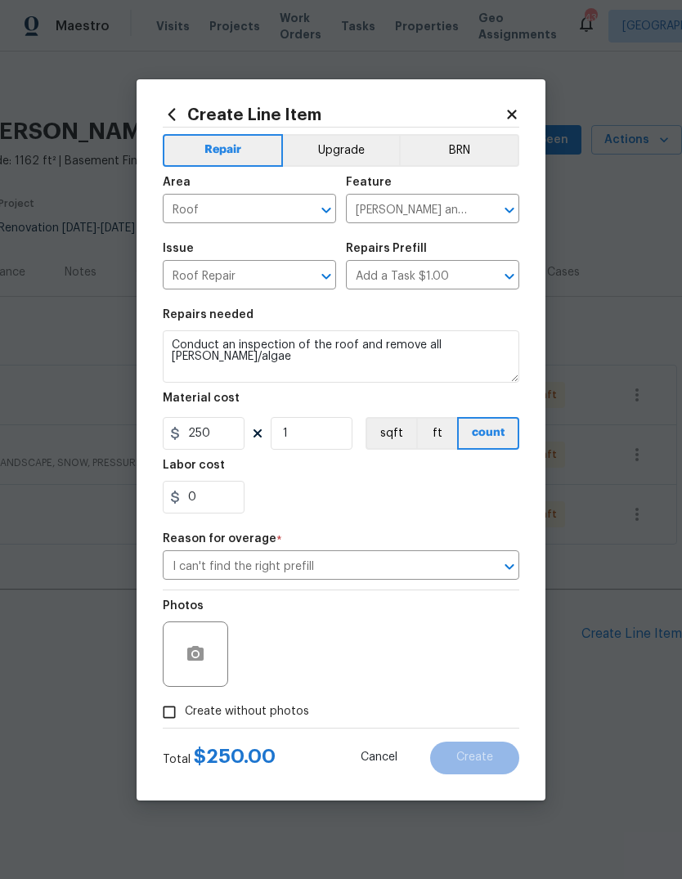
click at [172, 715] on input "Create without photos" at bounding box center [169, 711] width 31 height 31
checkbox input "true"
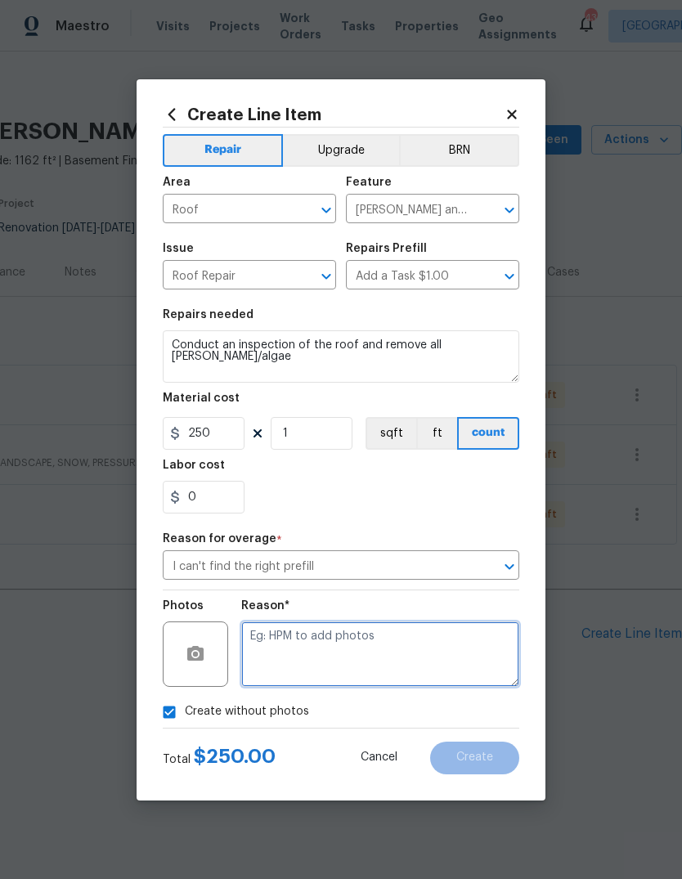
click at [378, 646] on textarea at bounding box center [380, 653] width 278 height 65
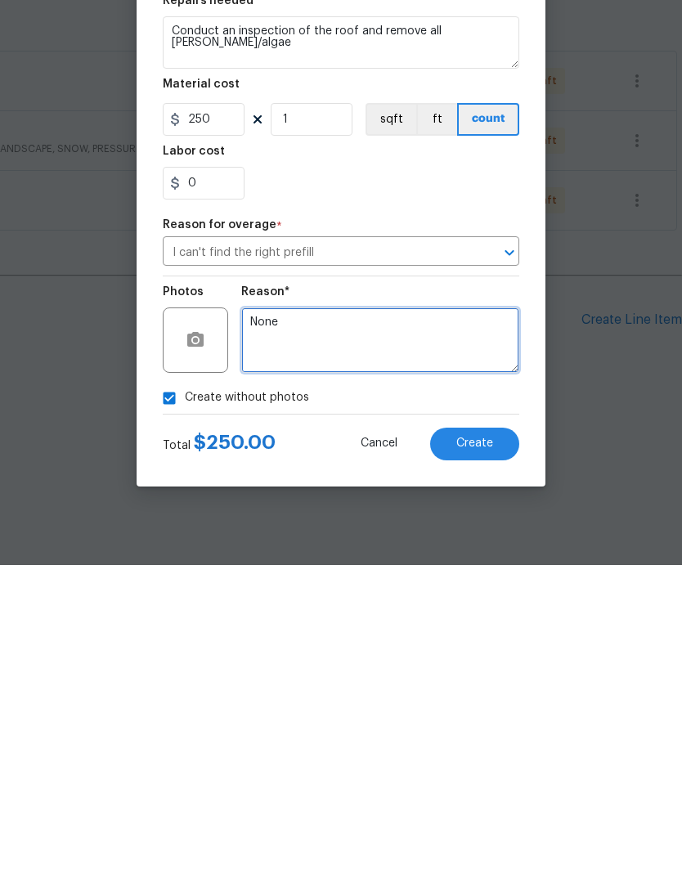
type textarea "None"
click at [486, 751] on span "Create" at bounding box center [474, 757] width 37 height 12
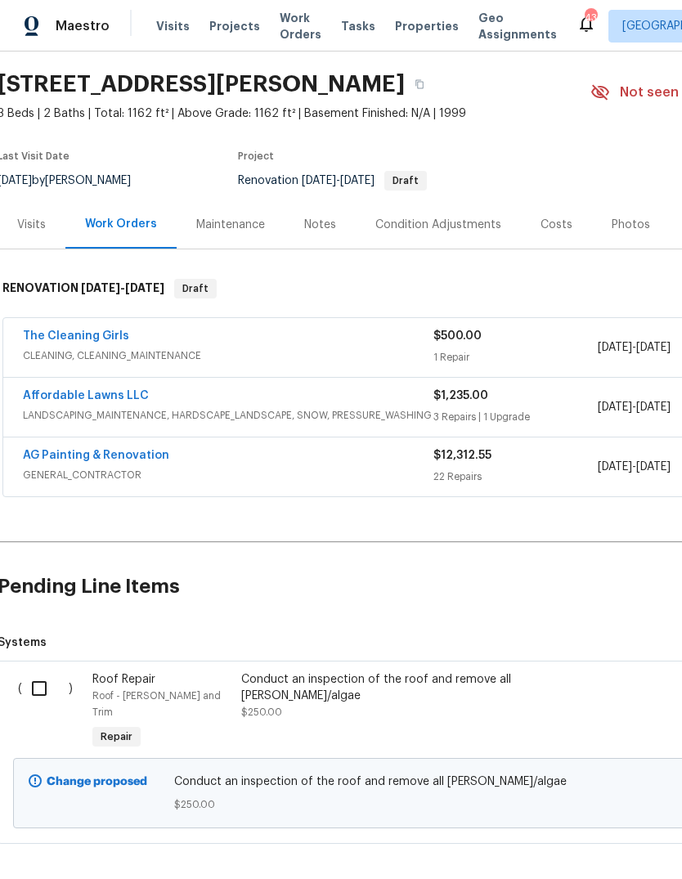
scroll to position [46, 3]
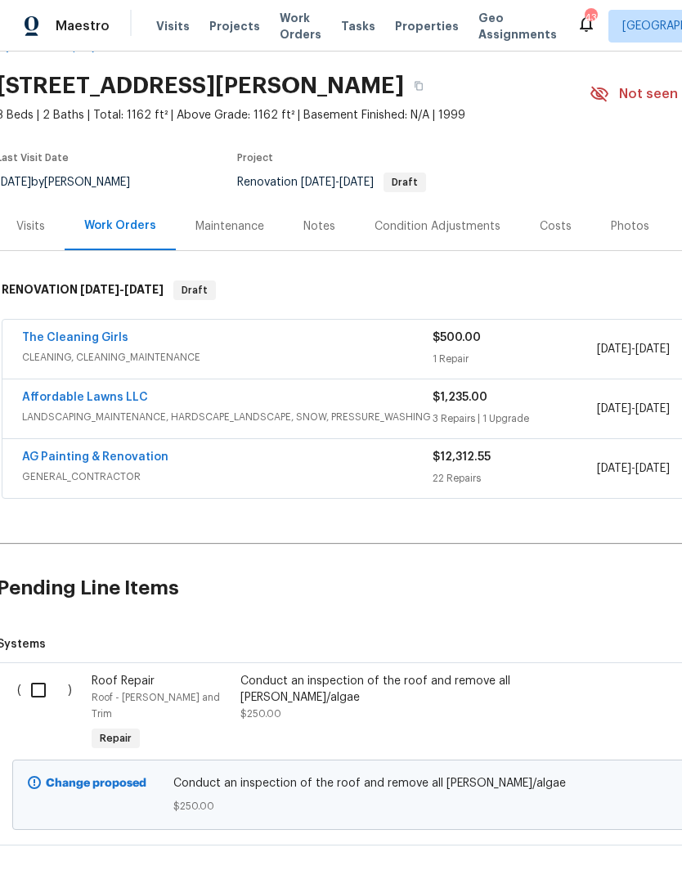
click at [37, 691] on input "checkbox" at bounding box center [44, 690] width 47 height 34
checkbox input "true"
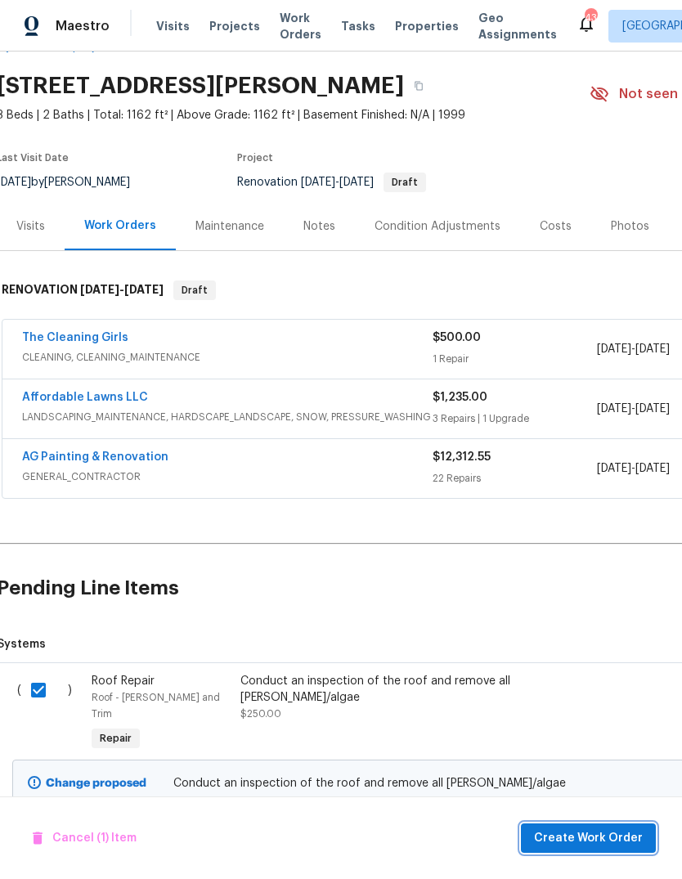
click at [620, 835] on span "Create Work Order" at bounding box center [588, 838] width 109 height 20
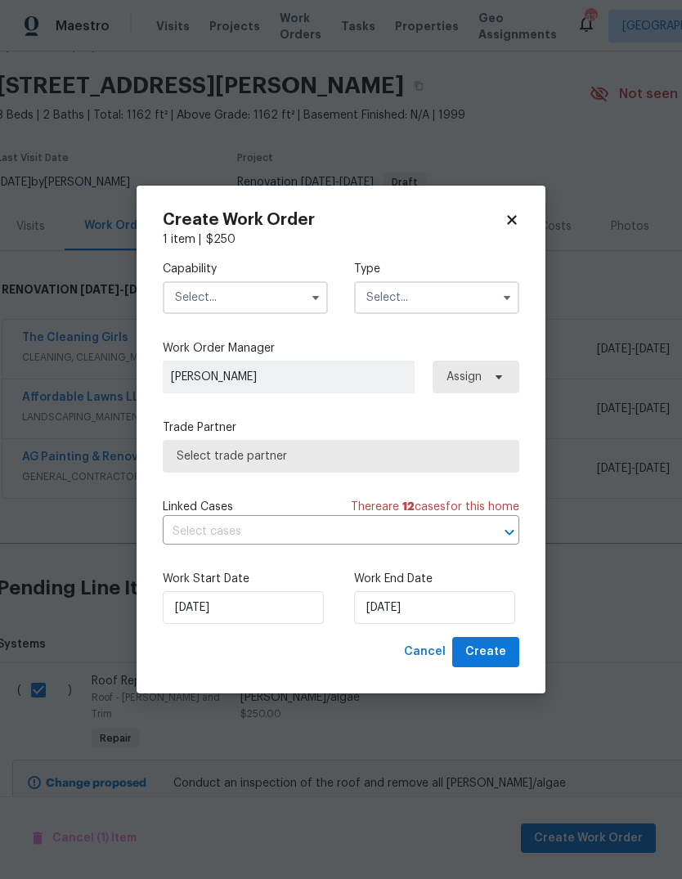
click at [288, 294] on input "text" at bounding box center [245, 297] width 165 height 33
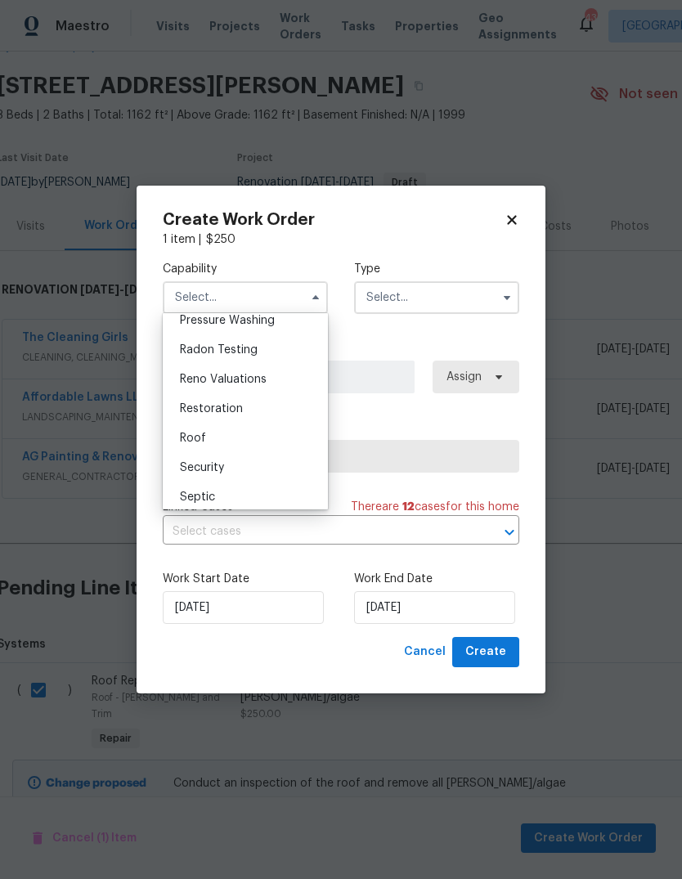
scroll to position [1568, 0]
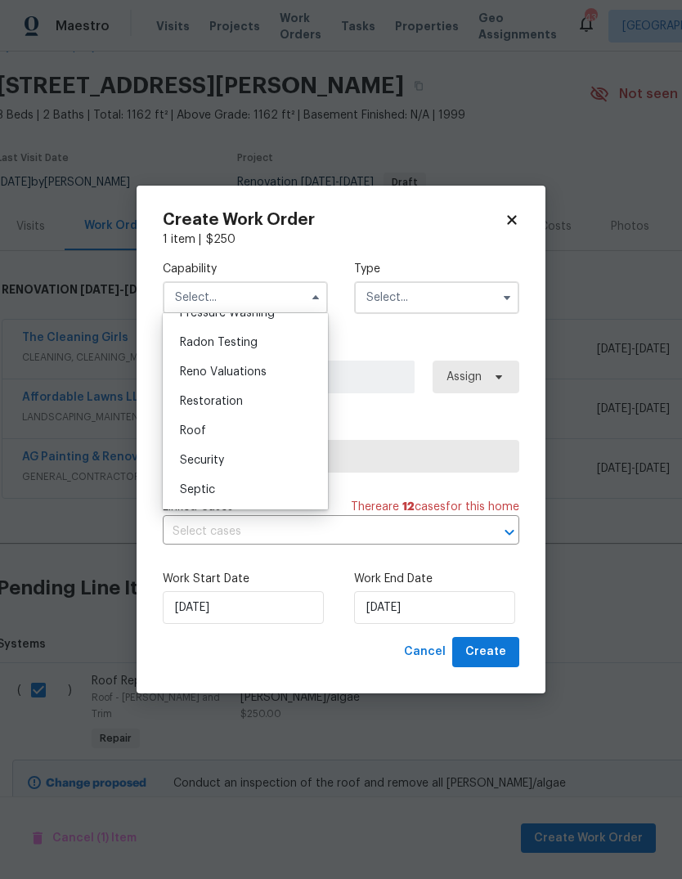
click at [219, 425] on div "Roof" at bounding box center [245, 430] width 157 height 29
type input "Roof"
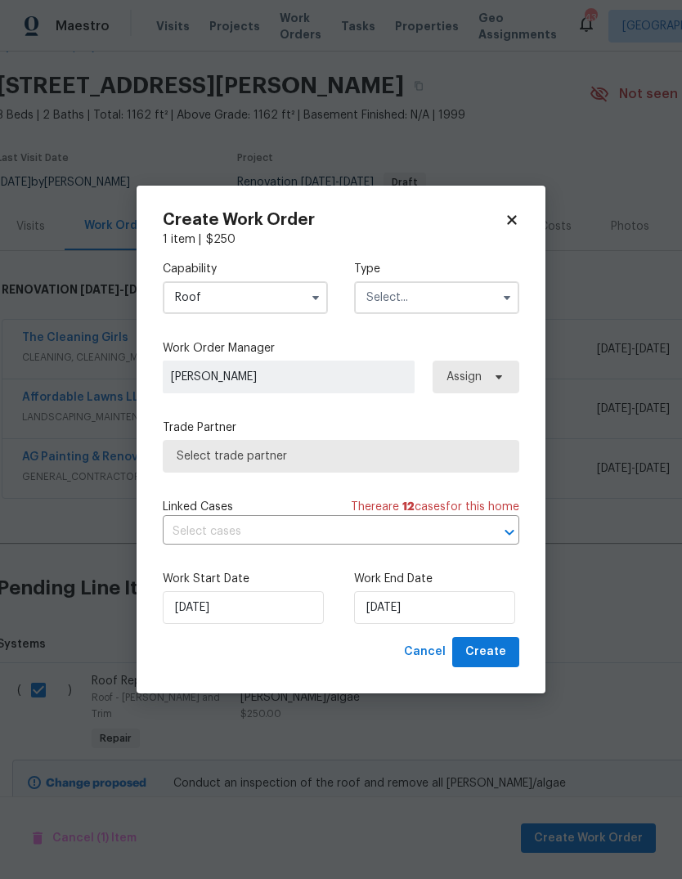
click at [454, 300] on input "text" at bounding box center [436, 297] width 165 height 33
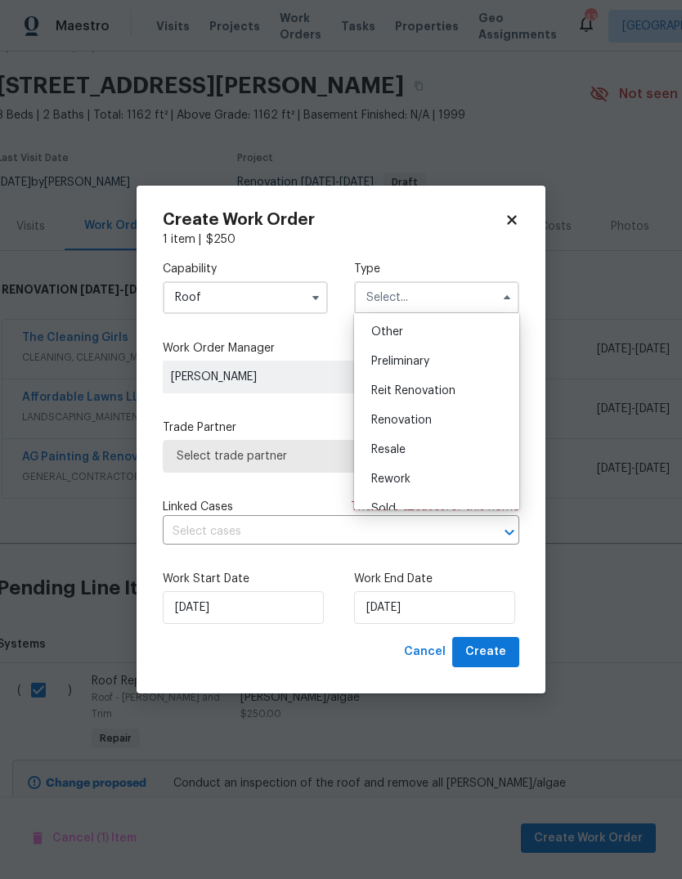
scroll to position [329, 0]
click at [417, 415] on span "Renovation" at bounding box center [401, 414] width 60 height 11
type input "Renovation"
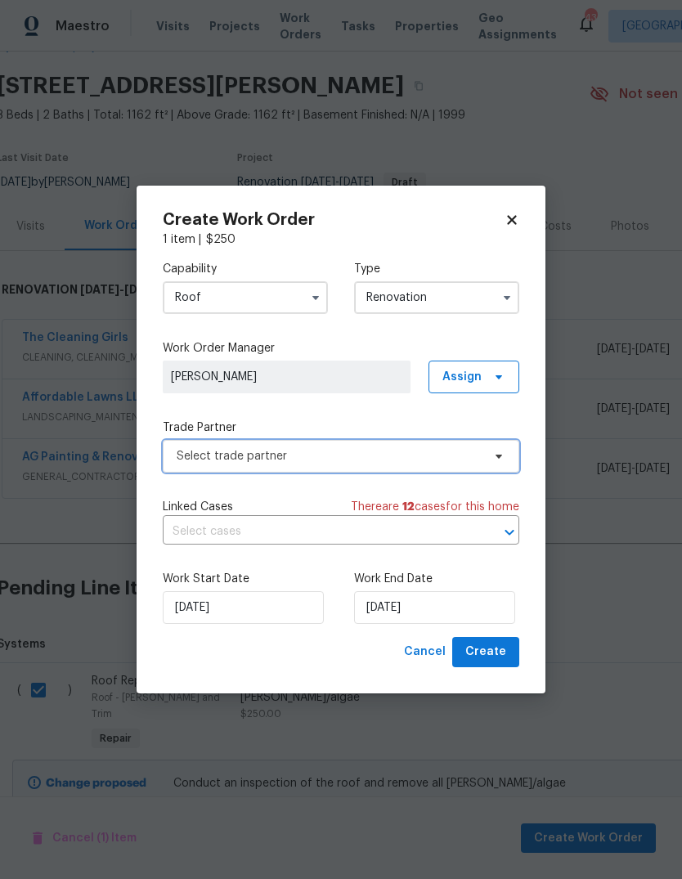
click at [428, 457] on span "Select trade partner" at bounding box center [329, 456] width 305 height 16
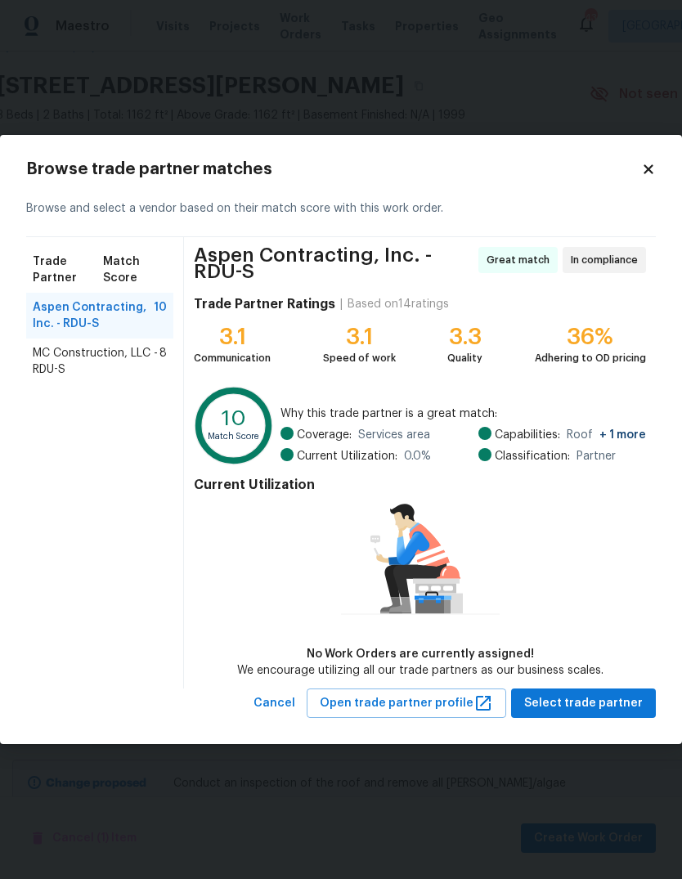
click at [141, 354] on span "MC Construction, LLC - RDU-S" at bounding box center [96, 361] width 127 height 33
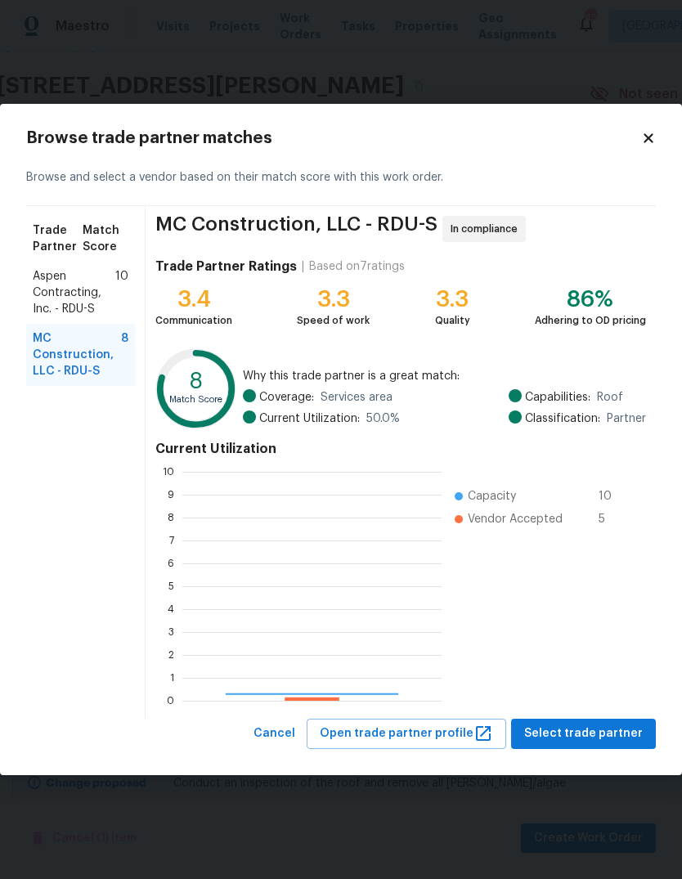
scroll to position [229, 259]
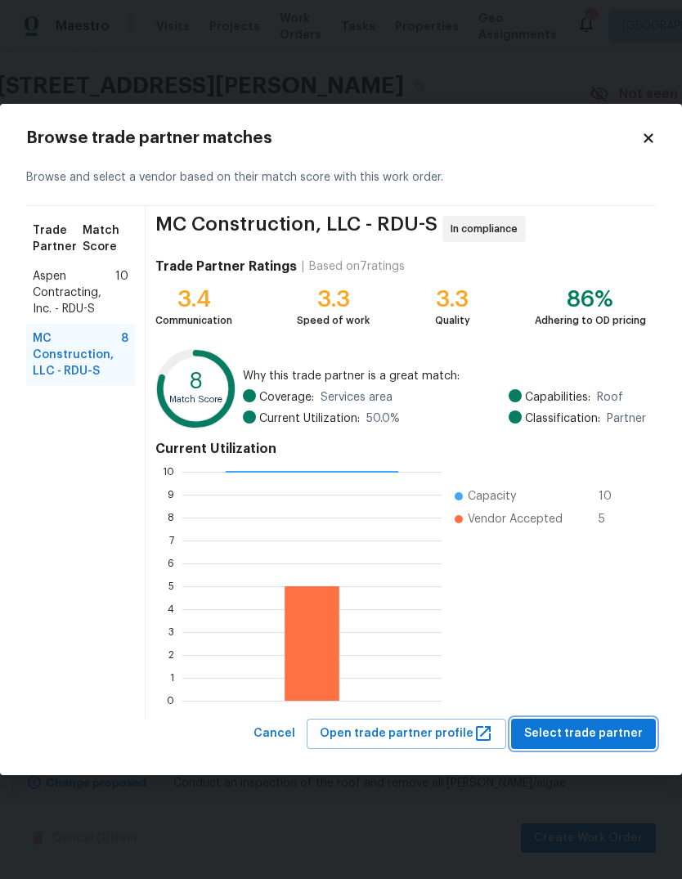
click at [625, 731] on span "Select trade partner" at bounding box center [583, 733] width 119 height 20
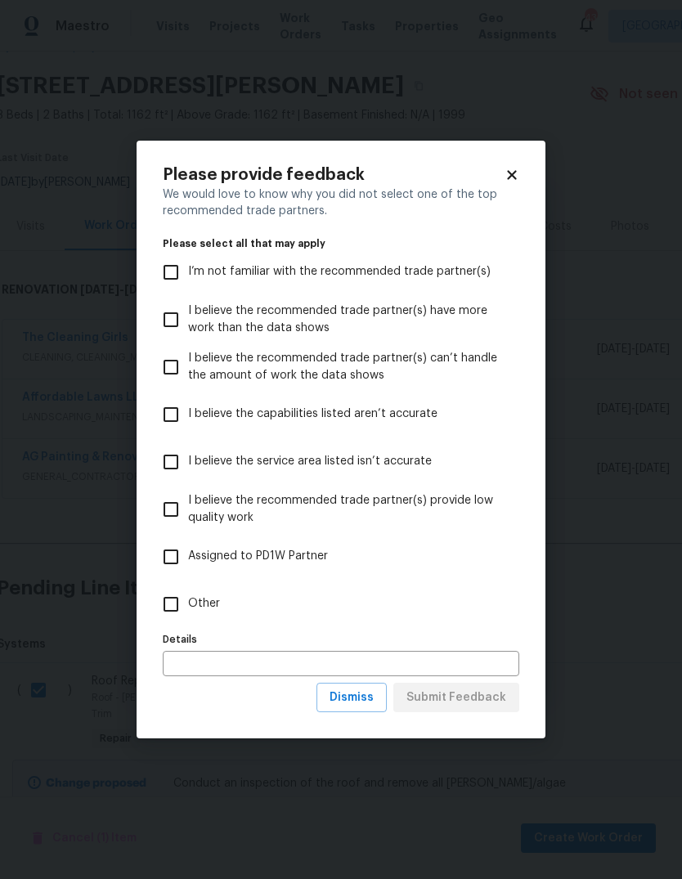
click at [181, 610] on input "Other" at bounding box center [171, 604] width 34 height 34
checkbox input "true"
click at [490, 700] on span "Submit Feedback" at bounding box center [456, 697] width 100 height 20
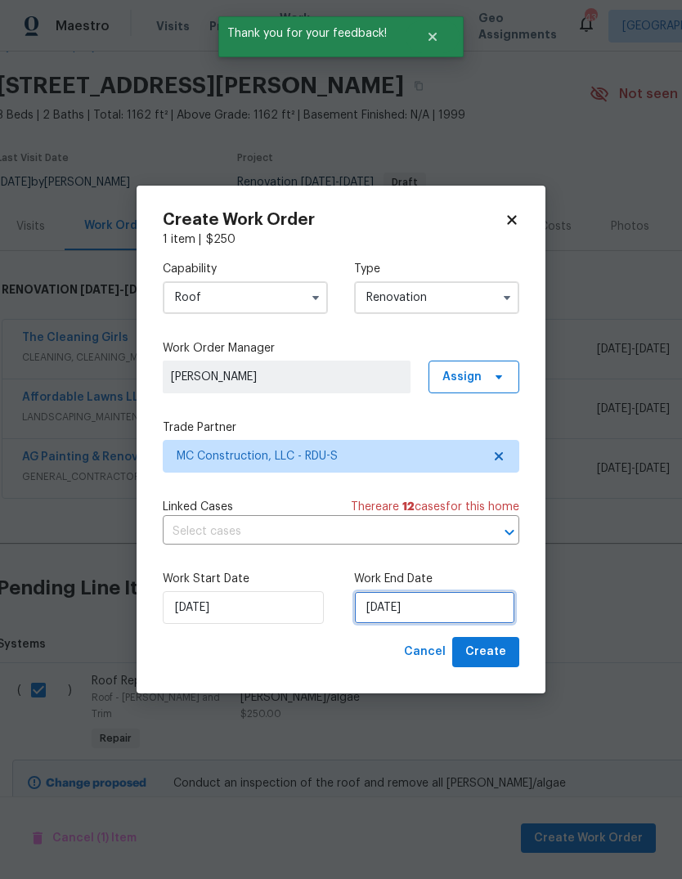
click at [432, 602] on input "8/15/2025" at bounding box center [434, 607] width 161 height 33
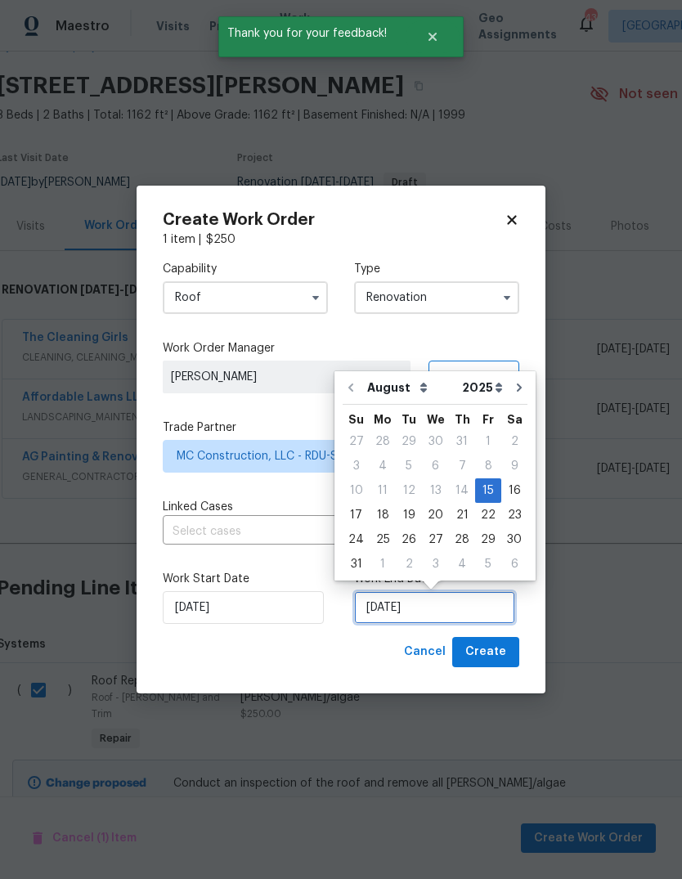
scroll to position [12, 0]
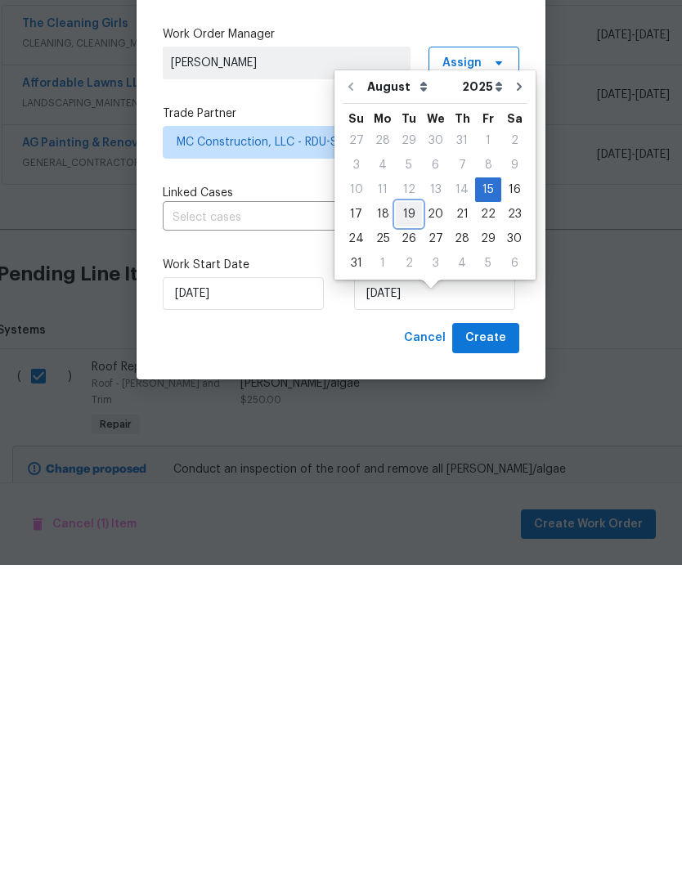
click at [405, 517] on div "19" at bounding box center [409, 528] width 26 height 23
type input "[DATE]"
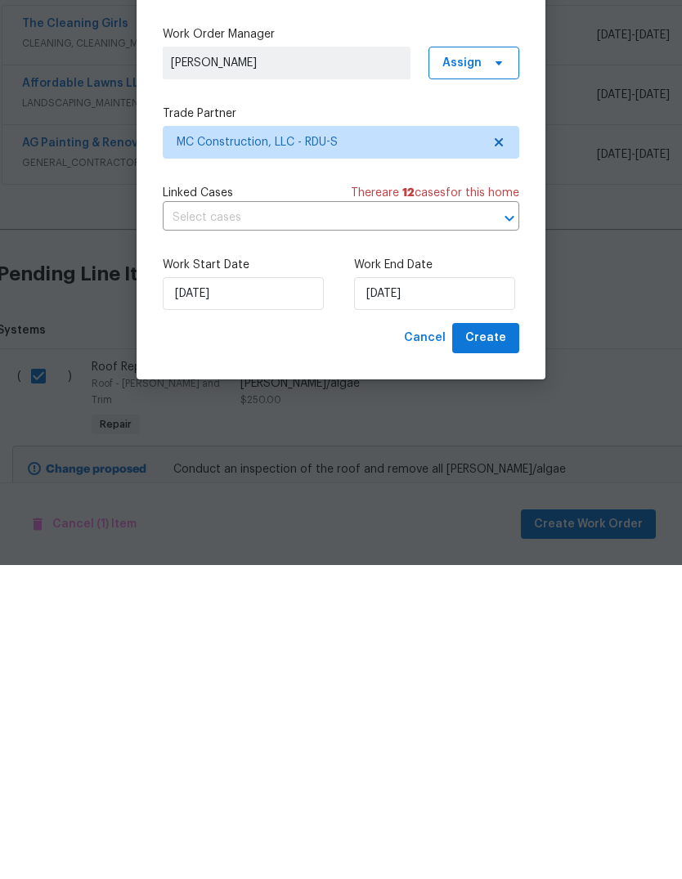
scroll to position [61, 0]
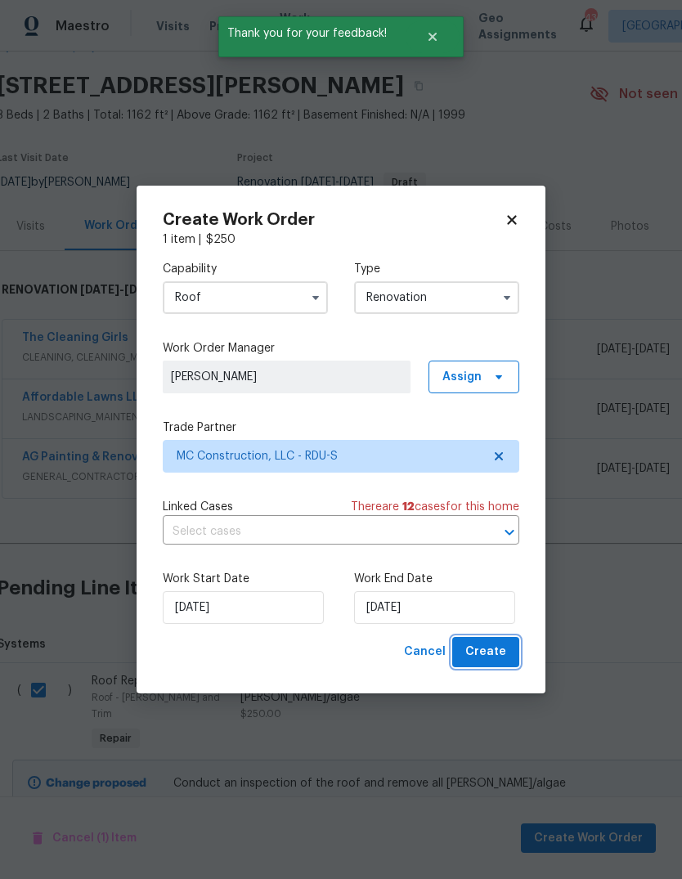
click at [503, 651] on span "Create" at bounding box center [485, 652] width 41 height 20
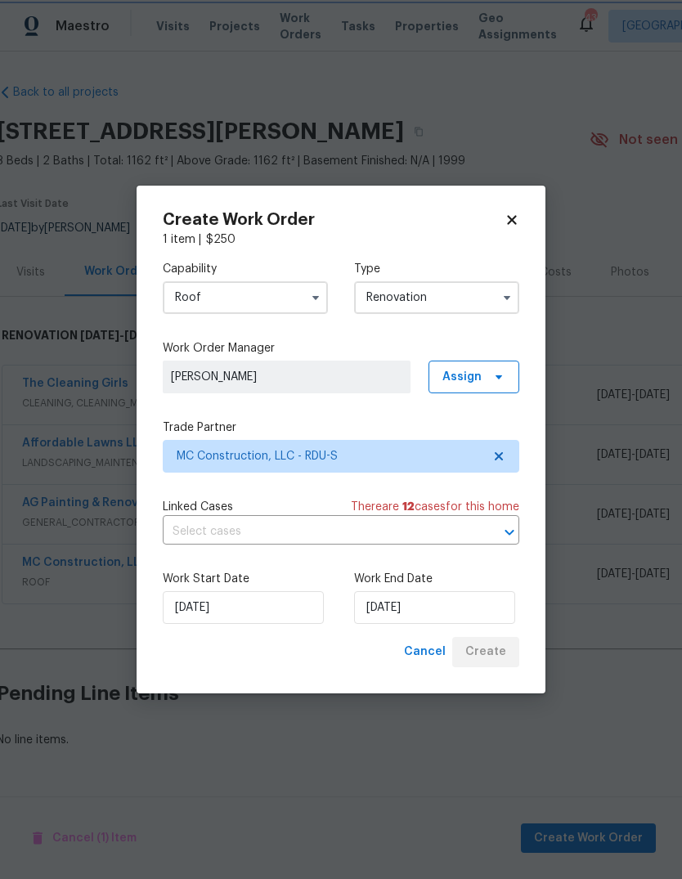
scroll to position [0, 3]
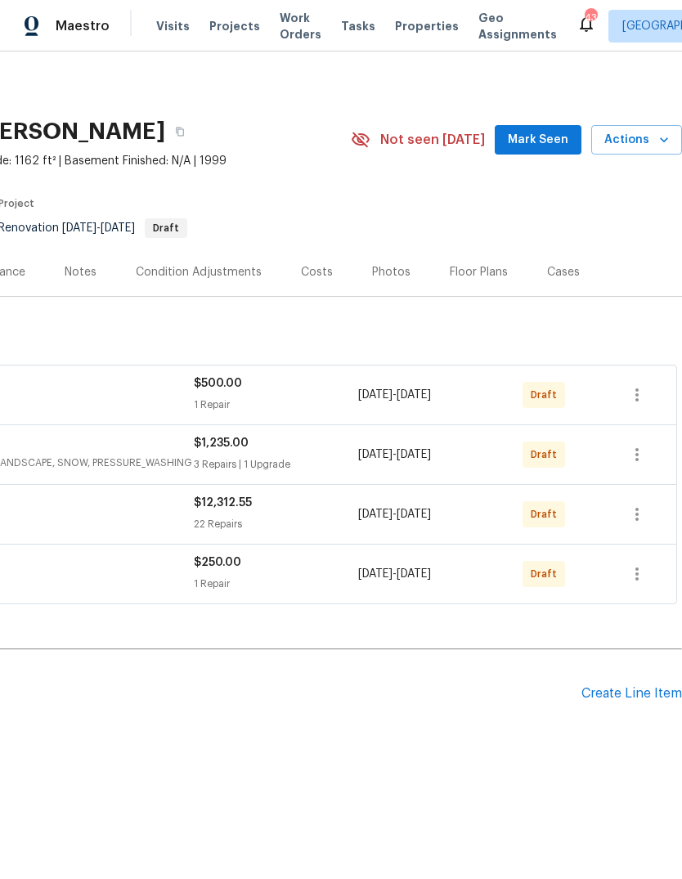
scroll to position [0, 242]
click at [638, 390] on icon "button" at bounding box center [636, 394] width 3 height 13
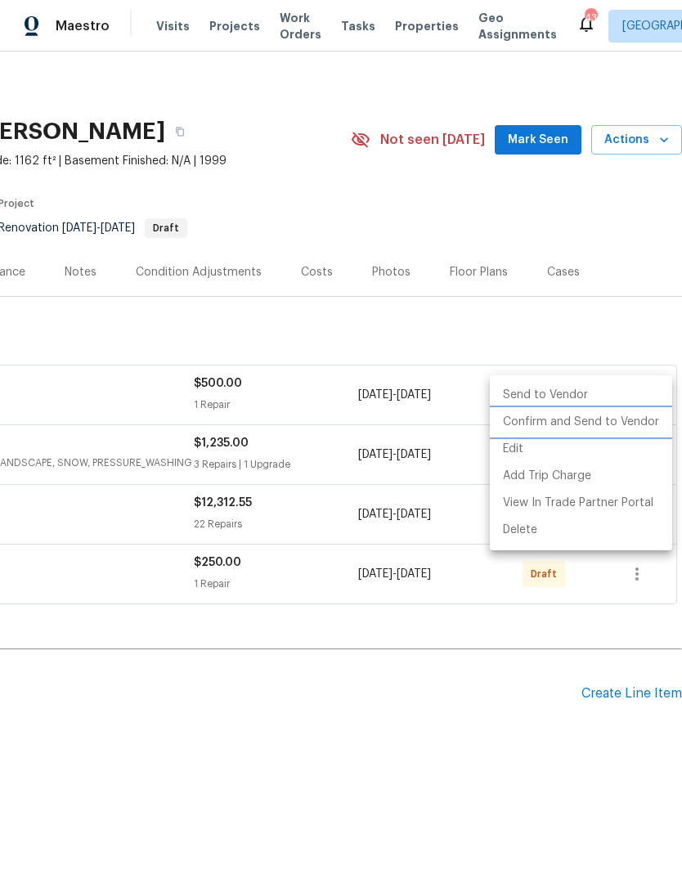
click at [561, 421] on li "Confirm and Send to Vendor" at bounding box center [581, 422] width 182 height 27
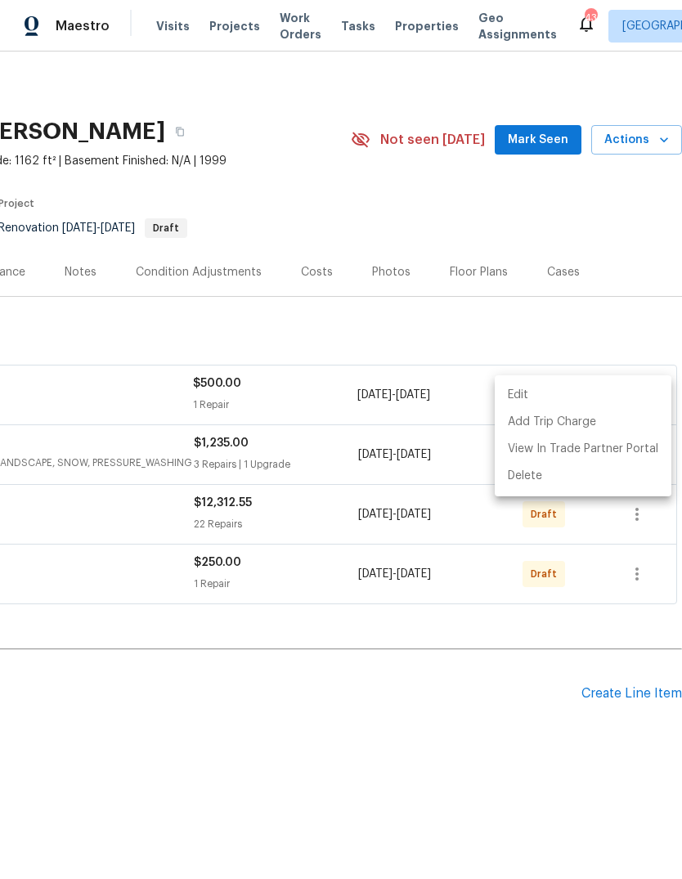
click at [624, 226] on div at bounding box center [341, 439] width 682 height 879
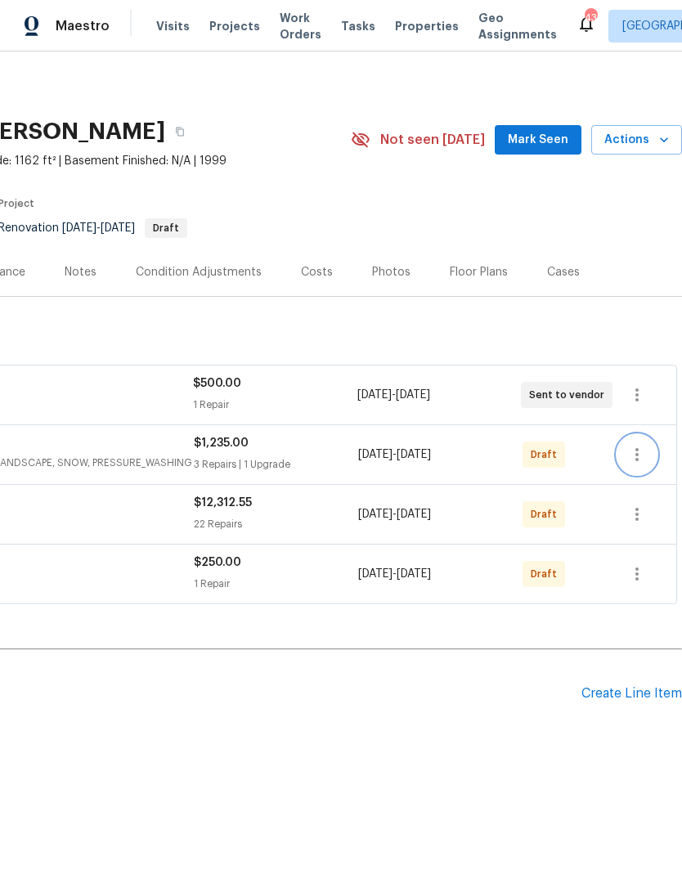
click at [633, 449] on icon "button" at bounding box center [637, 455] width 20 height 20
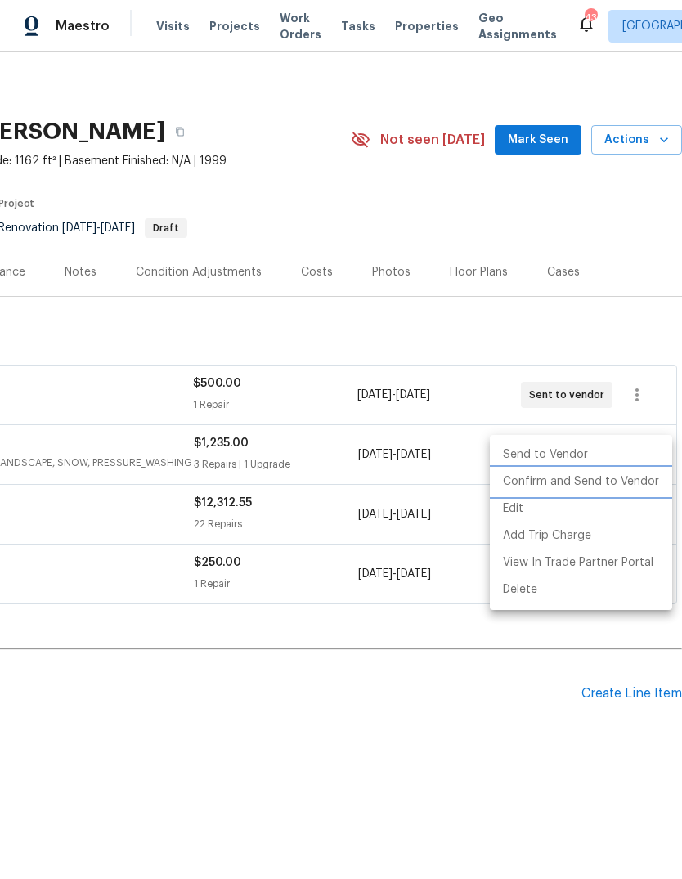
click at [603, 490] on li "Confirm and Send to Vendor" at bounding box center [581, 481] width 182 height 27
click at [622, 322] on div at bounding box center [341, 439] width 682 height 879
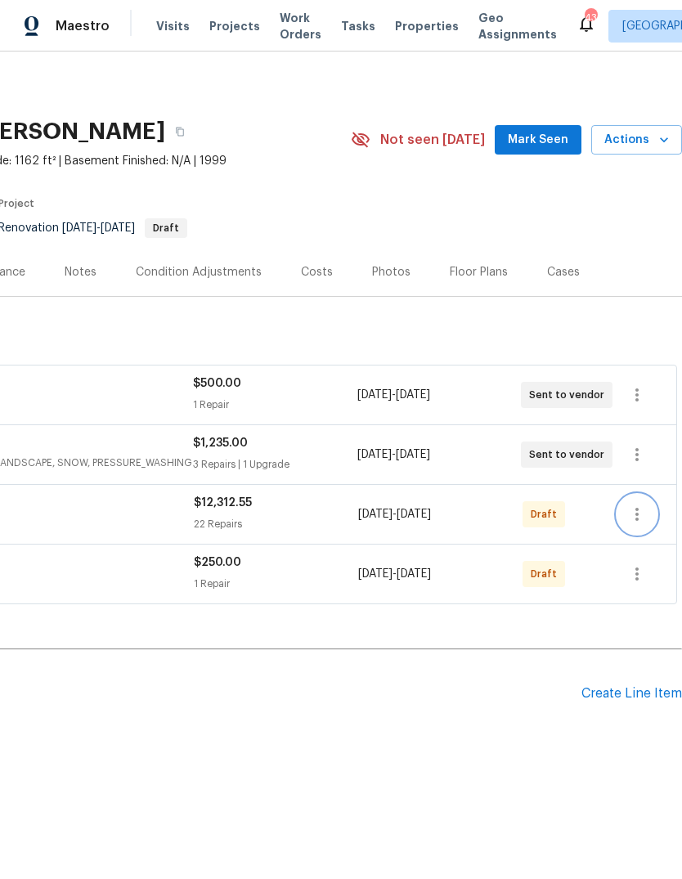
click at [642, 512] on icon "button" at bounding box center [637, 514] width 20 height 20
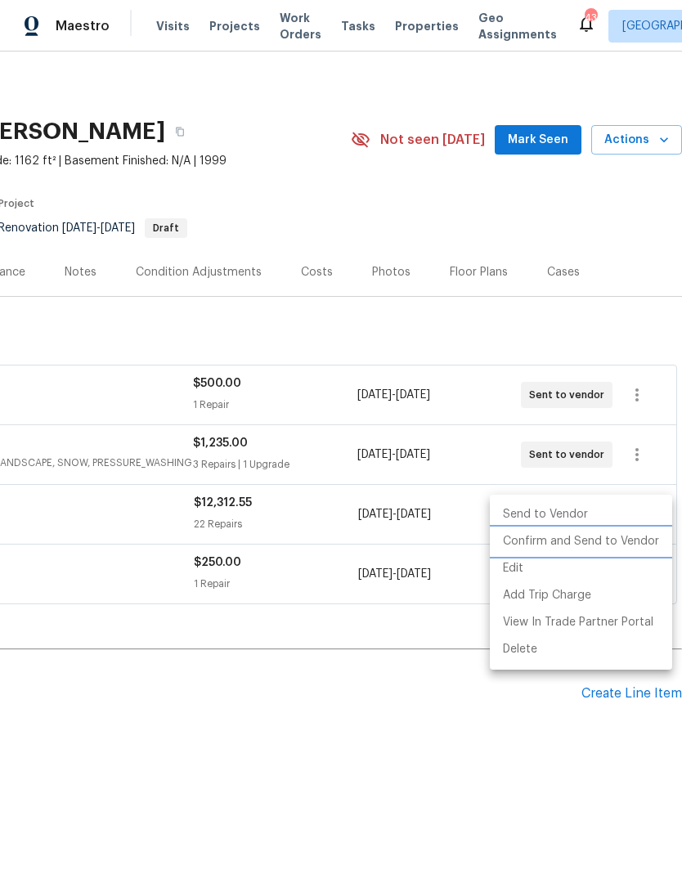
click at [579, 537] on li "Confirm and Send to Vendor" at bounding box center [581, 541] width 182 height 27
click at [458, 736] on div at bounding box center [341, 439] width 682 height 879
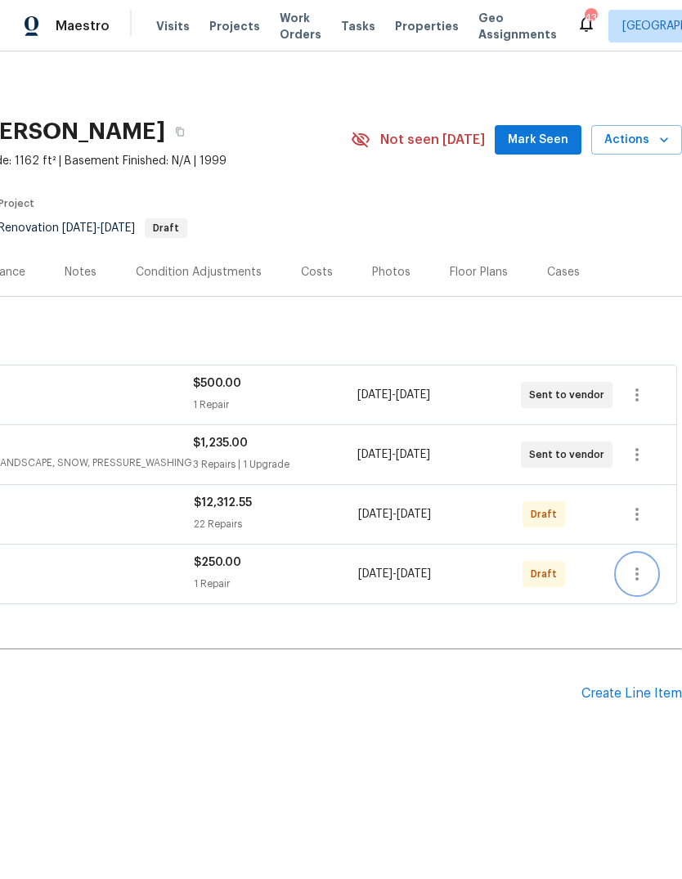
click at [637, 570] on icon "button" at bounding box center [636, 573] width 3 height 13
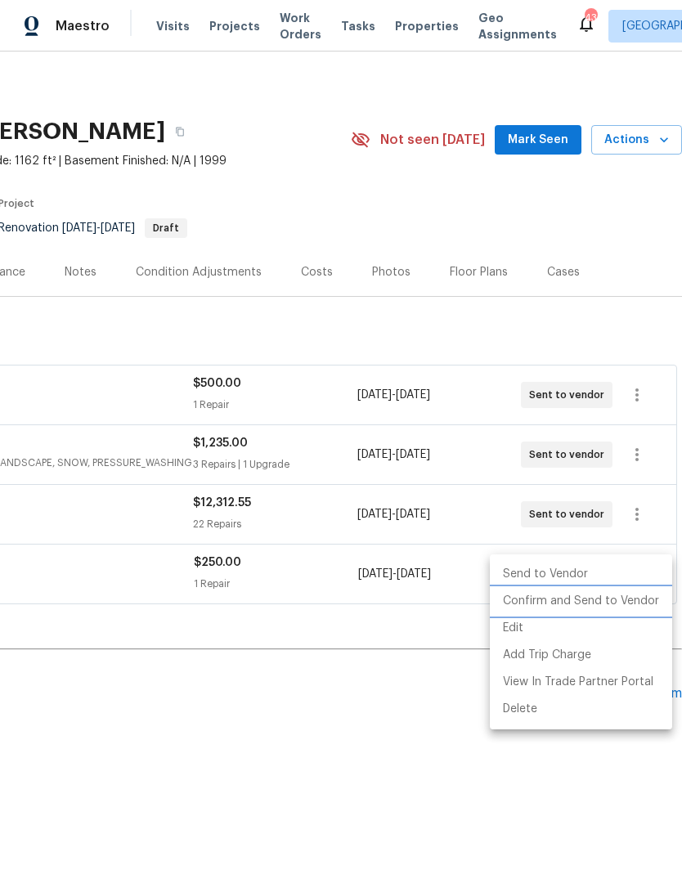
click at [593, 597] on li "Confirm and Send to Vendor" at bounding box center [581, 601] width 182 height 27
click at [391, 727] on div at bounding box center [341, 439] width 682 height 879
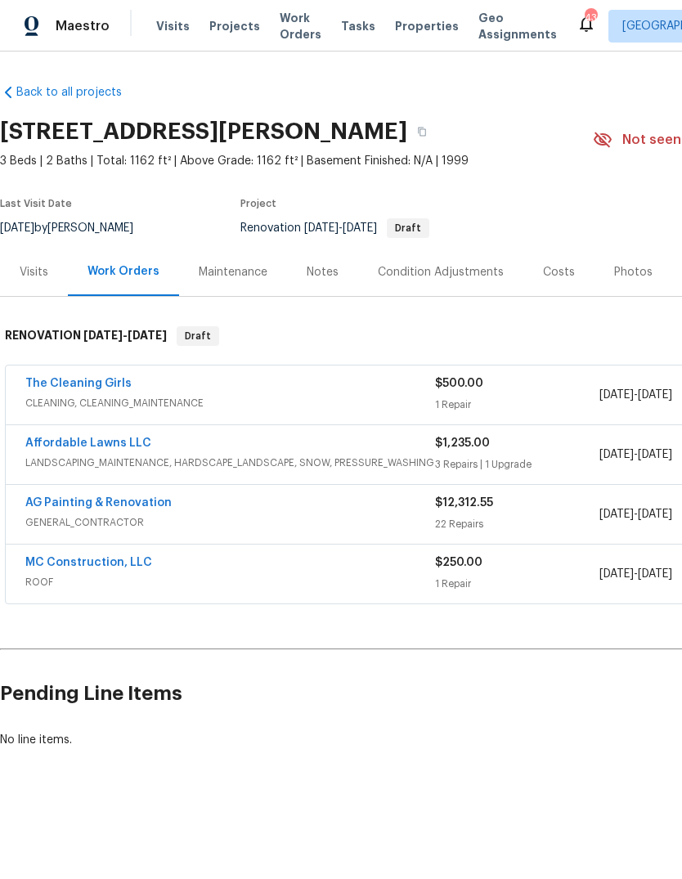
scroll to position [0, 0]
click at [63, 566] on link "MC Construction, LLC" at bounding box center [88, 562] width 127 height 11
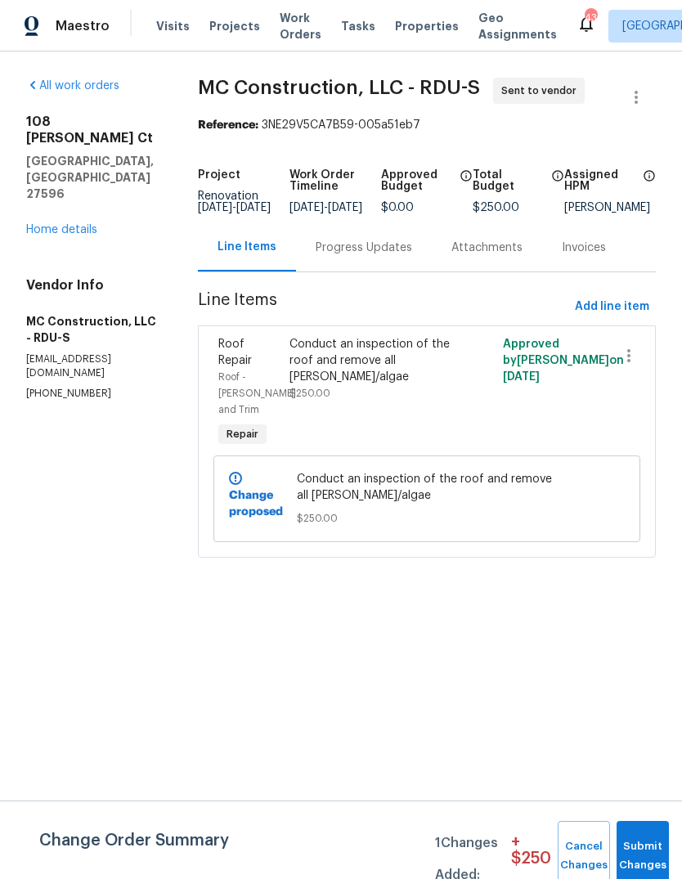
click at [391, 256] on div "Progress Updates" at bounding box center [363, 247] width 96 height 16
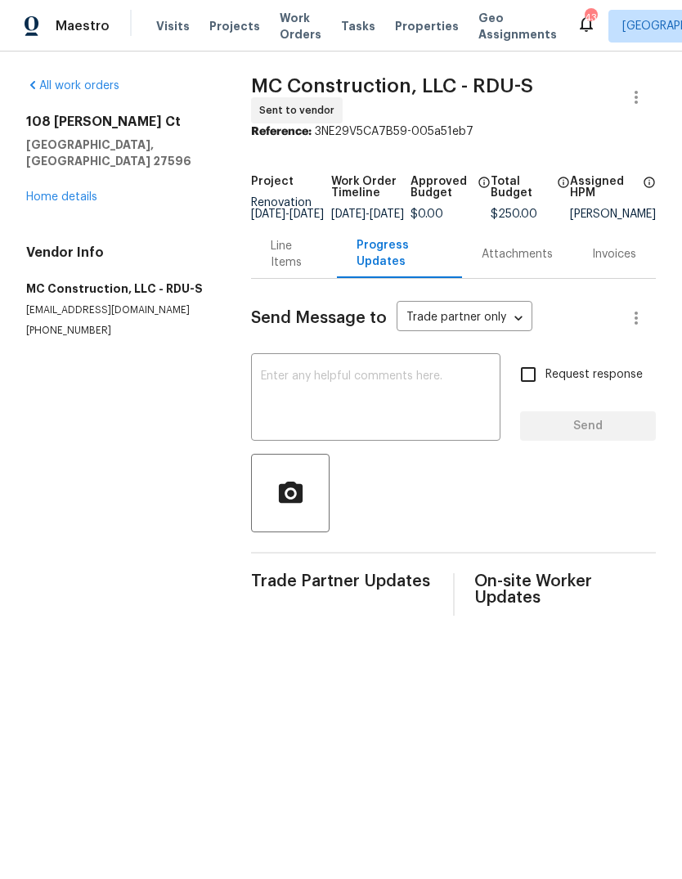
click at [382, 400] on textarea at bounding box center [376, 398] width 230 height 57
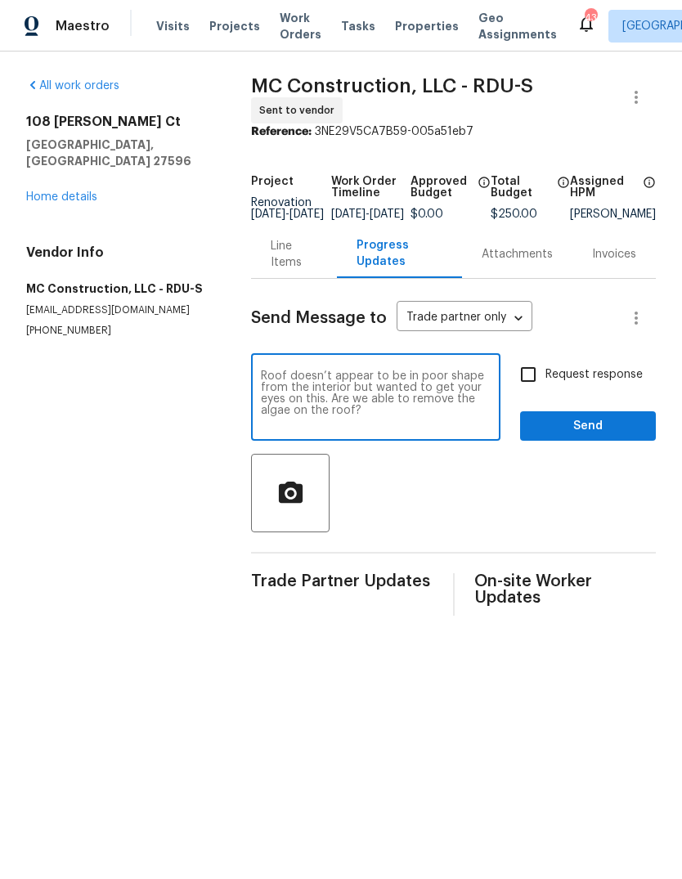
type textarea "Roof doesn’t appear to be in poor shape from the interior but wanted to get you…"
click at [542, 381] on input "Request response" at bounding box center [528, 374] width 34 height 34
checkbox input "true"
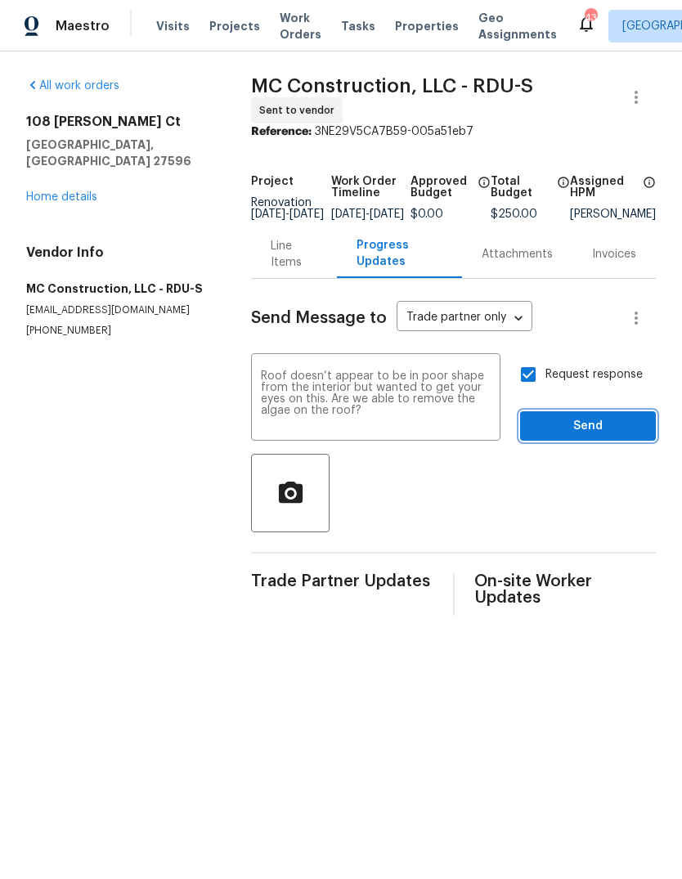
click at [620, 436] on span "Send" at bounding box center [588, 426] width 110 height 20
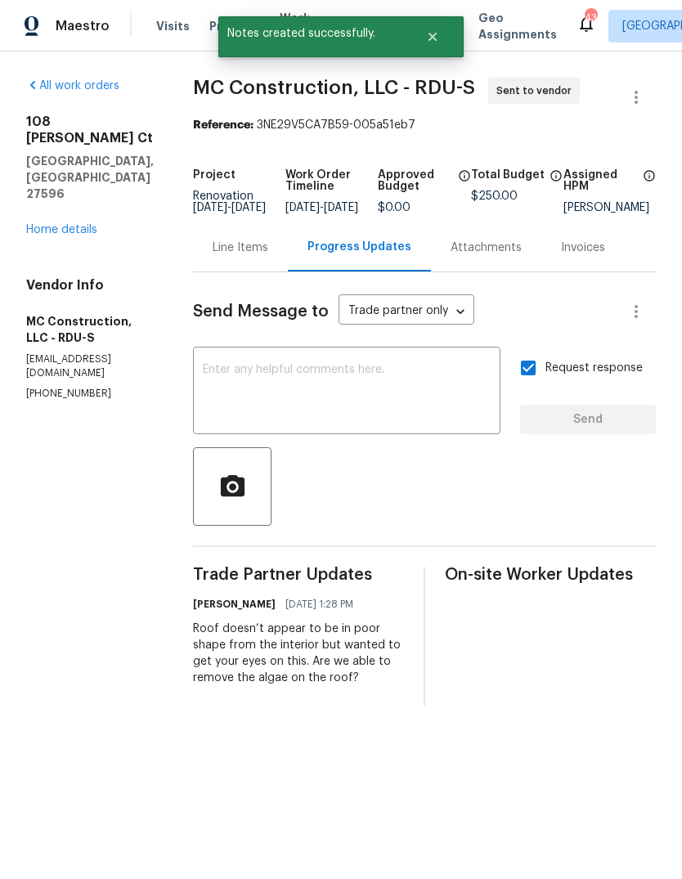
click at [70, 224] on link "Home details" at bounding box center [61, 229] width 71 height 11
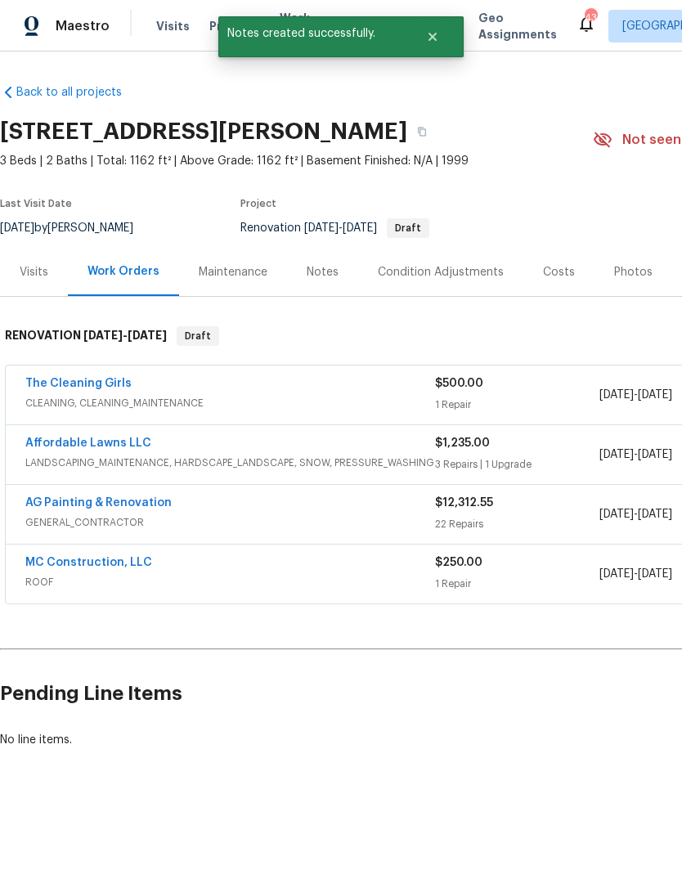
click at [148, 498] on link "AG Painting & Renovation" at bounding box center [98, 502] width 146 height 11
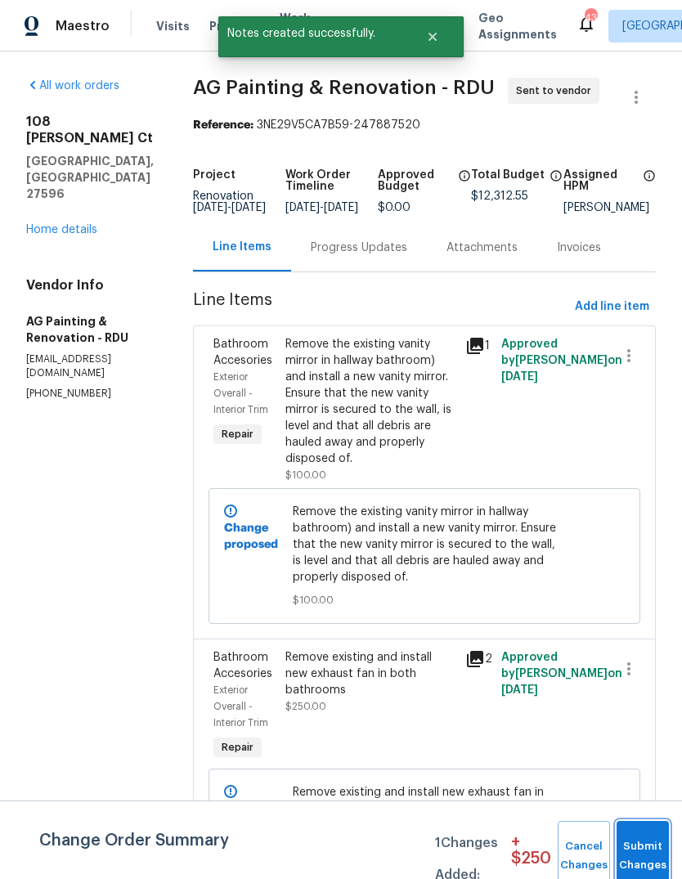
click at [652, 846] on button "Submit Changes" at bounding box center [642, 856] width 52 height 70
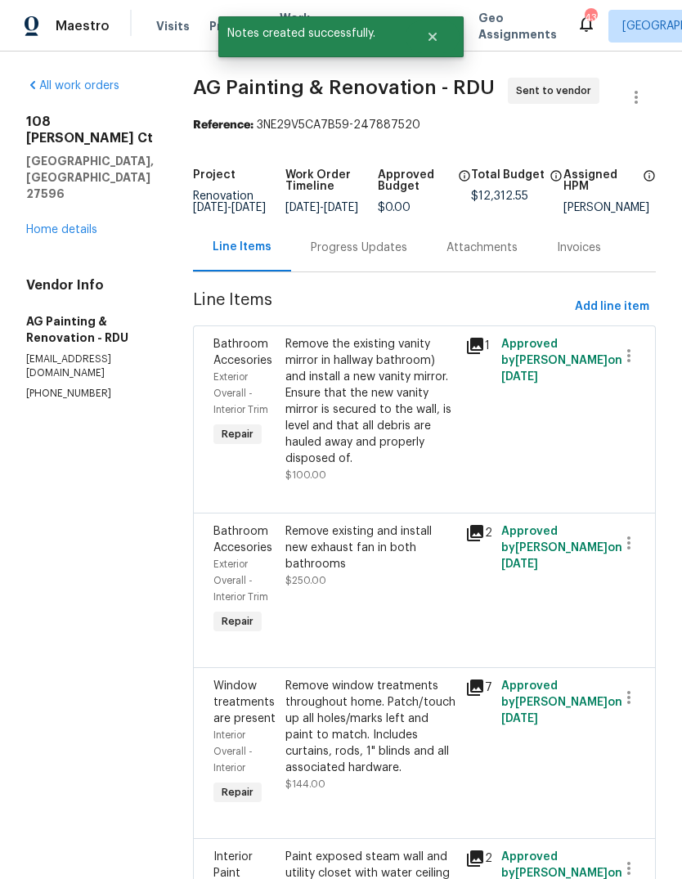
click at [385, 256] on div "Progress Updates" at bounding box center [359, 247] width 96 height 16
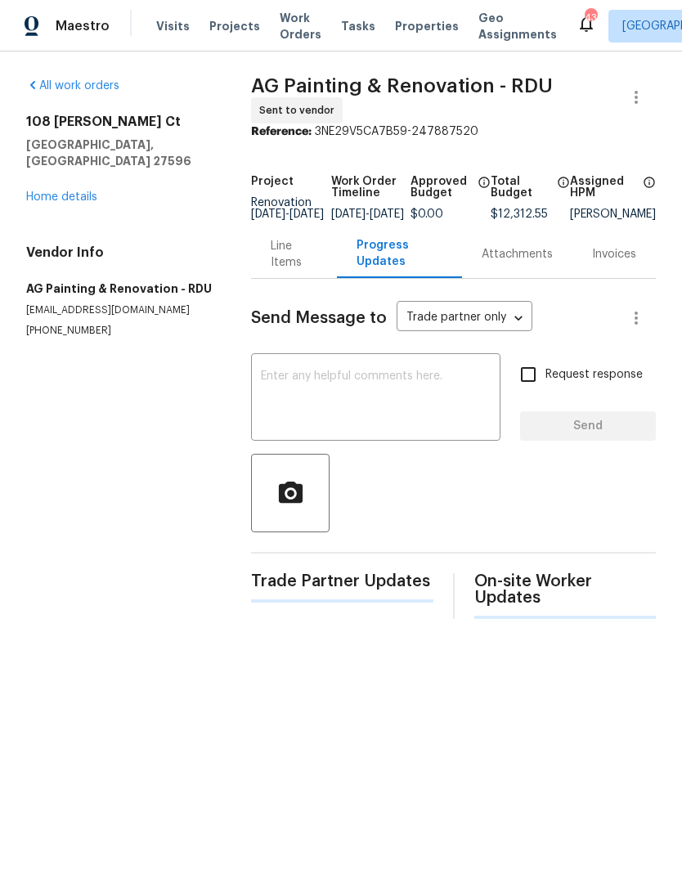
click at [349, 387] on textarea at bounding box center [376, 398] width 230 height 57
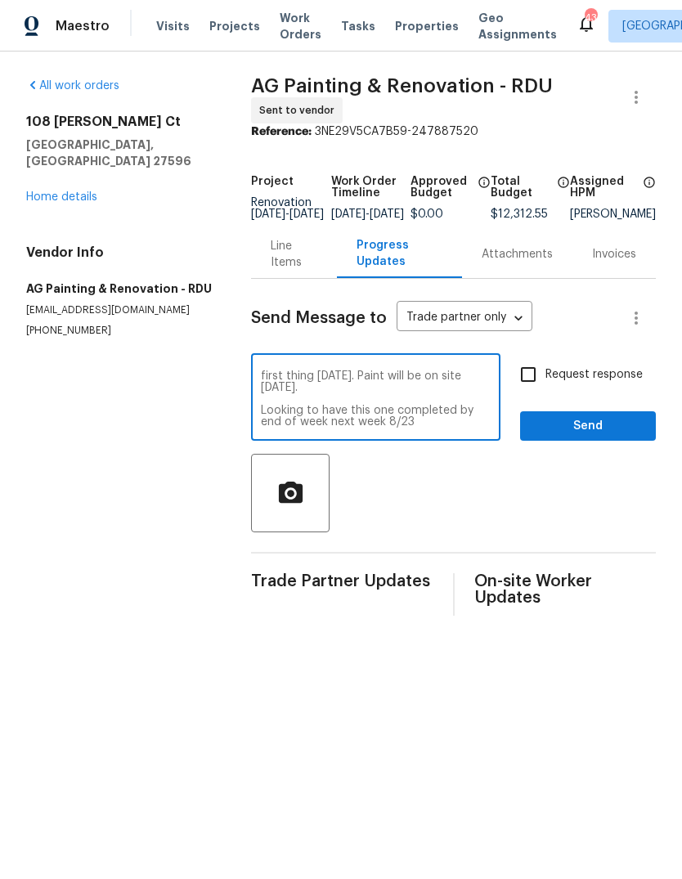
scroll to position [80, 0]
type textarea "I am waiting to hear back from pricing regarding some other upgrades, which may…"
click at [513, 508] on div at bounding box center [453, 493] width 405 height 78
click at [530, 380] on input "Request response" at bounding box center [528, 374] width 34 height 34
checkbox input "true"
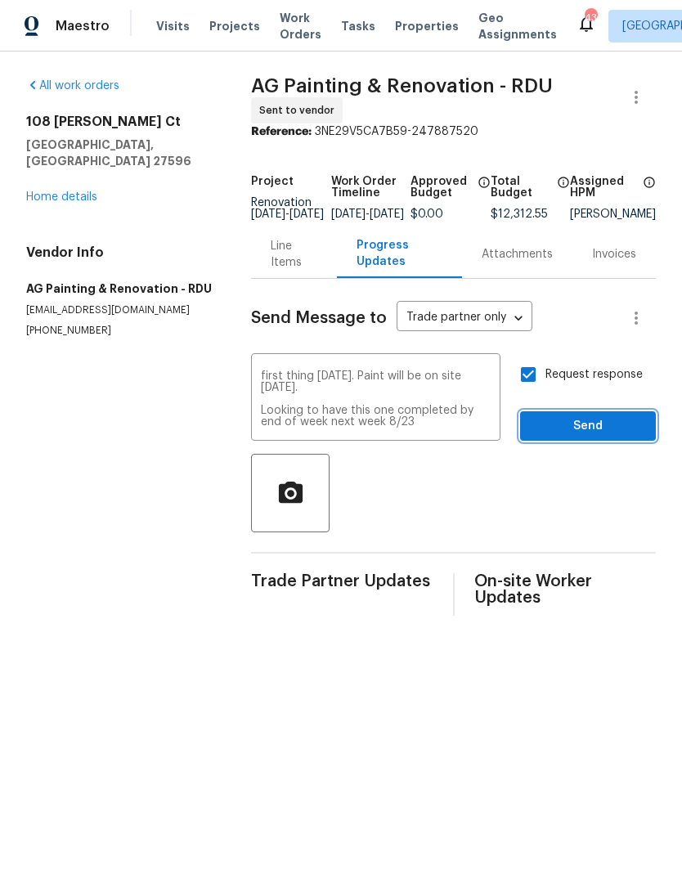
click at [619, 435] on span "Send" at bounding box center [588, 426] width 110 height 20
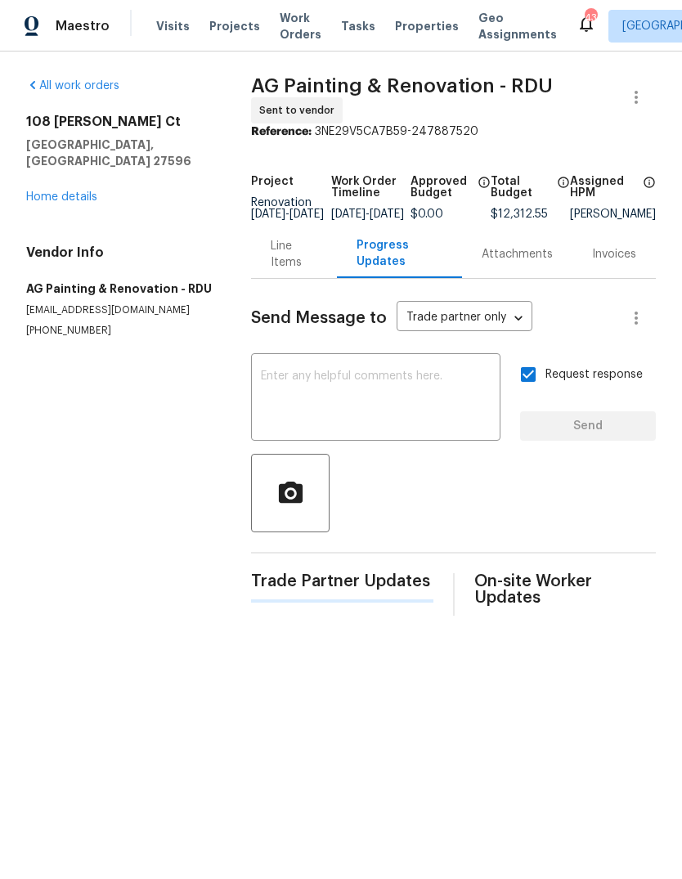
scroll to position [0, 0]
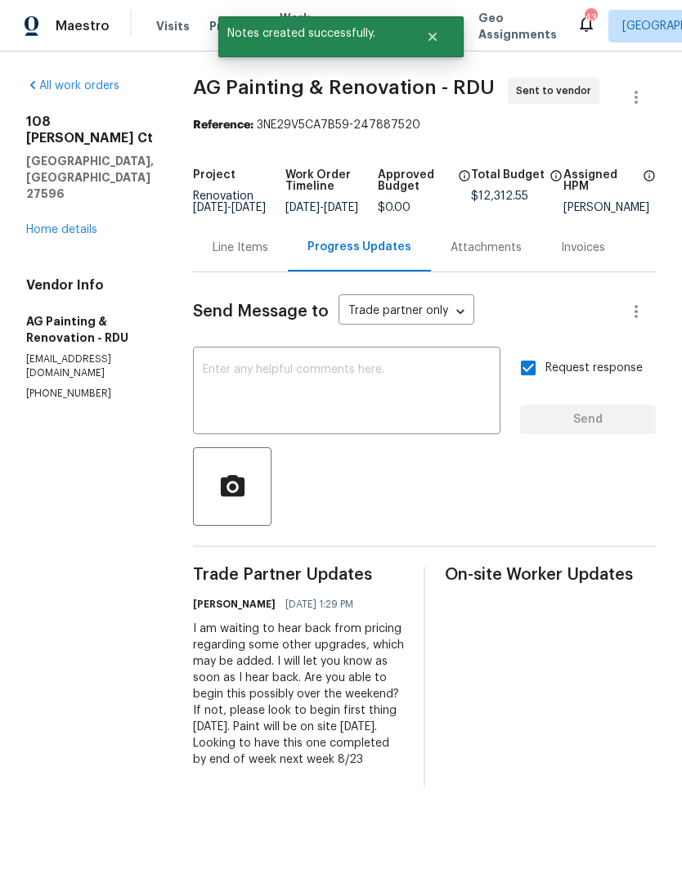
click at [74, 224] on link "Home details" at bounding box center [61, 229] width 71 height 11
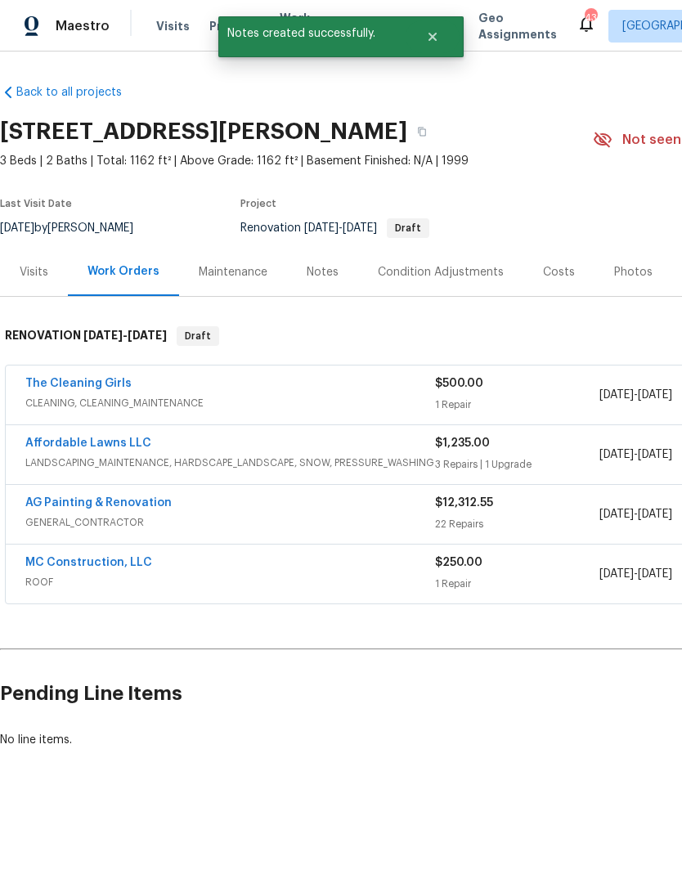
scroll to position [0, 1]
click at [109, 444] on link "Affordable Lawns LLC" at bounding box center [88, 442] width 126 height 11
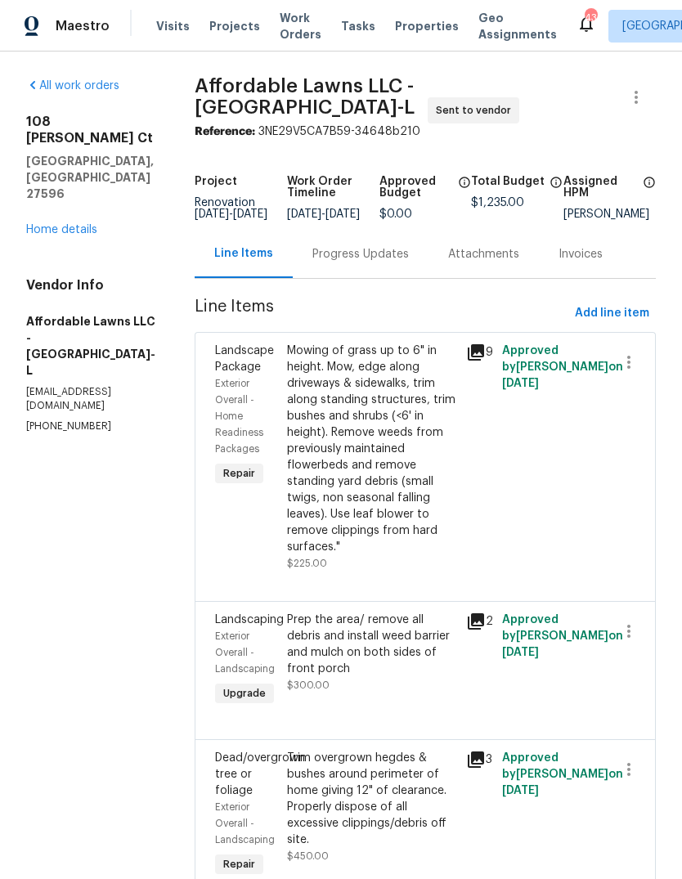
click at [378, 271] on div "Progress Updates" at bounding box center [361, 254] width 136 height 48
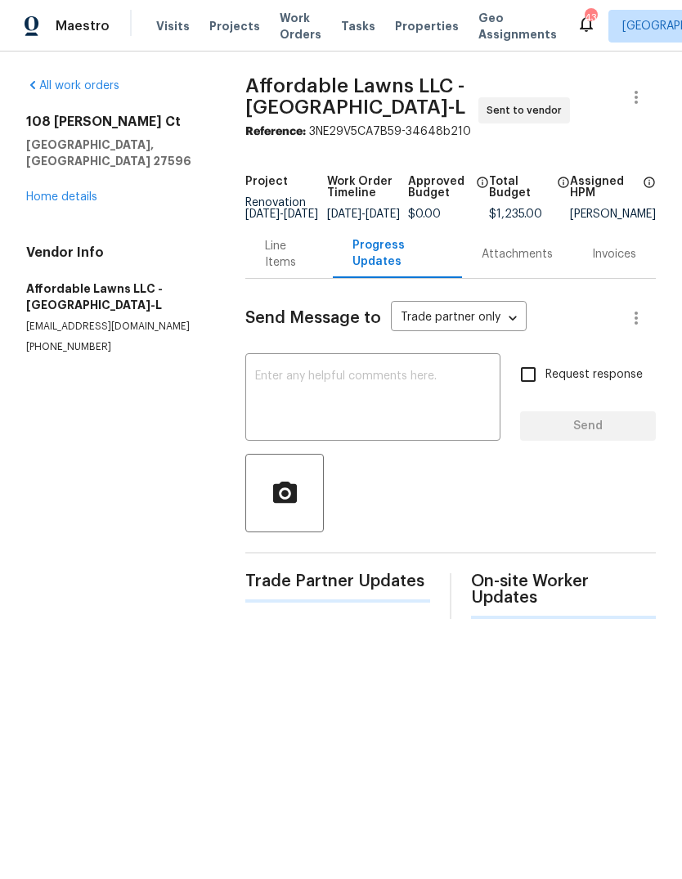
click at [336, 391] on textarea at bounding box center [372, 398] width 235 height 57
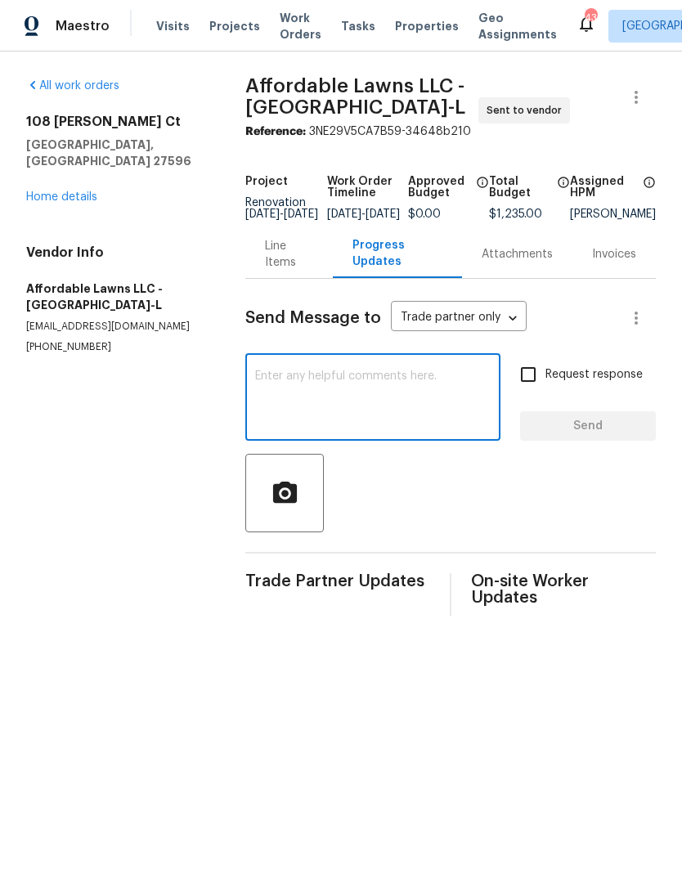
click at [61, 191] on link "Home details" at bounding box center [61, 196] width 71 height 11
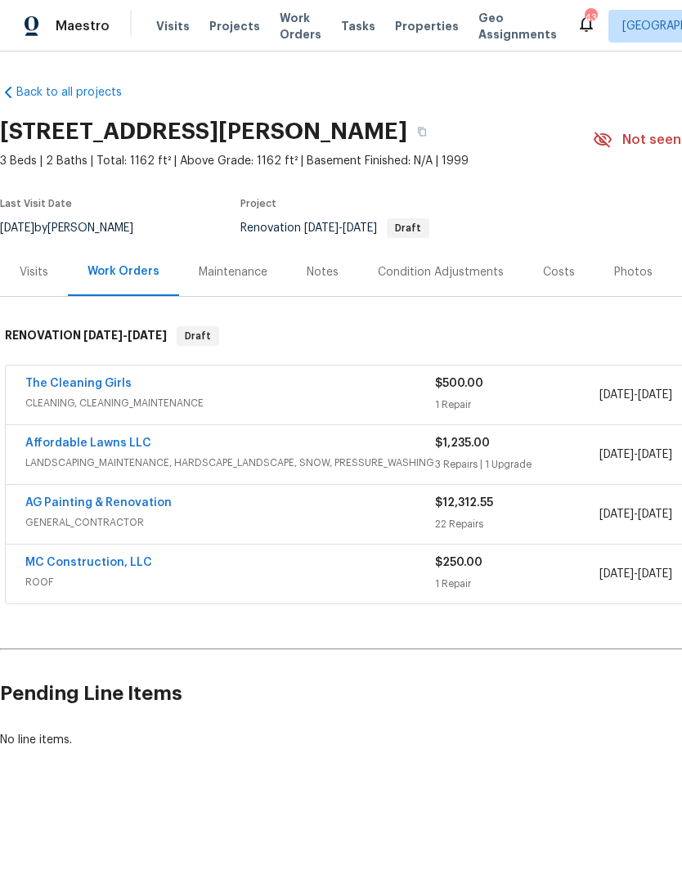
click at [107, 382] on link "The Cleaning Girls" at bounding box center [78, 383] width 106 height 11
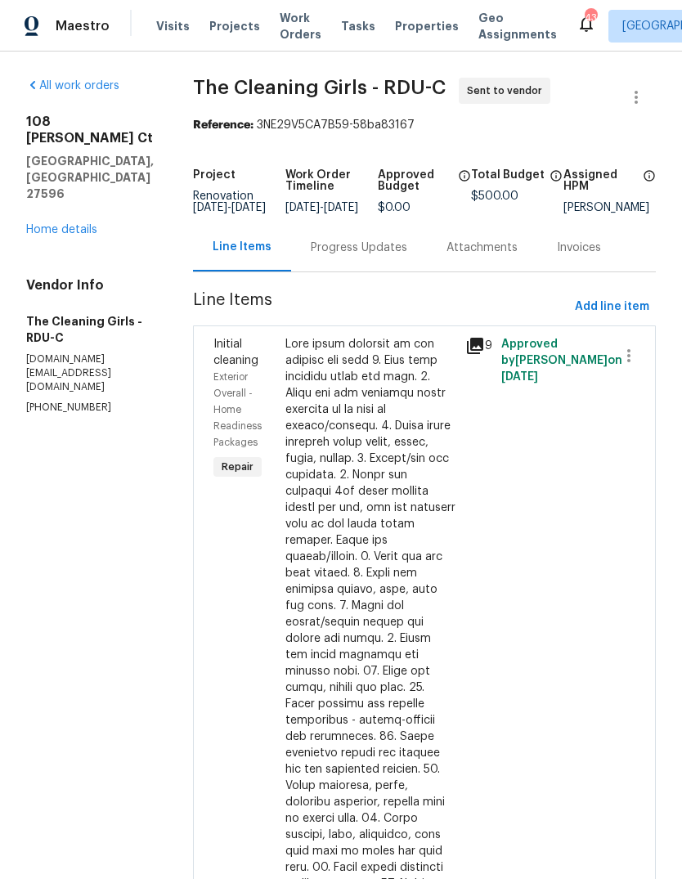
click at [389, 256] on div "Progress Updates" at bounding box center [359, 247] width 96 height 16
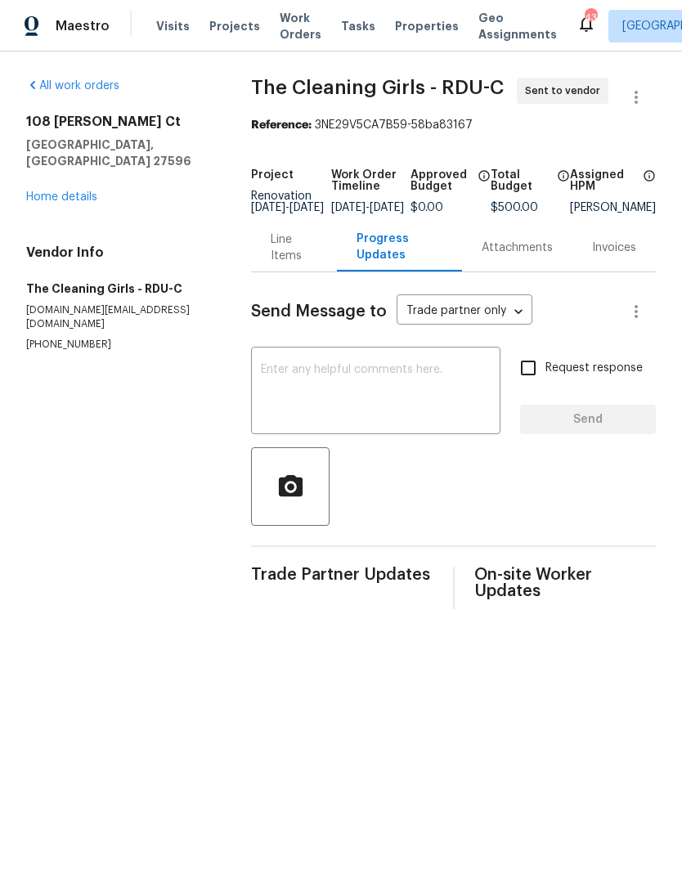
click at [360, 396] on textarea at bounding box center [376, 392] width 230 height 57
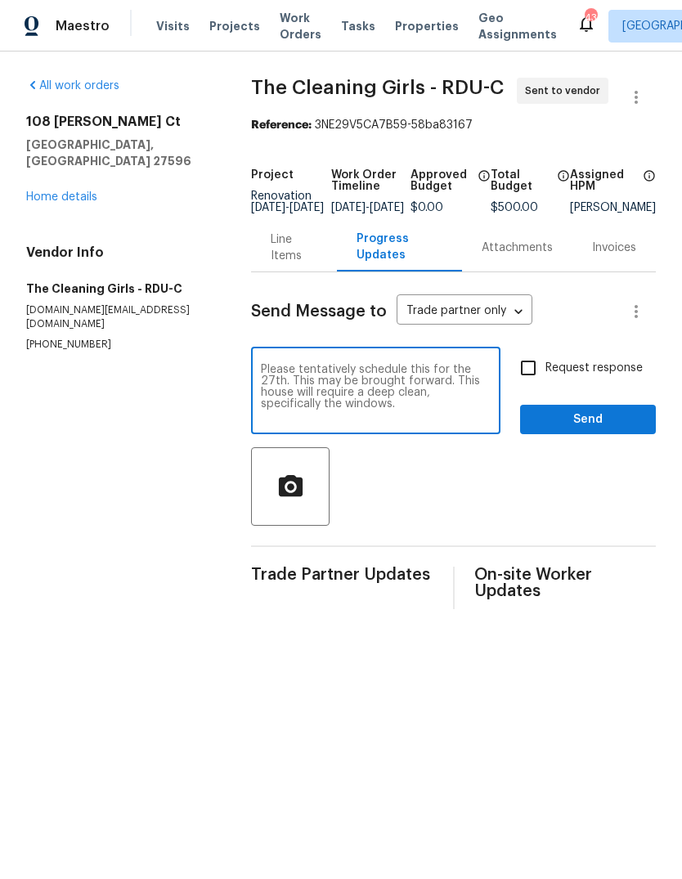
type textarea "Please tentatively schedule this for the 27th. This may be brought forward. Thi…"
click at [535, 378] on input "Request response" at bounding box center [528, 368] width 34 height 34
checkbox input "true"
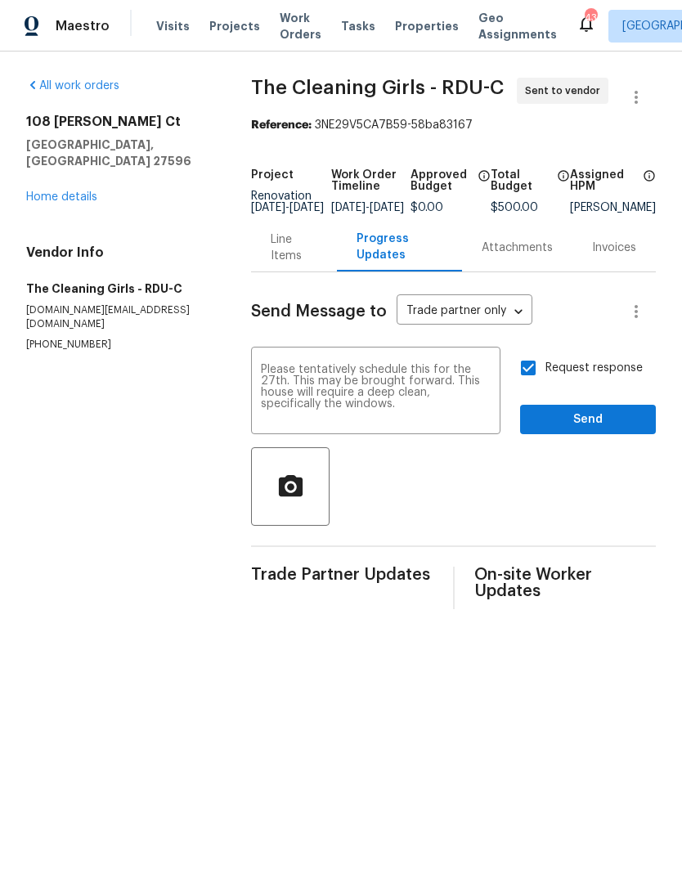
click at [628, 430] on span "Send" at bounding box center [588, 419] width 110 height 20
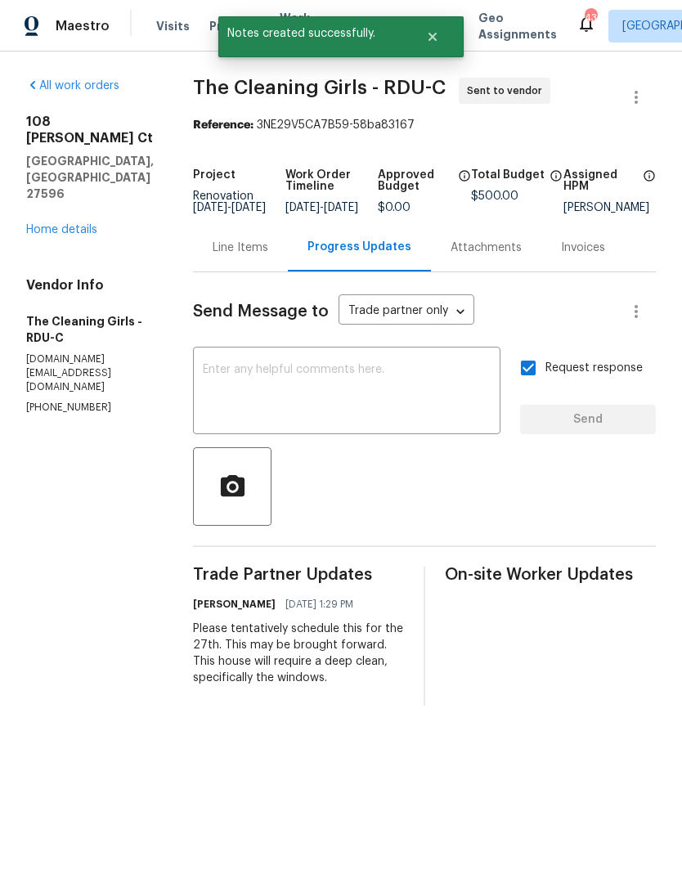
click at [77, 224] on link "Home details" at bounding box center [61, 229] width 71 height 11
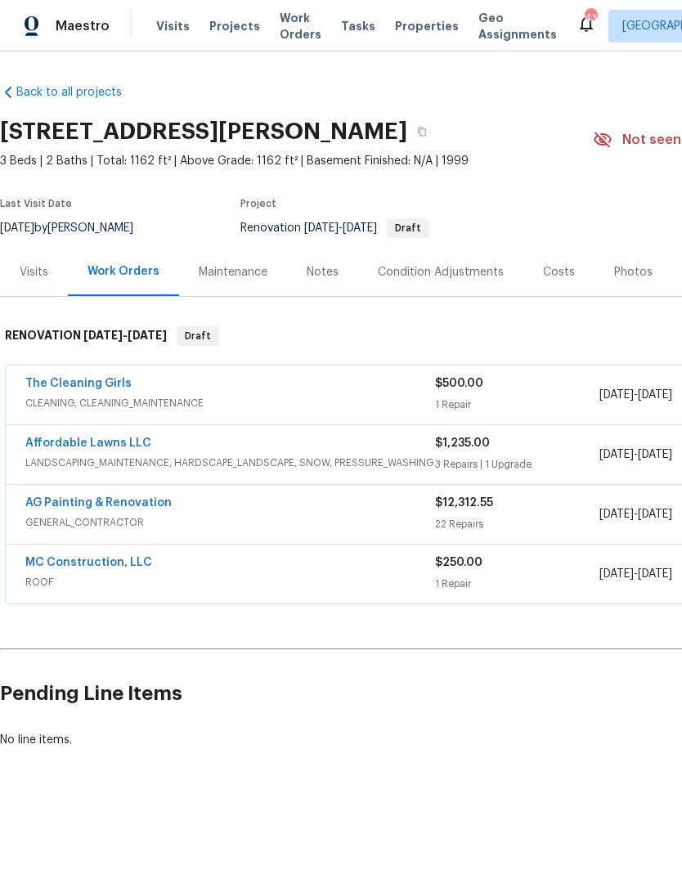
click at [61, 501] on link "AG Painting & Renovation" at bounding box center [98, 502] width 146 height 11
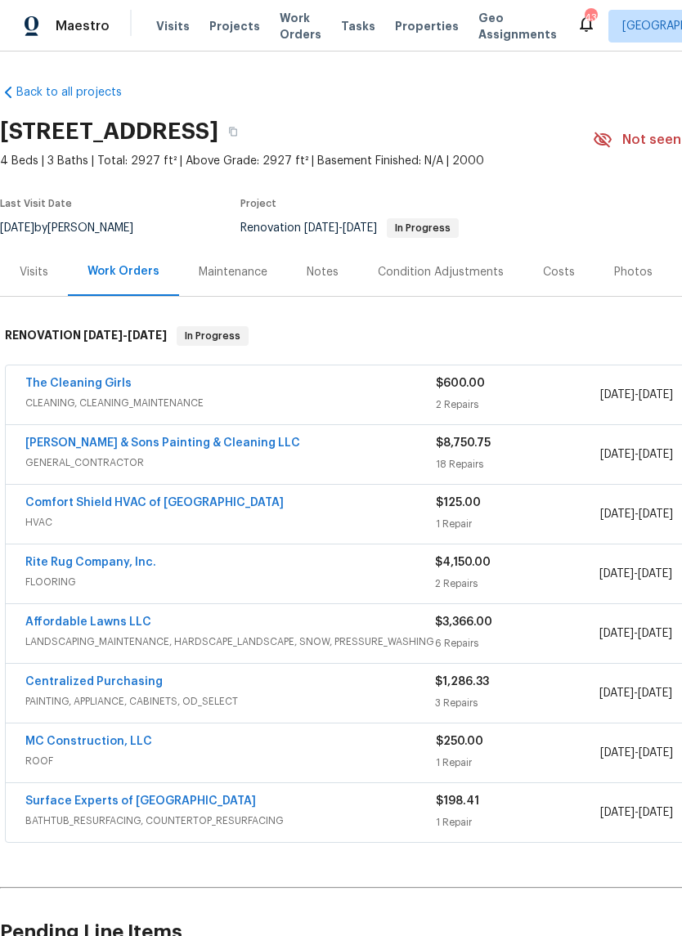
click at [42, 620] on link "Affordable Lawns LLC" at bounding box center [88, 621] width 126 height 11
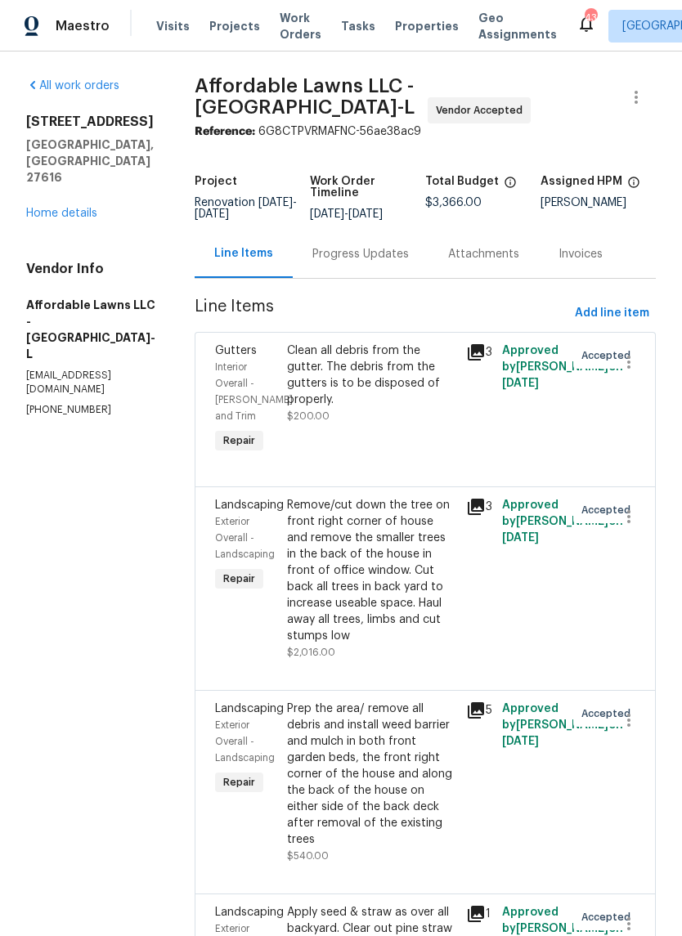
click at [380, 268] on div "Progress Updates" at bounding box center [361, 254] width 136 height 48
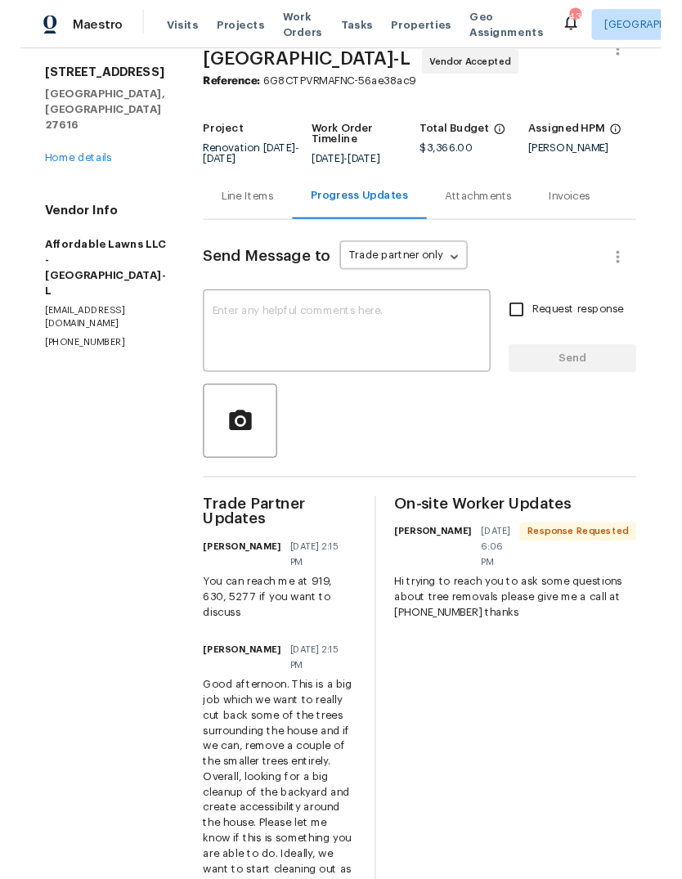
scroll to position [44, 0]
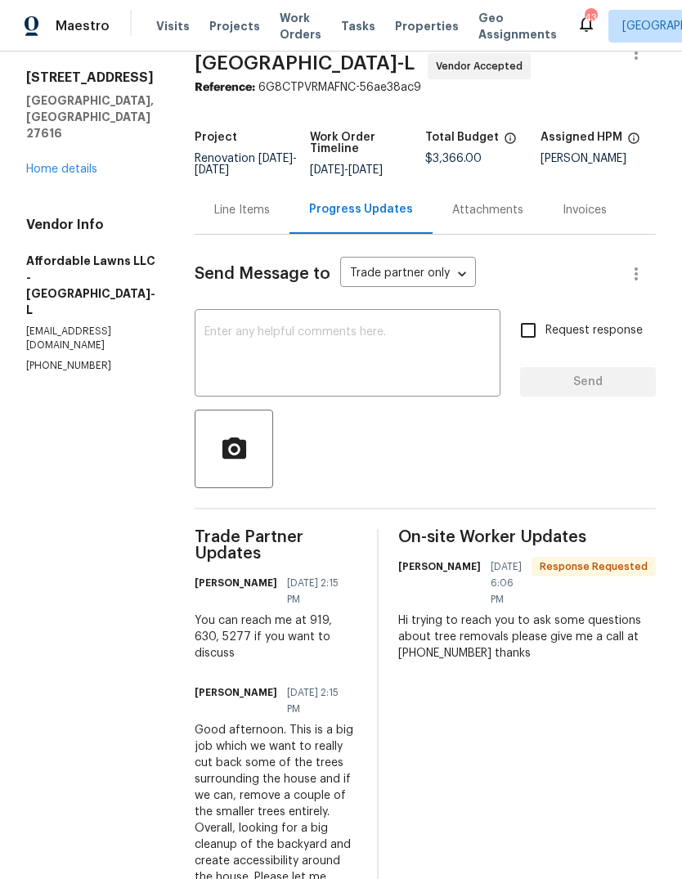
click at [67, 163] on link "Home details" at bounding box center [61, 168] width 71 height 11
